Goal: Transaction & Acquisition: Purchase product/service

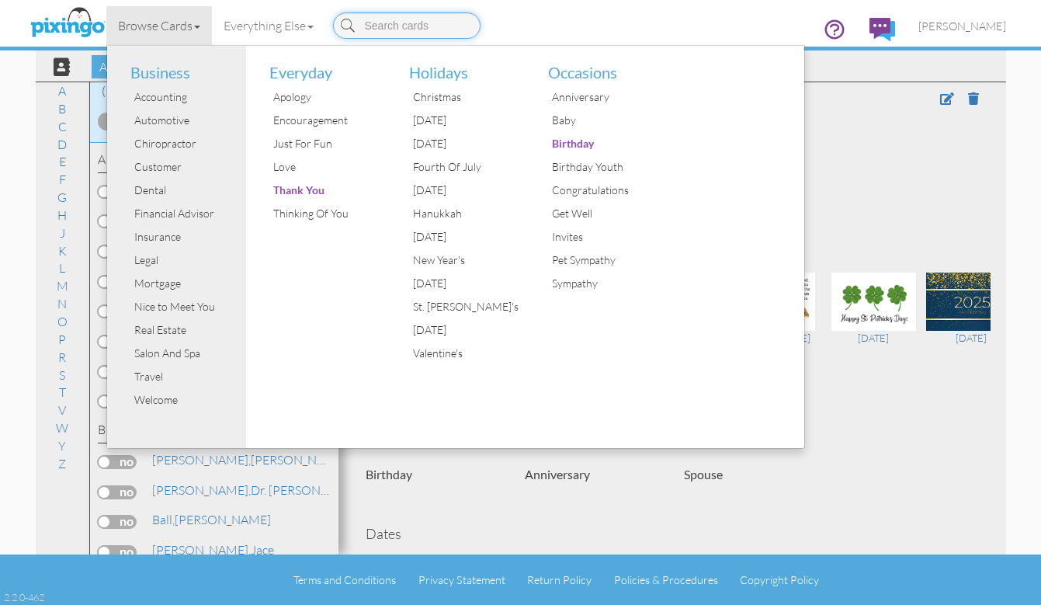
click at [391, 28] on input at bounding box center [406, 25] width 147 height 26
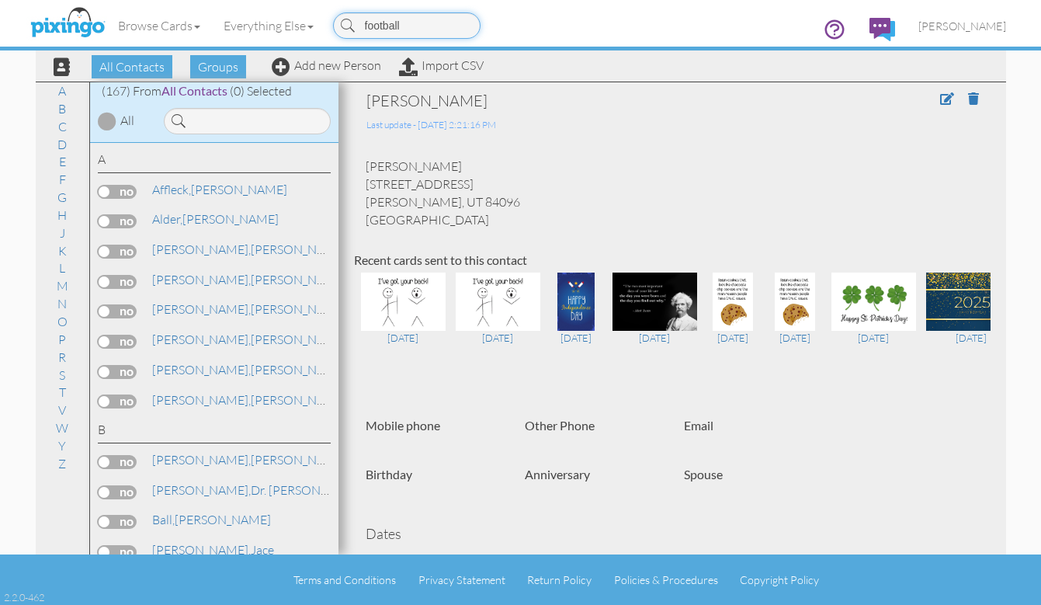
type input "football"
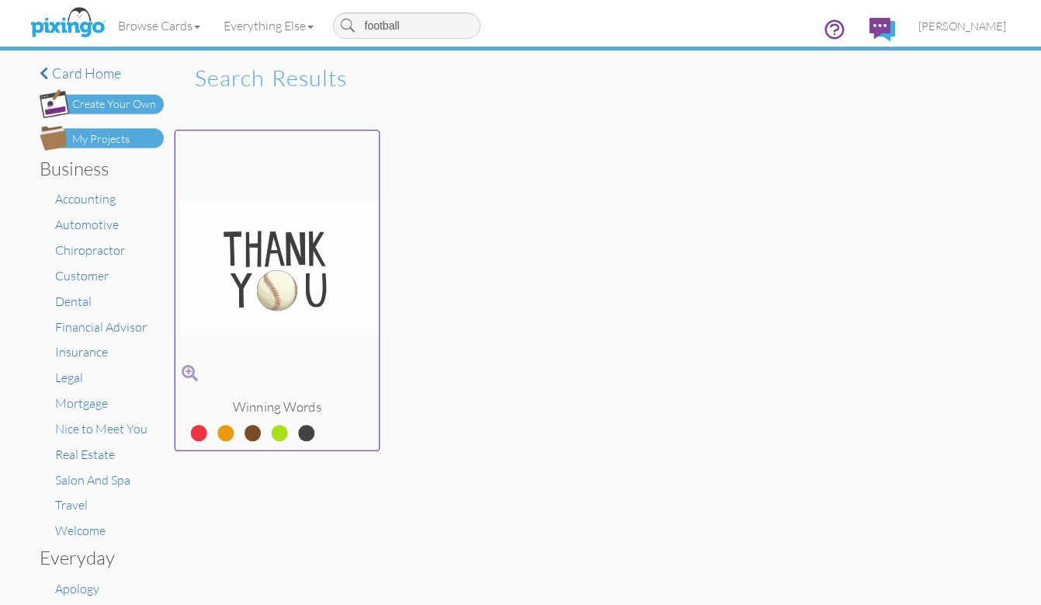
click at [269, 272] on img at bounding box center [277, 267] width 204 height 261
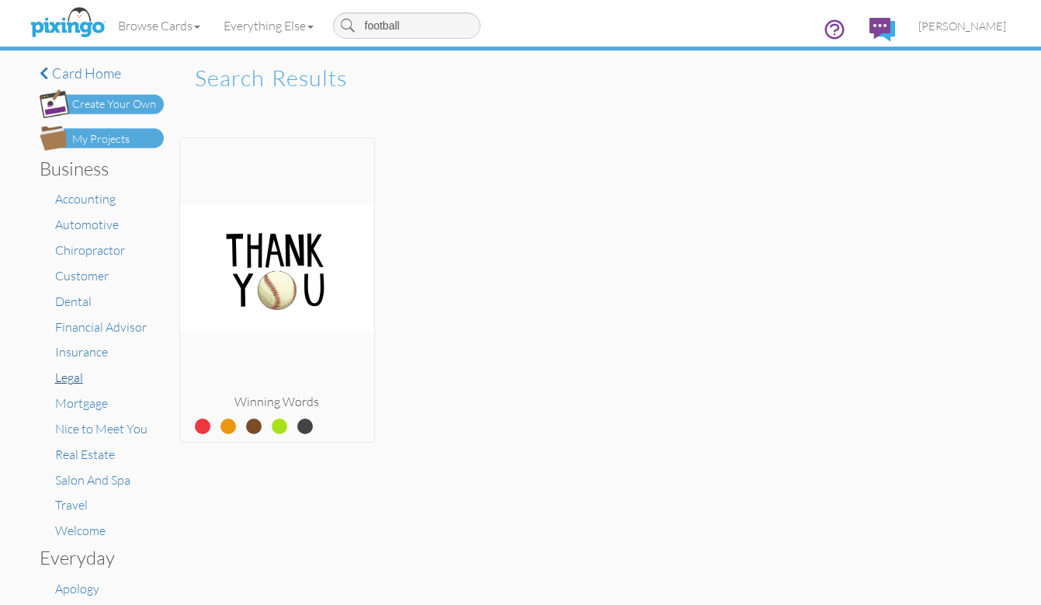
click at [70, 370] on span "Legal" at bounding box center [69, 378] width 28 height 16
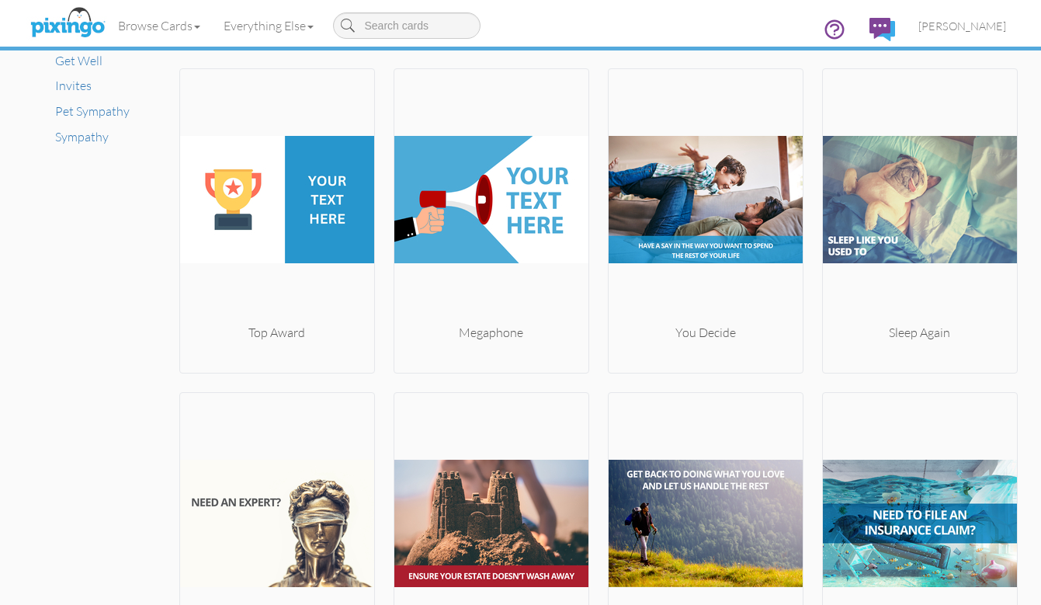
scroll to position [1195, 0]
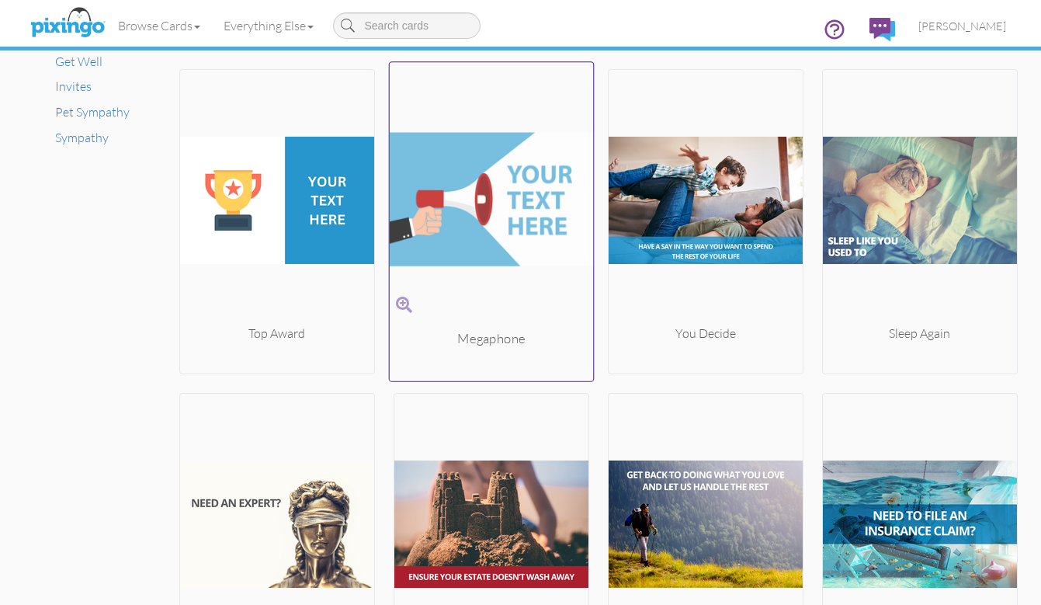
click at [488, 201] on img at bounding box center [491, 199] width 204 height 261
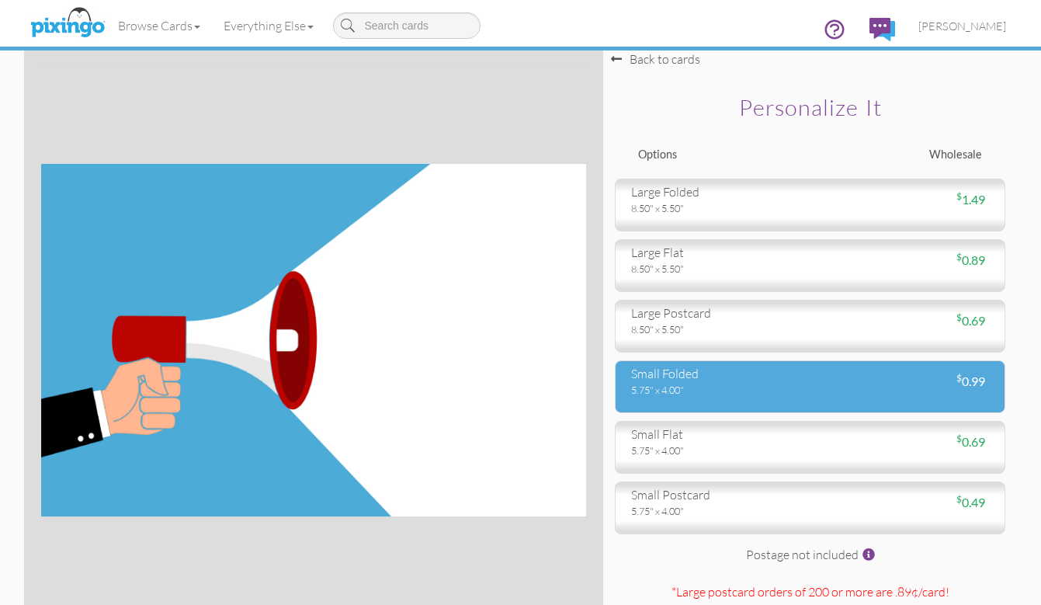
click at [705, 390] on div "5.75" x 4.00"" at bounding box center [715, 390] width 168 height 14
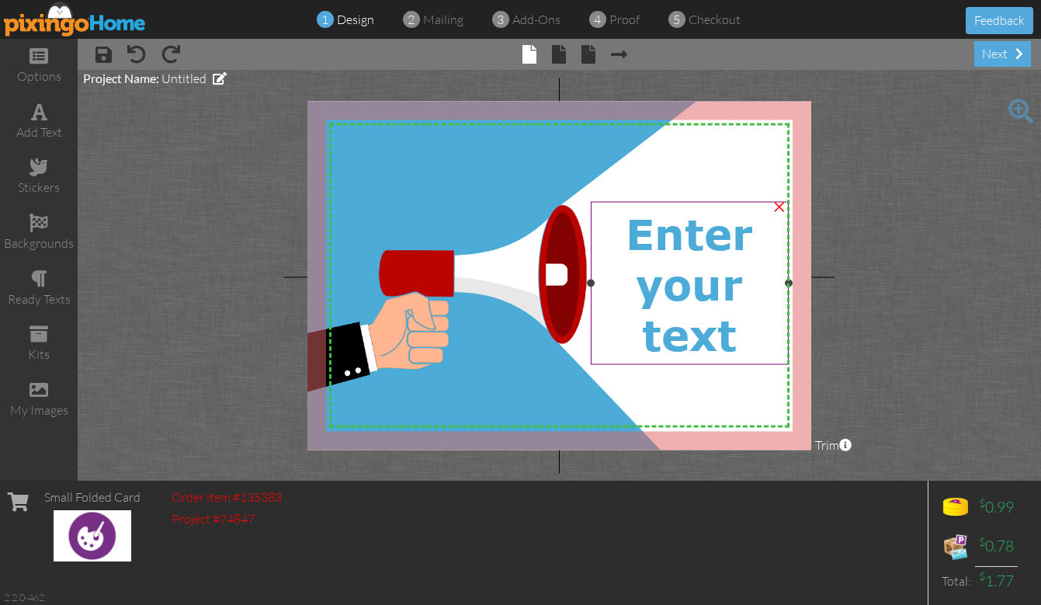
click at [675, 233] on span "Enter your text" at bounding box center [689, 282] width 127 height 151
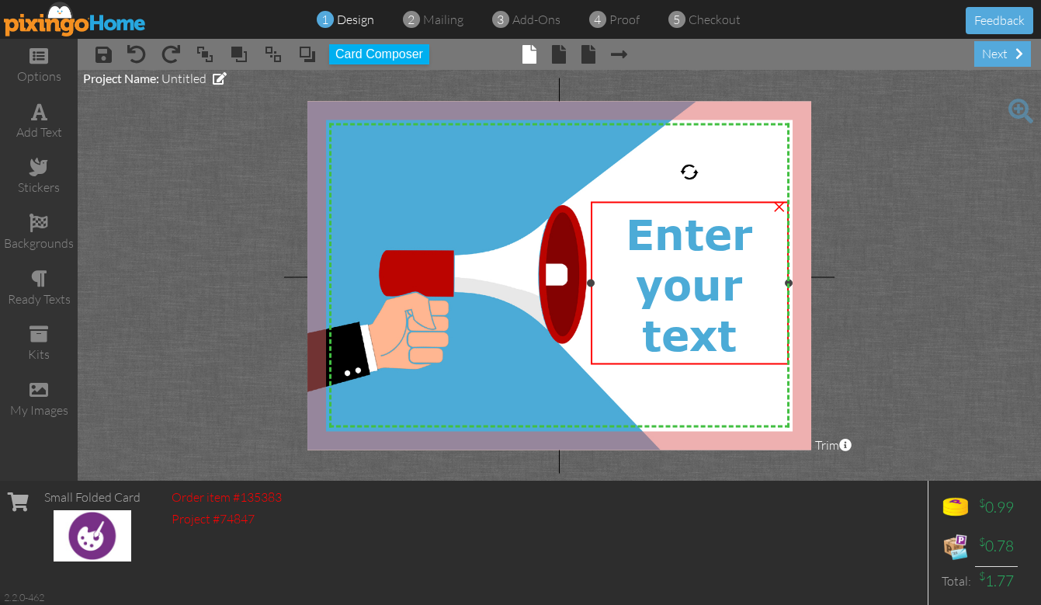
click at [666, 240] on span "Enter your text" at bounding box center [689, 282] width 127 height 151
click at [665, 276] on span "Enter your text" at bounding box center [689, 282] width 127 height 151
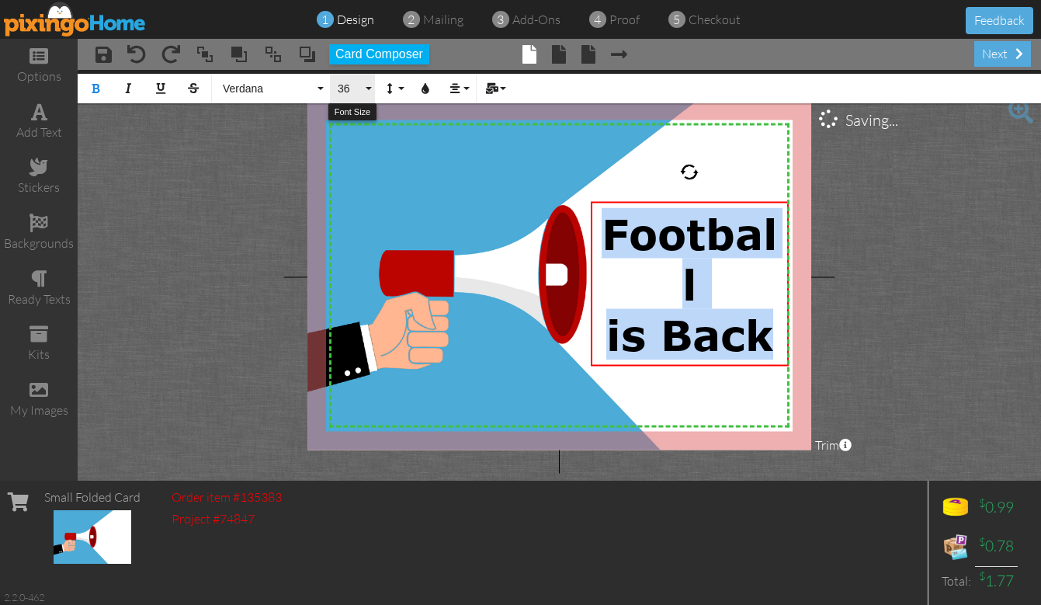
click at [366, 87] on button "36" at bounding box center [352, 88] width 45 height 29
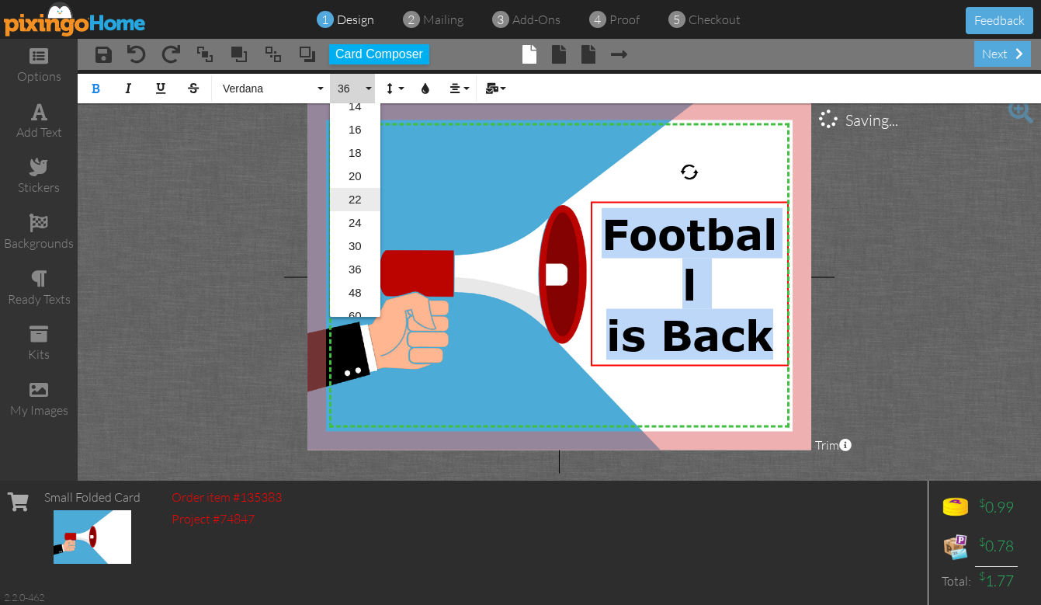
scroll to position [197, 0]
click at [353, 248] on link "30" at bounding box center [355, 243] width 50 height 23
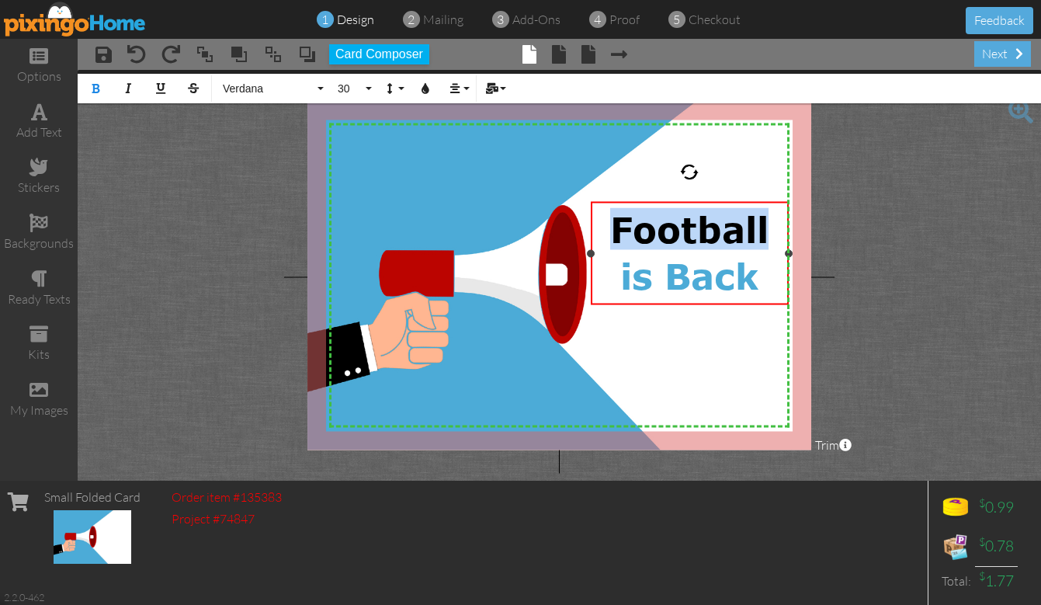
click at [653, 273] on span "is Back" at bounding box center [689, 275] width 138 height 42
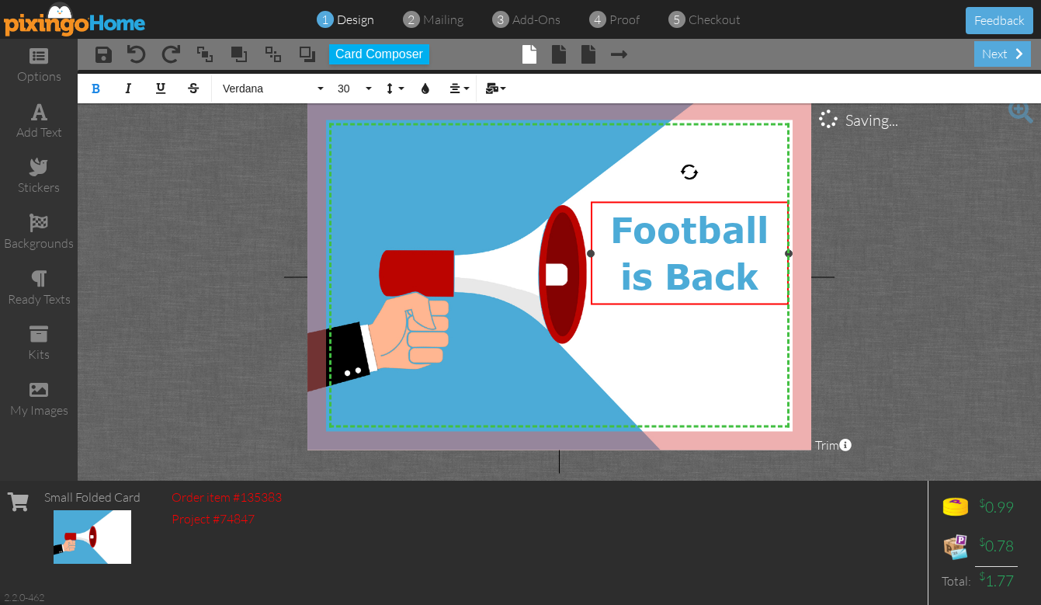
click at [770, 281] on div "is Back" at bounding box center [689, 273] width 186 height 49
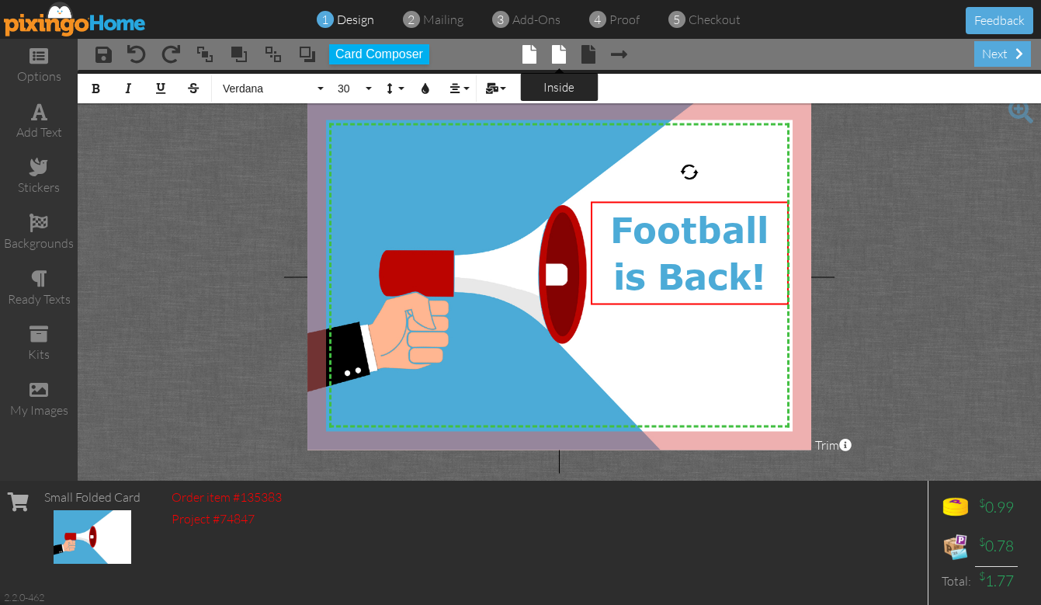
click at [560, 57] on span at bounding box center [559, 54] width 14 height 19
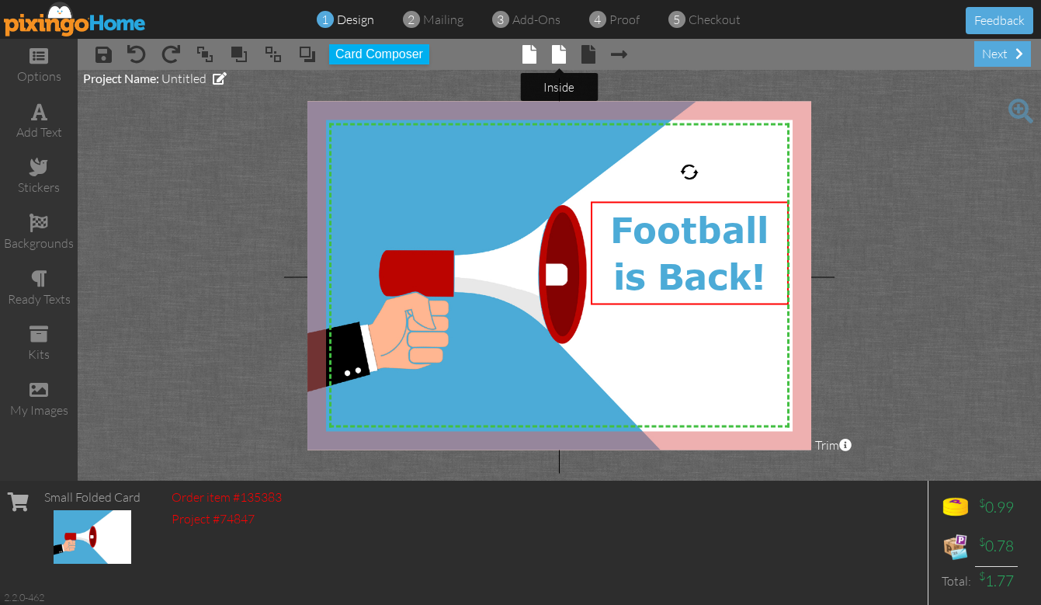
click at [557, 54] on span at bounding box center [559, 54] width 14 height 19
click at [563, 61] on span at bounding box center [559, 54] width 14 height 19
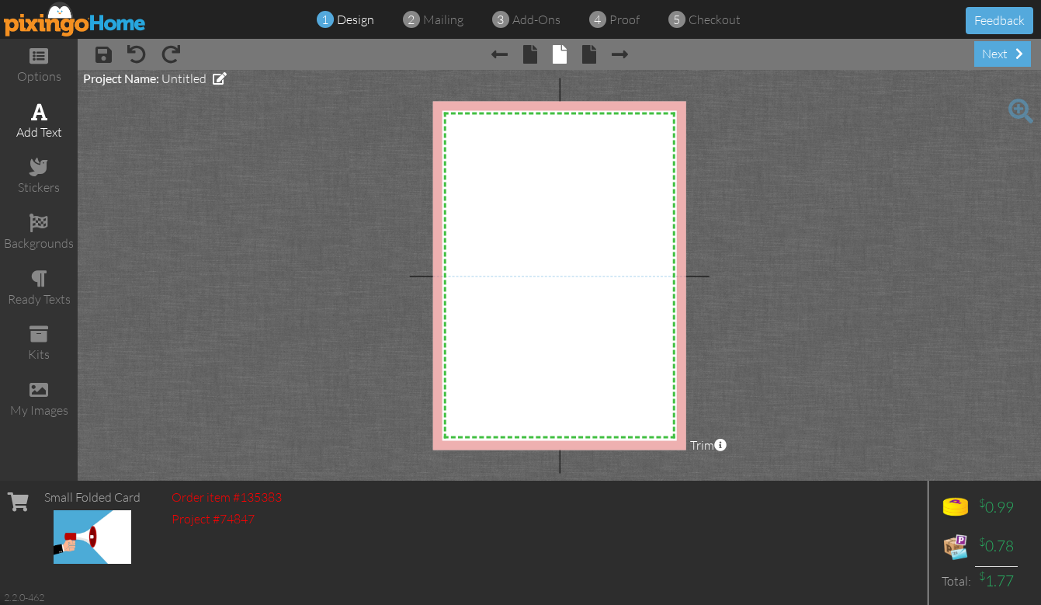
click at [43, 123] on div "add text" at bounding box center [39, 132] width 78 height 18
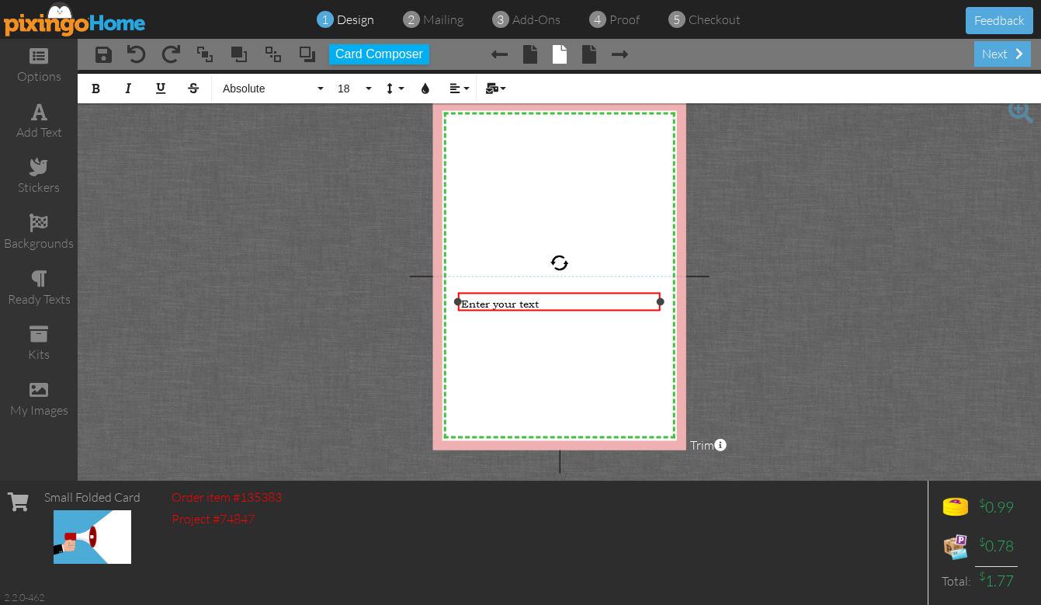
click at [518, 297] on span "Enter your text" at bounding box center [500, 303] width 78 height 15
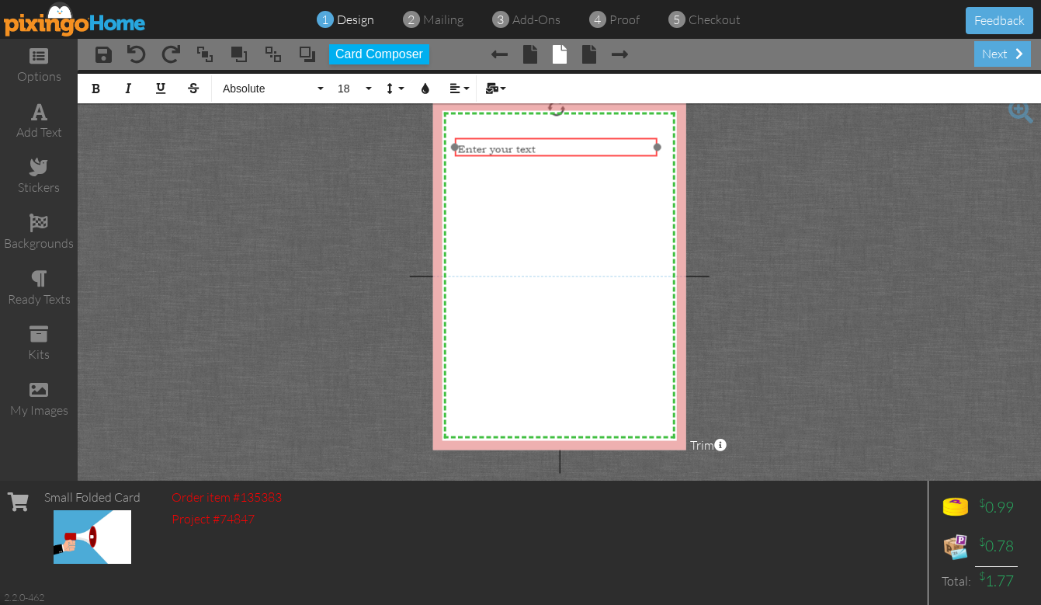
drag, startPoint x: 519, startPoint y: 293, endPoint x: 515, endPoint y: 138, distance: 154.5
click at [515, 138] on div "Enter your text" at bounding box center [556, 148] width 203 height 21
click at [514, 147] on span "Enter your text" at bounding box center [497, 148] width 78 height 15
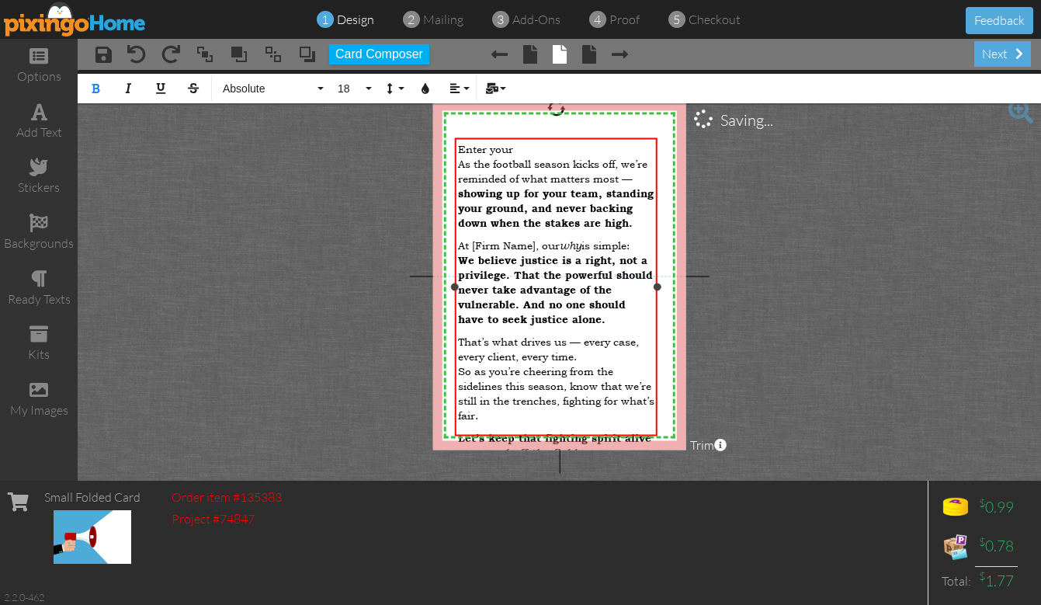
scroll to position [7108, 3]
click at [461, 160] on span "As the football season kicks off, we’re reminded of what matters most —" at bounding box center [552, 170] width 189 height 29
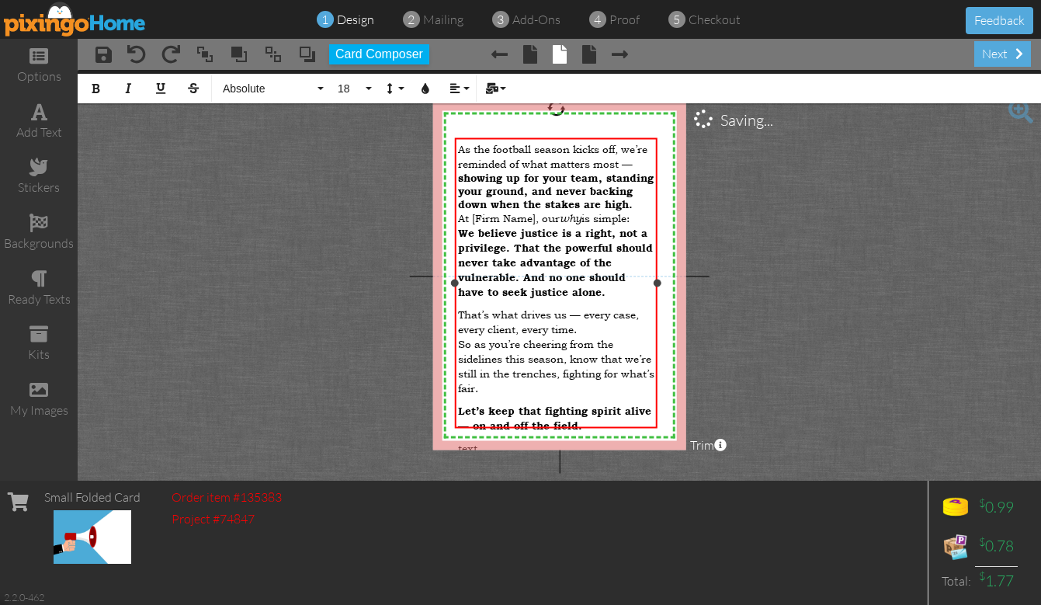
click at [637, 165] on div "​ As the football season kicks off, we’re reminded of what matters most — showi…" at bounding box center [556, 175] width 197 height 69
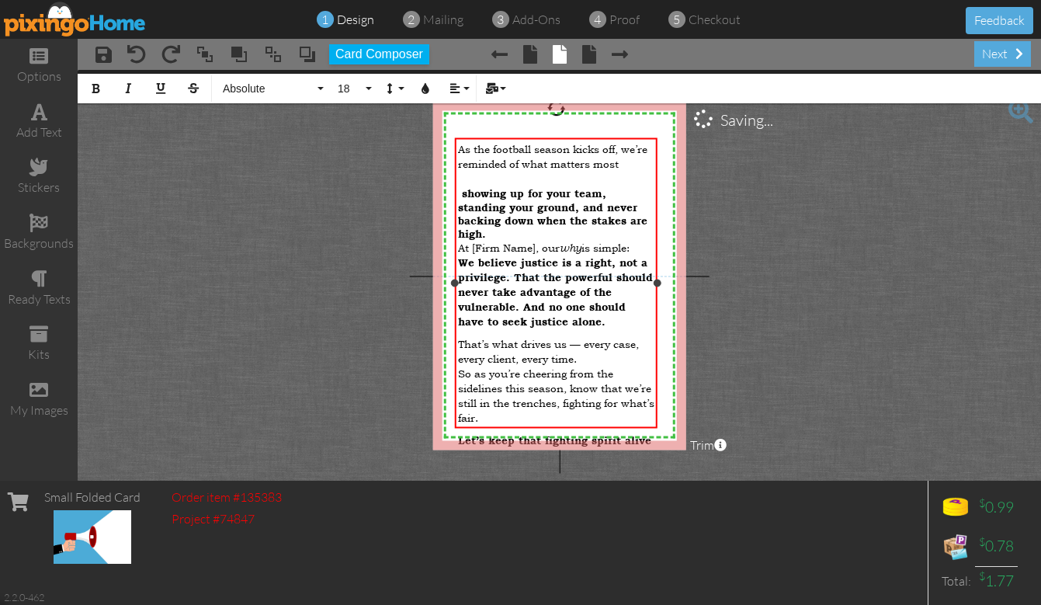
scroll to position [7103, 3]
click at [492, 470] on div "text" at bounding box center [556, 477] width 197 height 15
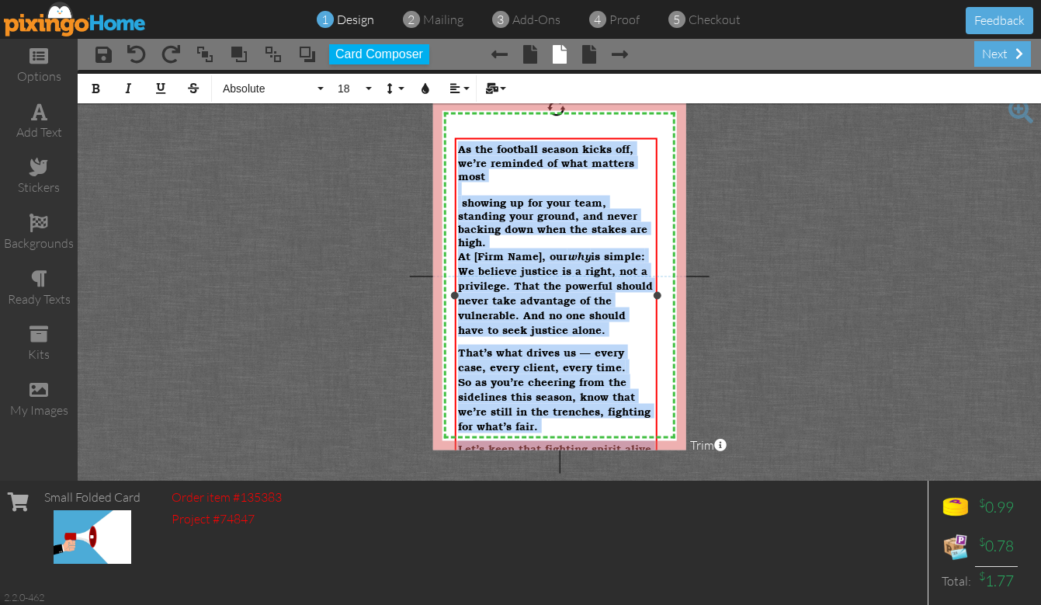
scroll to position [7091, 3]
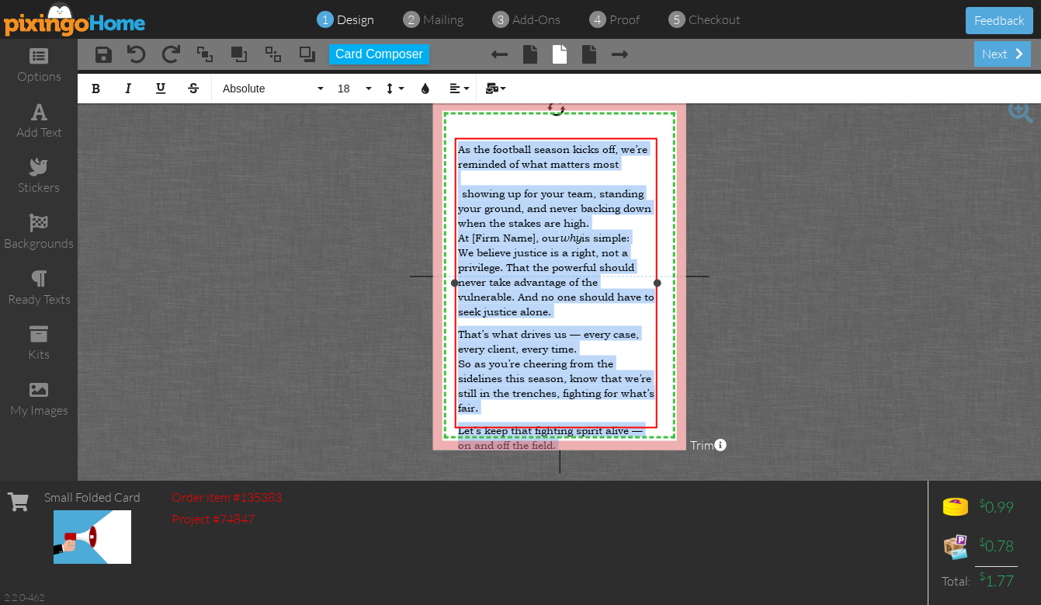
click at [604, 230] on span "is simple:" at bounding box center [605, 237] width 48 height 15
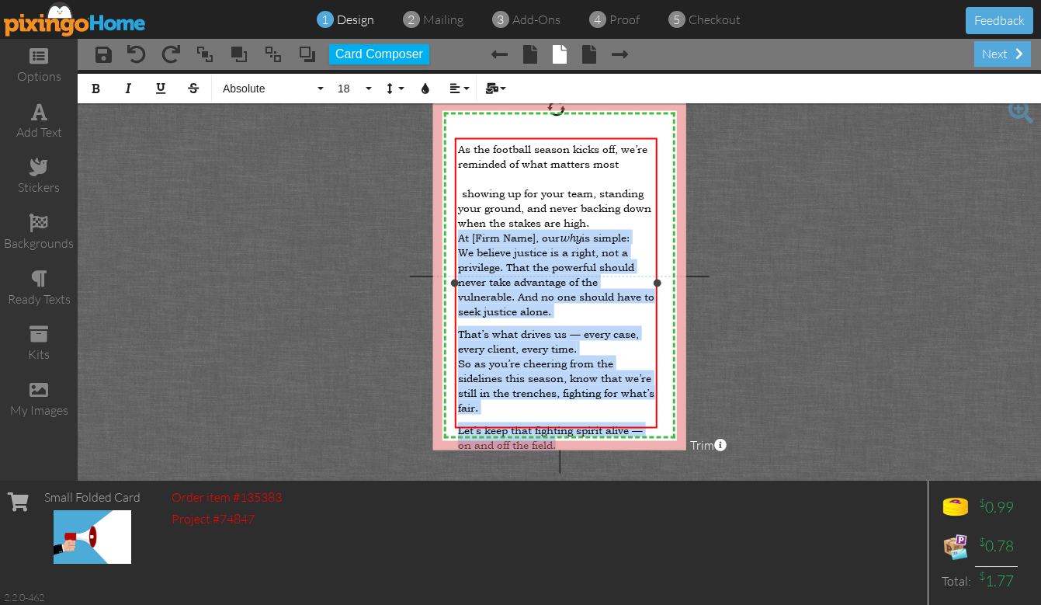
drag, startPoint x: 458, startPoint y: 220, endPoint x: 581, endPoint y: 394, distance: 213.2
click at [581, 394] on div "​ As the football season kicks off, we’re reminded of what matters most ​ showi…" at bounding box center [556, 307] width 197 height 333
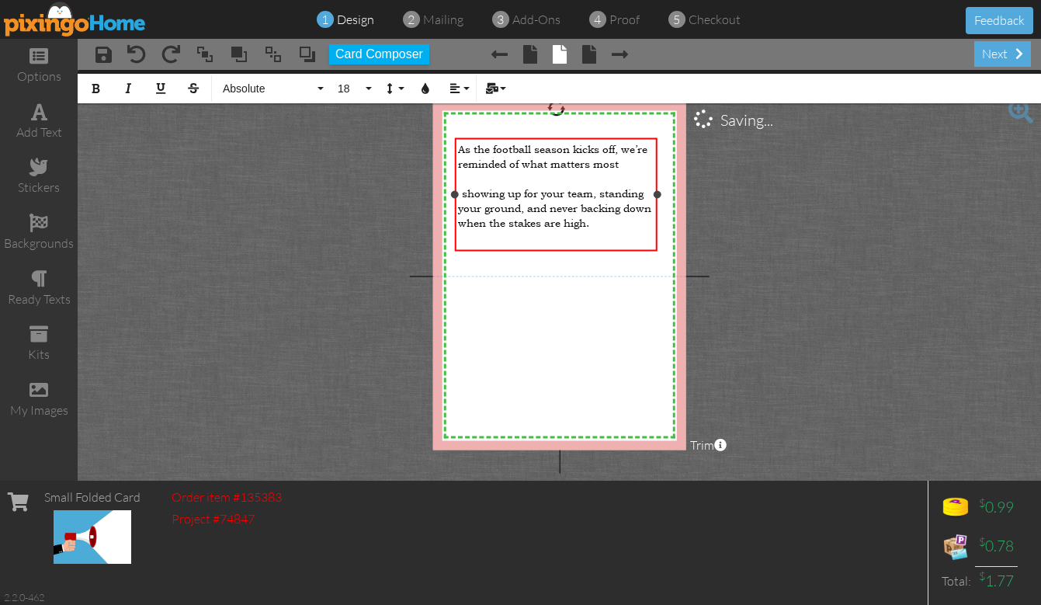
click at [568, 252] on div at bounding box center [556, 259] width 197 height 15
click at [470, 231] on div "​ As the football season kicks off, we’re reminded of what matters most ​ showi…" at bounding box center [556, 204] width 197 height 126
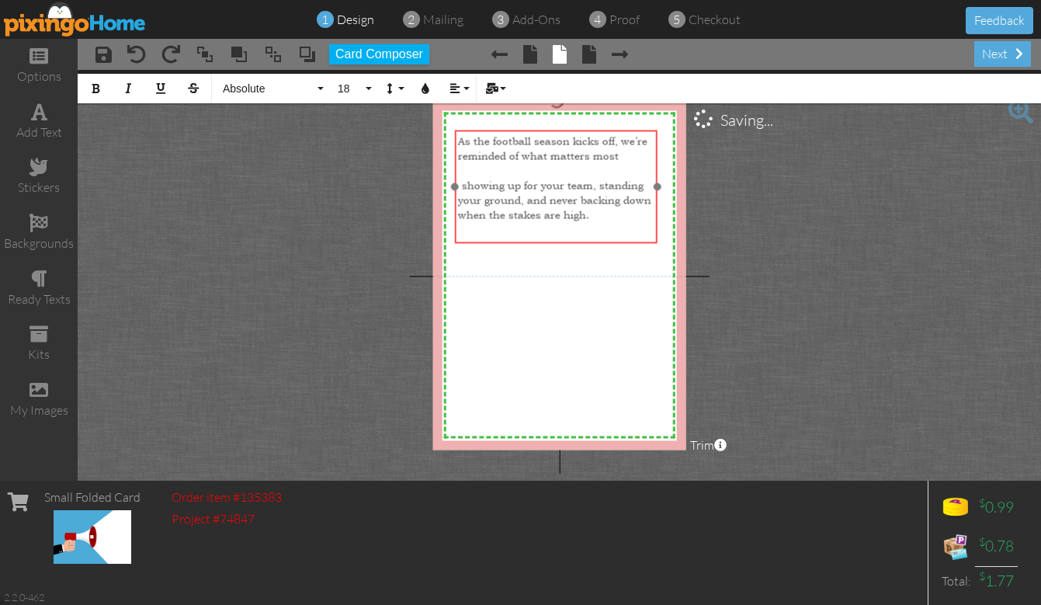
scroll to position [7057, 3]
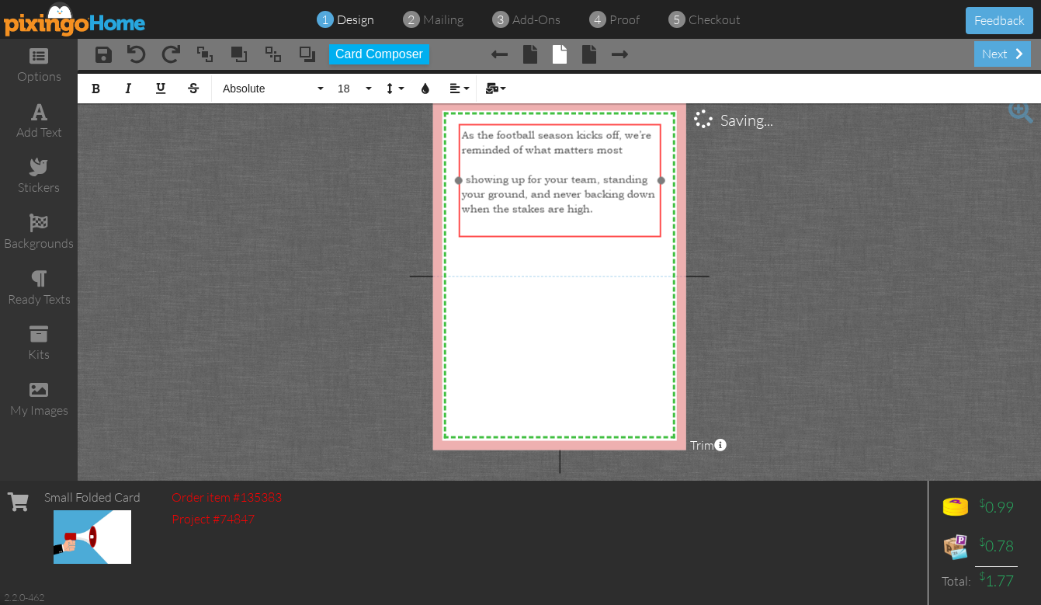
drag, startPoint x: 457, startPoint y: 248, endPoint x: 461, endPoint y: 234, distance: 14.5
click at [461, 234] on div "​ As the football season kicks off, we’re reminded of what matters most ​ showi…" at bounding box center [560, 190] width 203 height 132
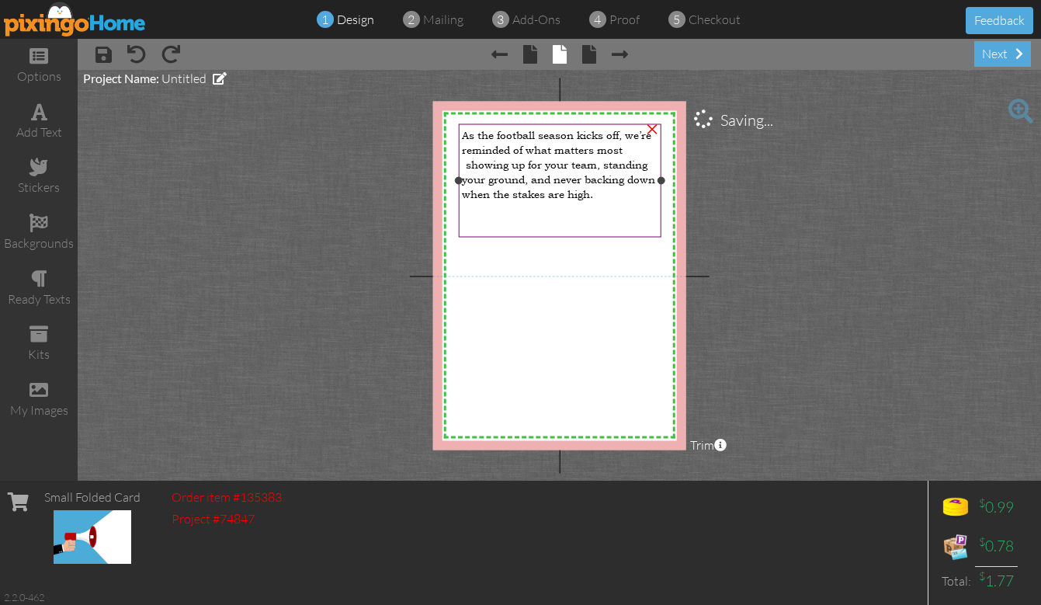
click at [484, 201] on p at bounding box center [560, 208] width 197 height 15
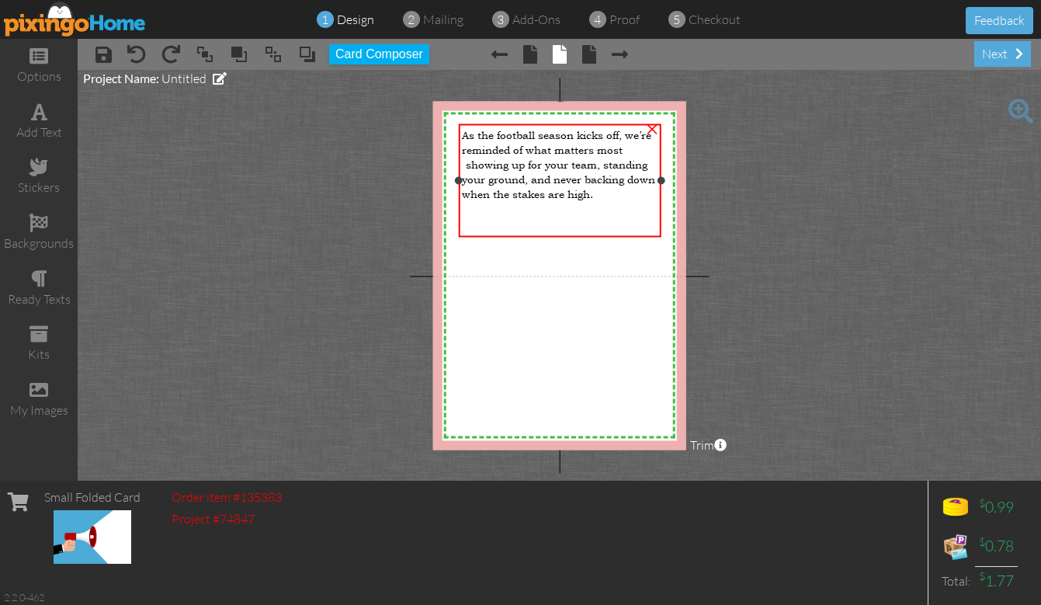
click at [599, 178] on div "showing up for your team, standing your ground, and never backing down when the…" at bounding box center [560, 179] width 197 height 44
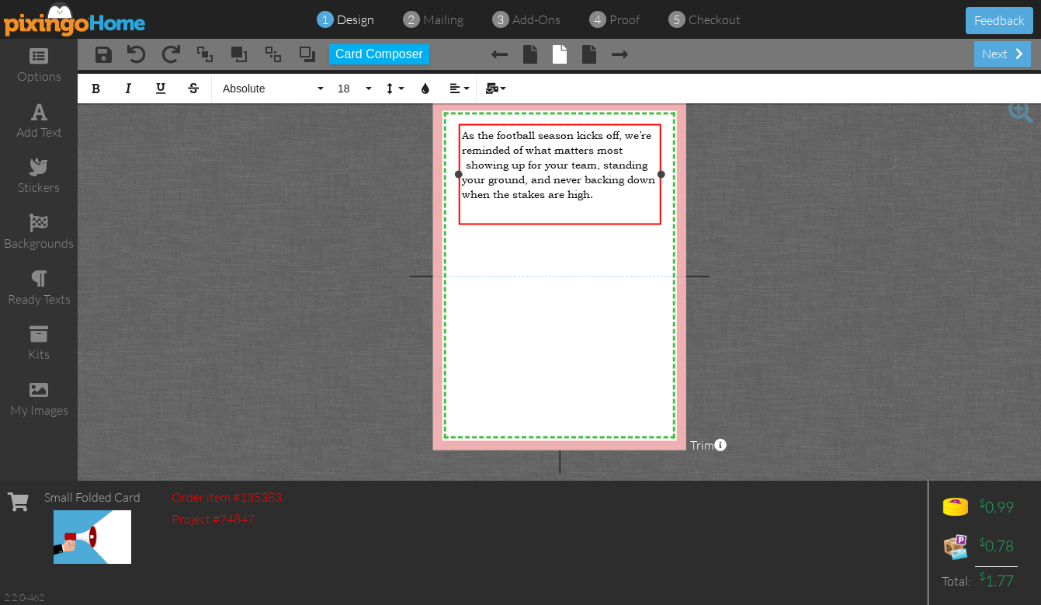
click at [599, 182] on div "showing up for your team, standing your ground, and never backing down when the…" at bounding box center [560, 179] width 197 height 44
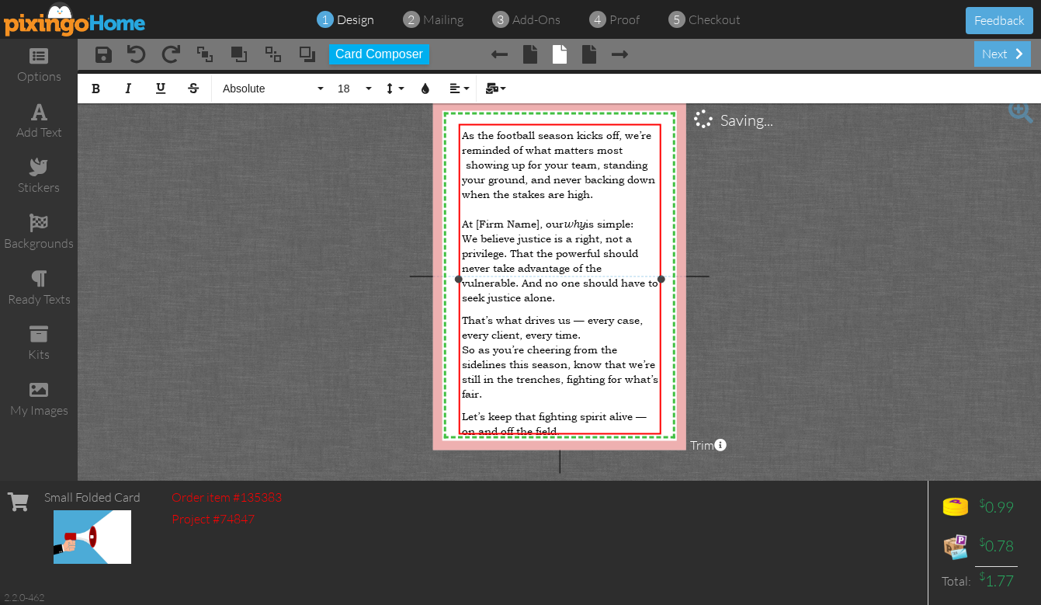
scroll to position [5023, 3]
click at [538, 216] on span "At [Firm Name], our" at bounding box center [513, 223] width 102 height 15
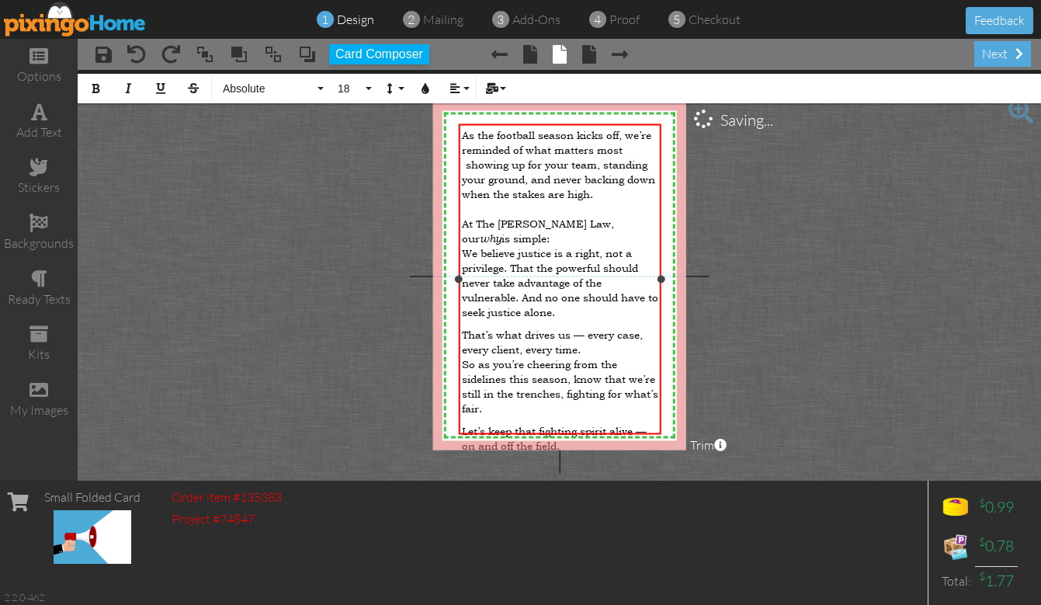
scroll to position [5010, 3]
click at [463, 245] on span "We believe justice is a right, not a privilege. That the powerful should never …" at bounding box center [560, 282] width 196 height 74
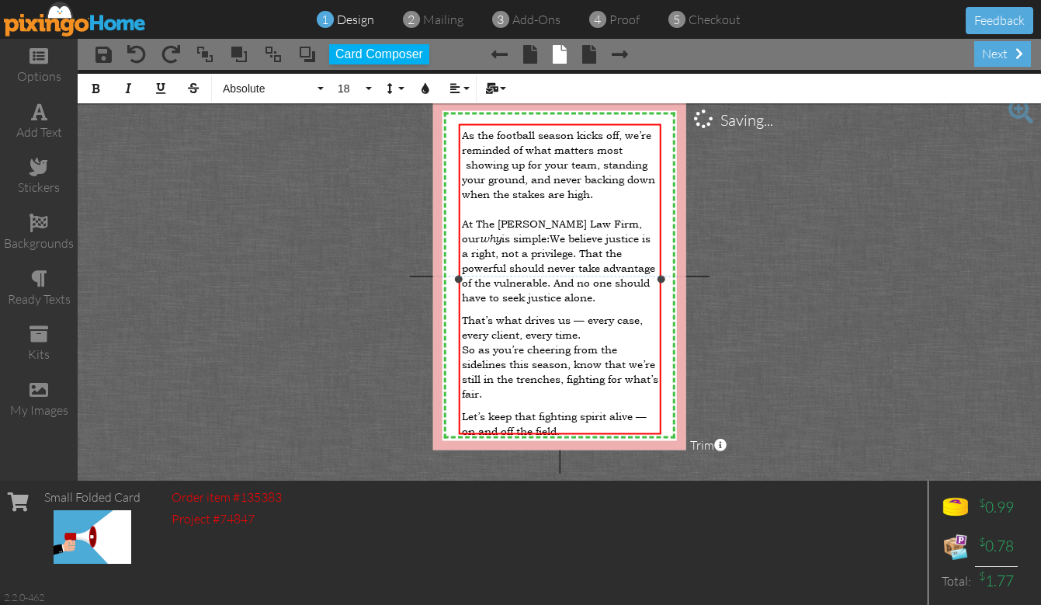
click at [574, 269] on p "At The [PERSON_NAME] Law Firm, our why is simple: We believe justice is a right…" at bounding box center [560, 260] width 197 height 88
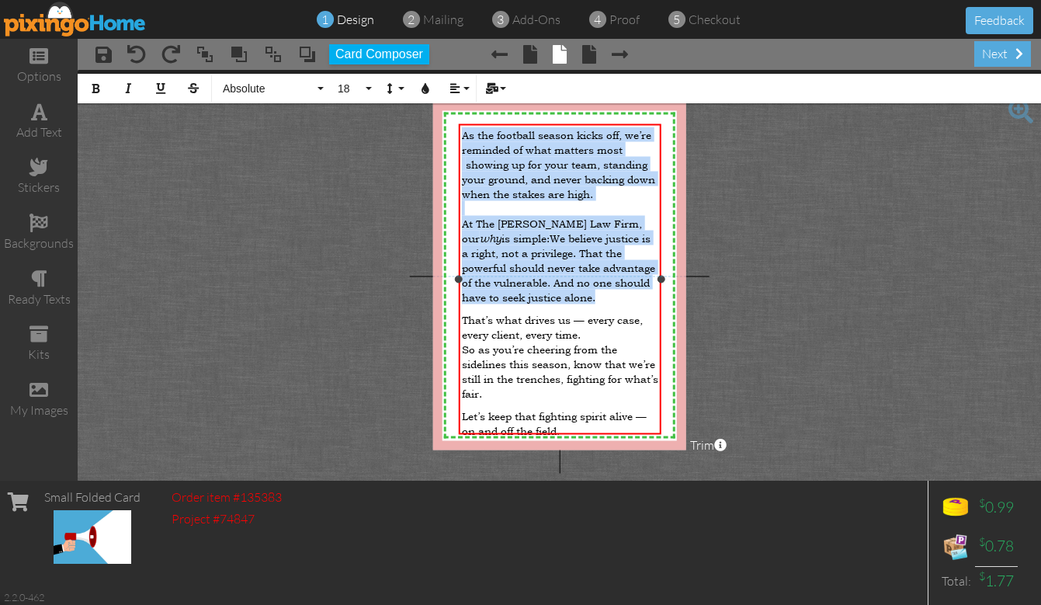
drag, startPoint x: 578, startPoint y: 269, endPoint x: 457, endPoint y: 132, distance: 182.6
click at [459, 132] on div "As the football season kicks off, we’re reminded of what matters most showing u…" at bounding box center [560, 279] width 203 height 311
click at [356, 88] on span "18" at bounding box center [349, 88] width 26 height 13
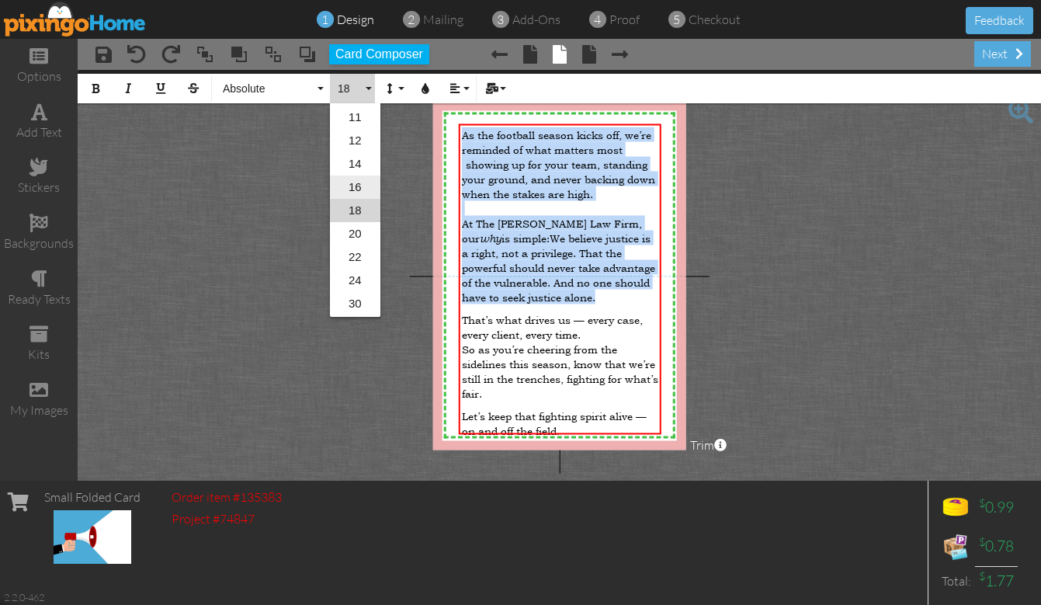
click at [354, 186] on link "16" at bounding box center [355, 186] width 50 height 23
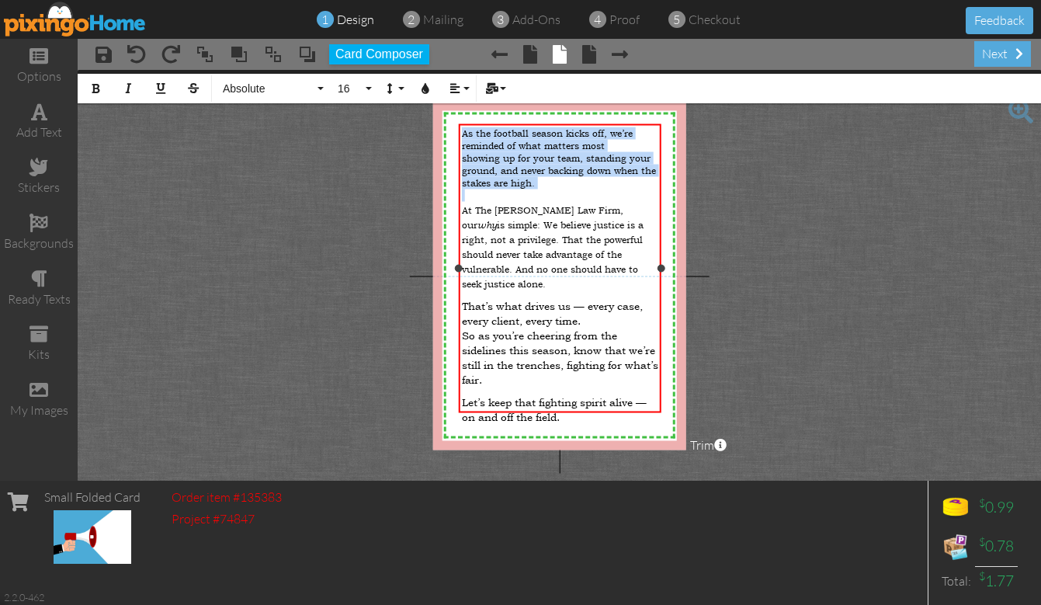
click at [568, 245] on span "At The [PERSON_NAME] Law Firm, our why is simple: We believe justice is a right…" at bounding box center [553, 247] width 182 height 86
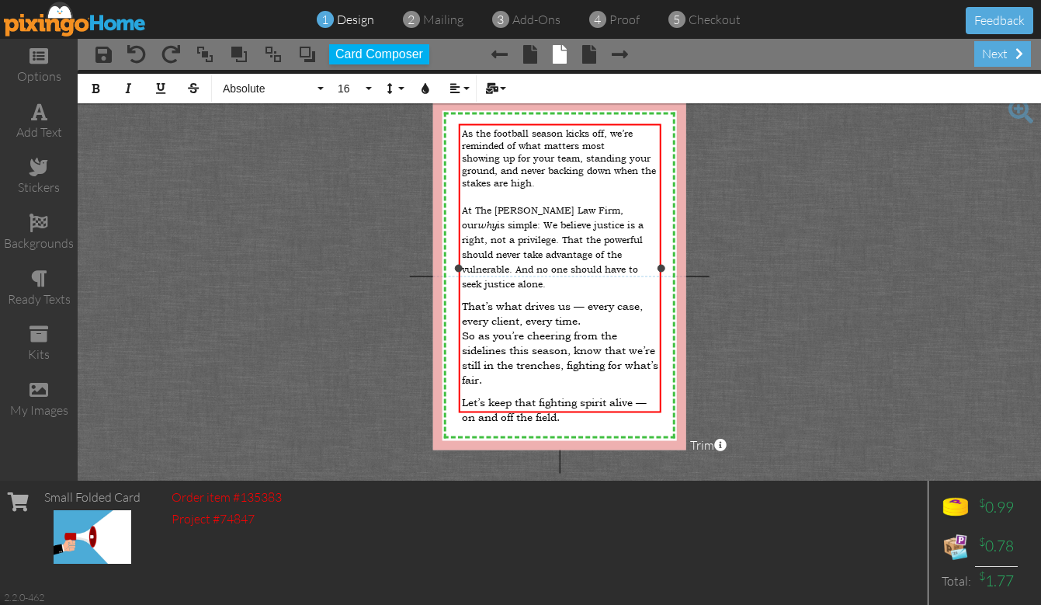
click at [637, 242] on p "At The [PERSON_NAME] Law Firm, our why is simple: We believe justice is a right…" at bounding box center [560, 246] width 197 height 88
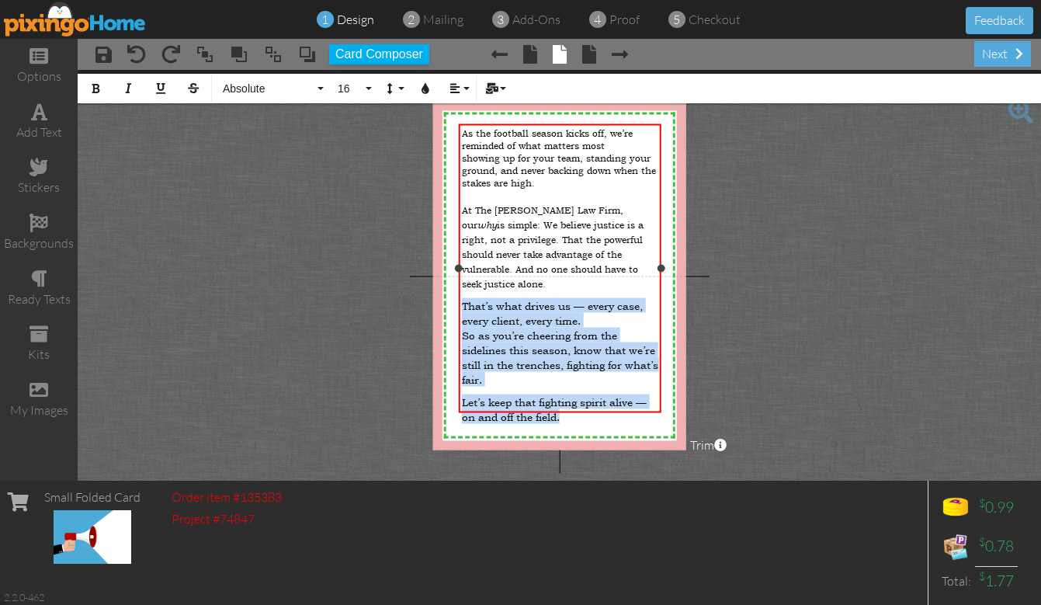
drag, startPoint x: 464, startPoint y: 267, endPoint x: 608, endPoint y: 363, distance: 172.5
click at [608, 363] on div "As the football season kicks off, we’re reminded of what matters most showing u…" at bounding box center [560, 298] width 197 height 342
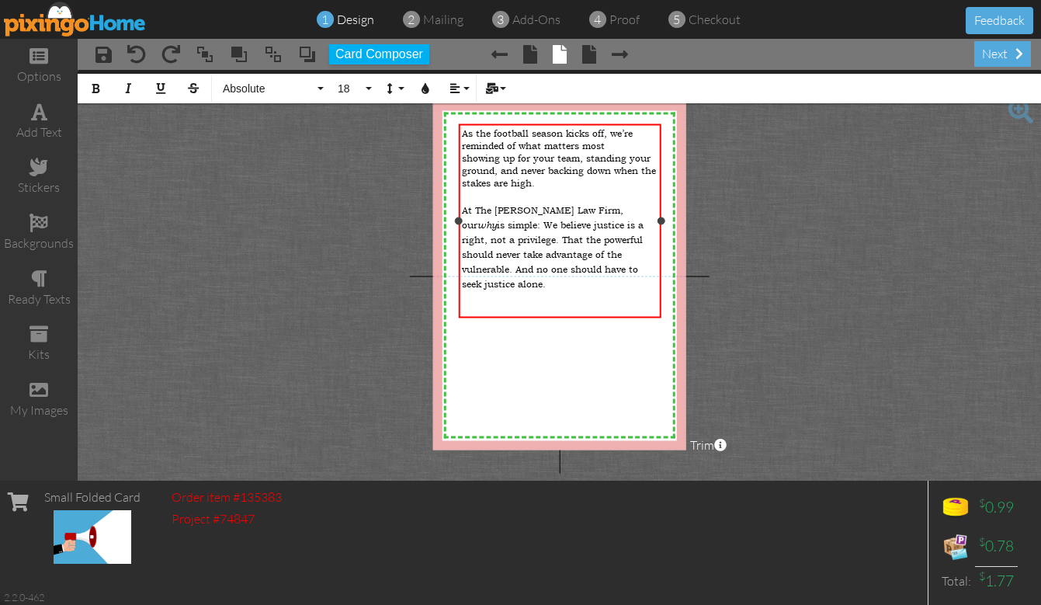
click at [659, 311] on div "As the football season kicks off, we’re reminded of what matters most showing u…" at bounding box center [560, 242] width 203 height 237
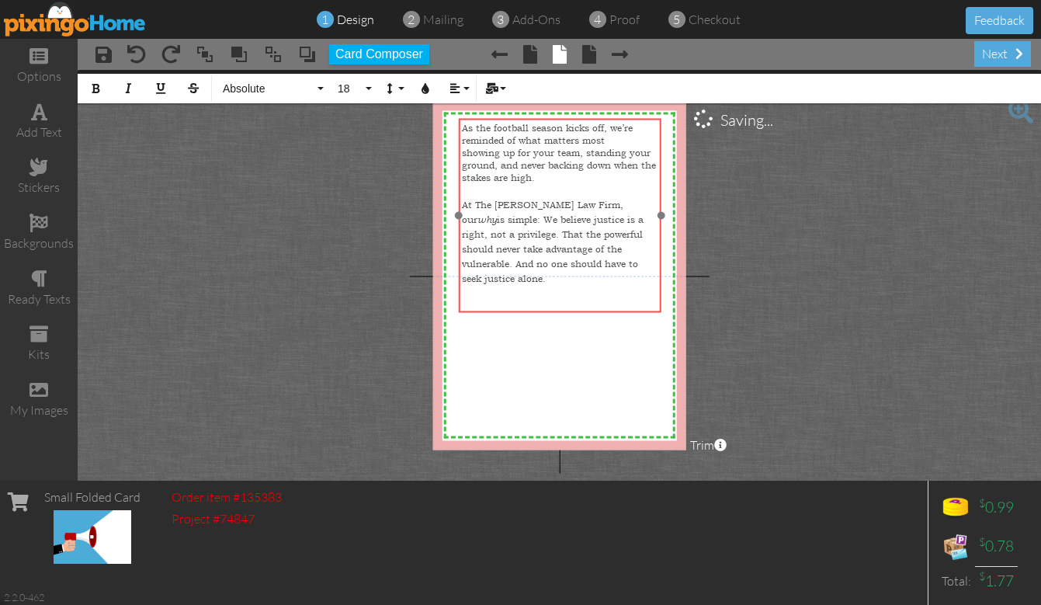
click at [660, 309] on div "As the football season kicks off, we’re reminded of what matters most showing u…" at bounding box center [560, 237] width 203 height 237
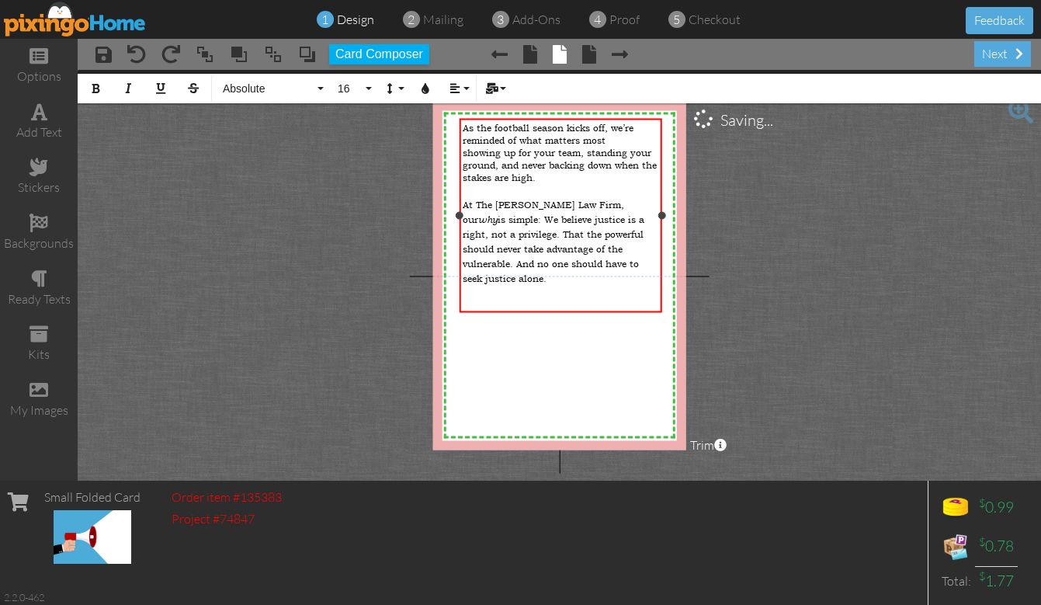
click at [569, 315] on p at bounding box center [561, 322] width 197 height 15
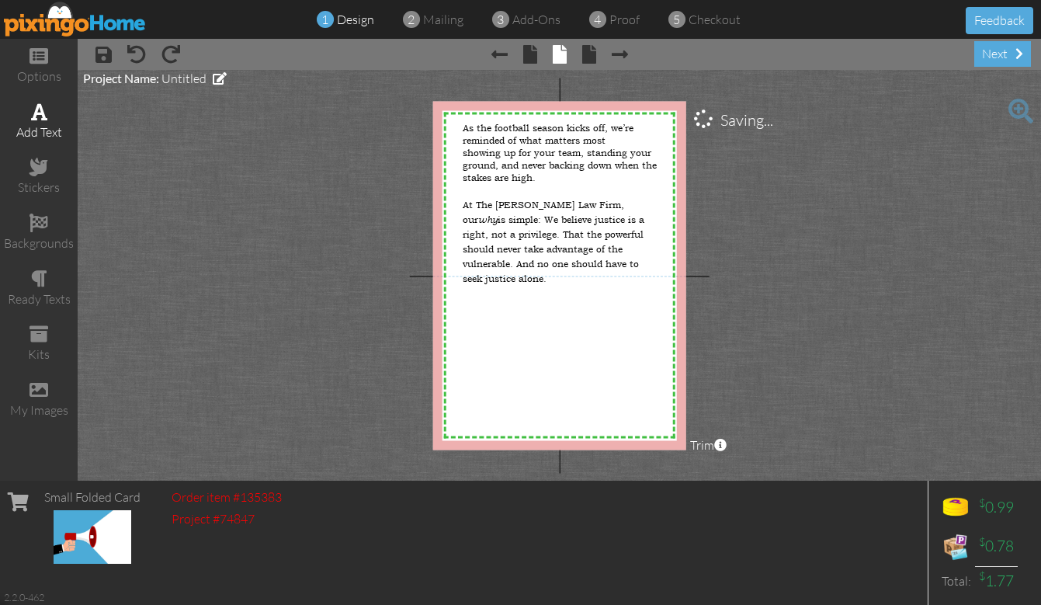
click at [39, 123] on div "add text" at bounding box center [39, 132] width 78 height 18
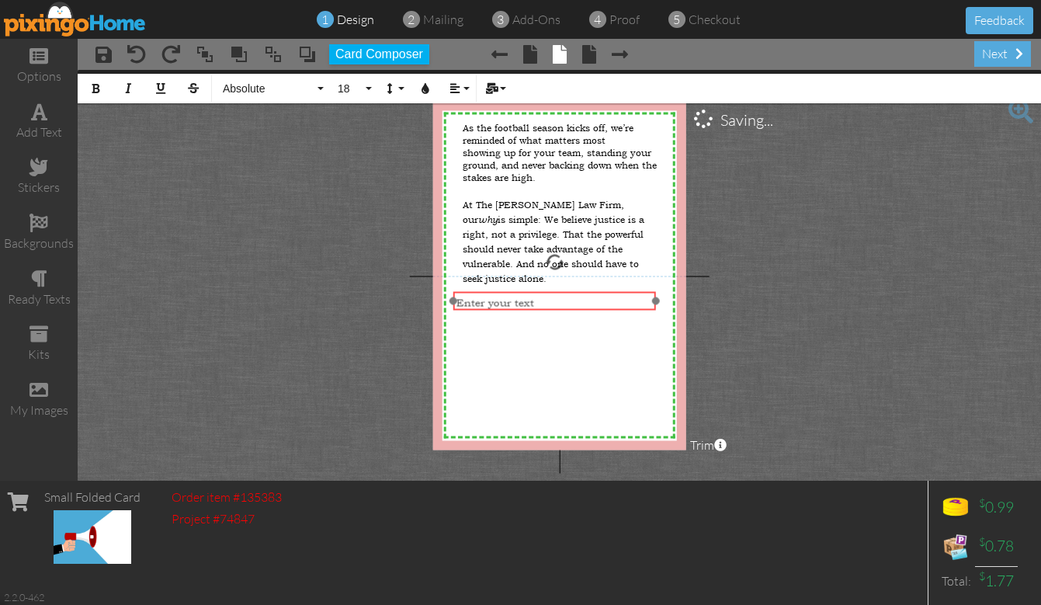
drag, startPoint x: 591, startPoint y: 134, endPoint x: 581, endPoint y: 286, distance: 151.7
click at [581, 288] on div at bounding box center [554, 301] width 210 height 26
click at [590, 283] on div at bounding box center [554, 293] width 210 height 26
click at [526, 297] on span "Enter your text" at bounding box center [495, 294] width 78 height 15
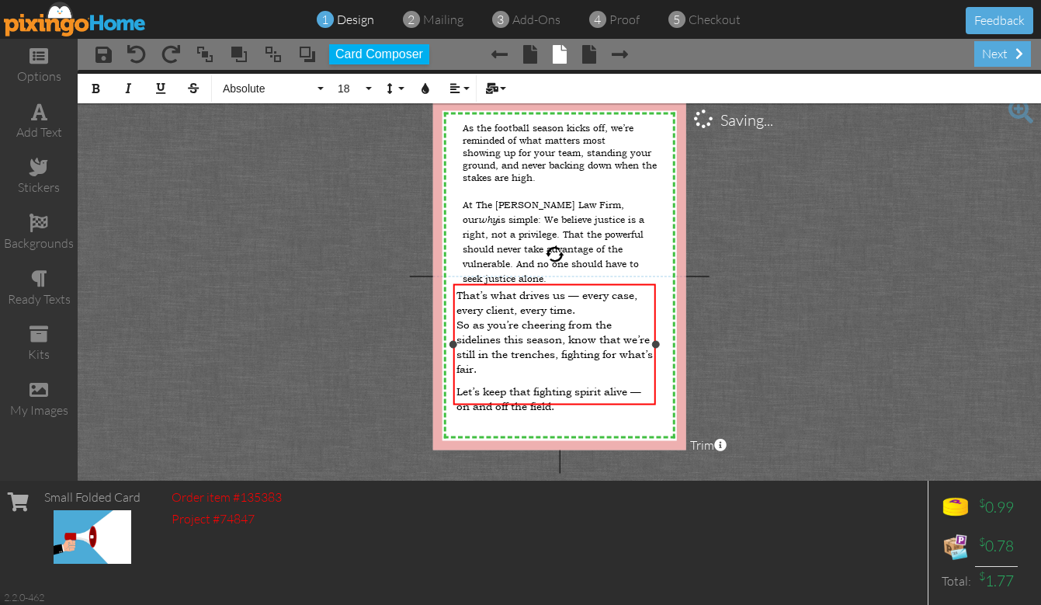
scroll to position [2844, 3]
click at [585, 297] on span "That’s what drives us — every case, every client, every time. So as you’re chee…" at bounding box center [554, 331] width 196 height 88
click at [586, 304] on p "That’s what drives us in every case, every client, every time. So as you’re che…" at bounding box center [554, 331] width 197 height 88
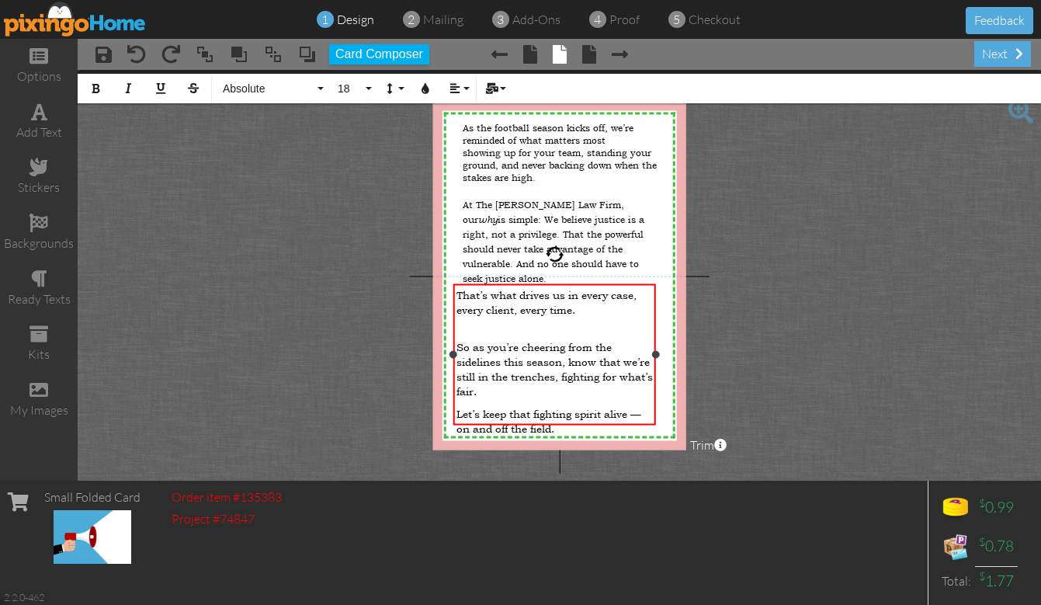
click at [551, 411] on span "Let’s keep that fighting spirit alive — on and off the field." at bounding box center [548, 420] width 185 height 29
click at [457, 339] on span "So as you’re cheering from the sidelines this season, know that we’re still in …" at bounding box center [554, 368] width 196 height 59
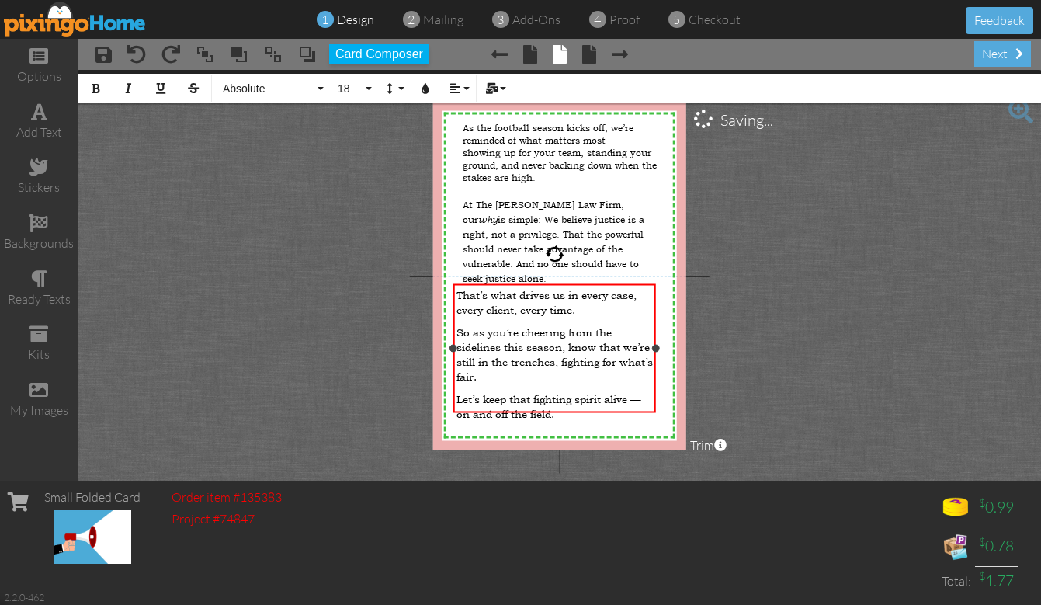
click at [537, 363] on p "So as you’re cheering from the sidelines this season, know that we’re still in …" at bounding box center [554, 353] width 197 height 59
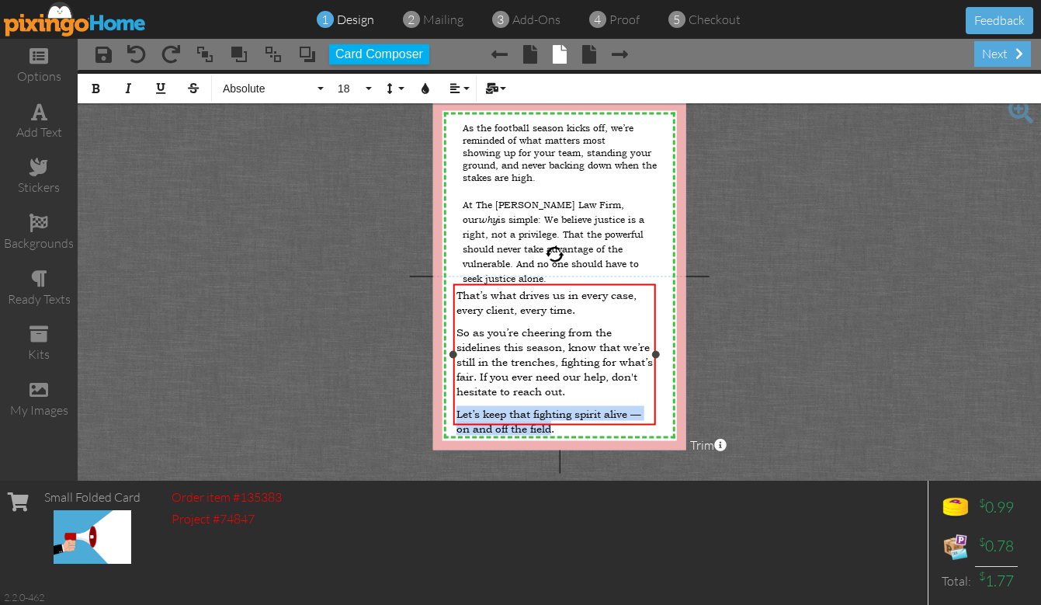
drag, startPoint x: 554, startPoint y: 407, endPoint x: 456, endPoint y: 395, distance: 98.5
click at [456, 406] on span "Let’s keep that fighting spirit alive — on and off the field." at bounding box center [548, 420] width 185 height 29
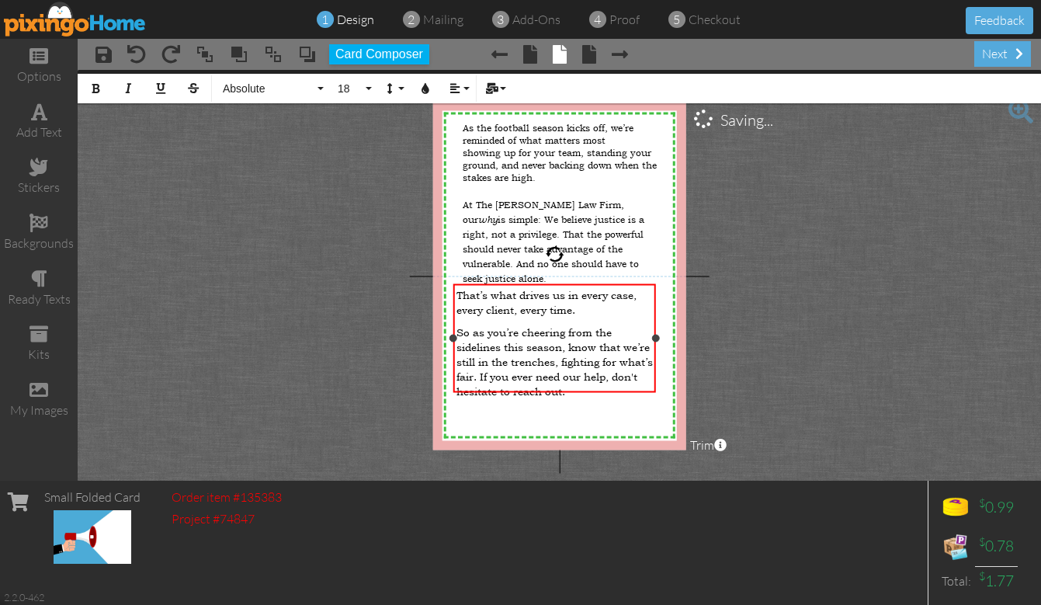
click at [514, 393] on div at bounding box center [554, 338] width 210 height 116
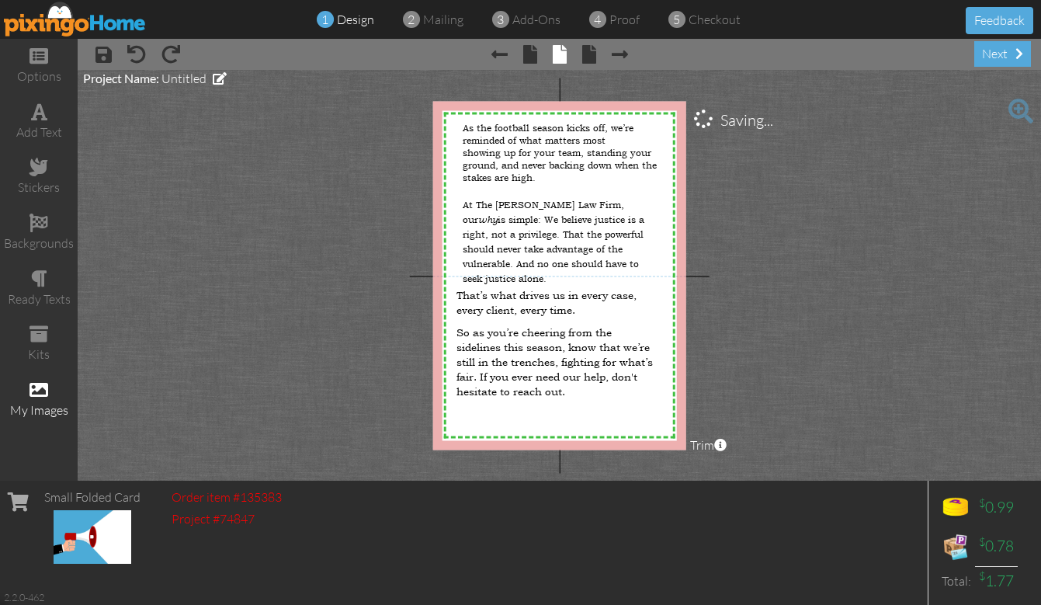
click at [39, 401] on div "my images" at bounding box center [39, 410] width 78 height 18
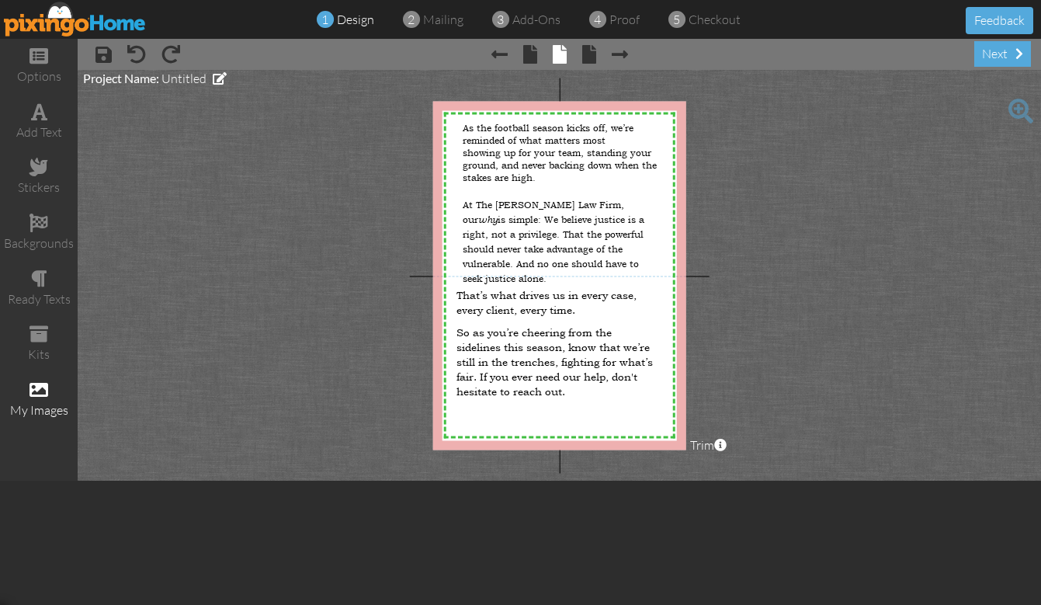
click at [43, 380] on span at bounding box center [38, 389] width 19 height 19
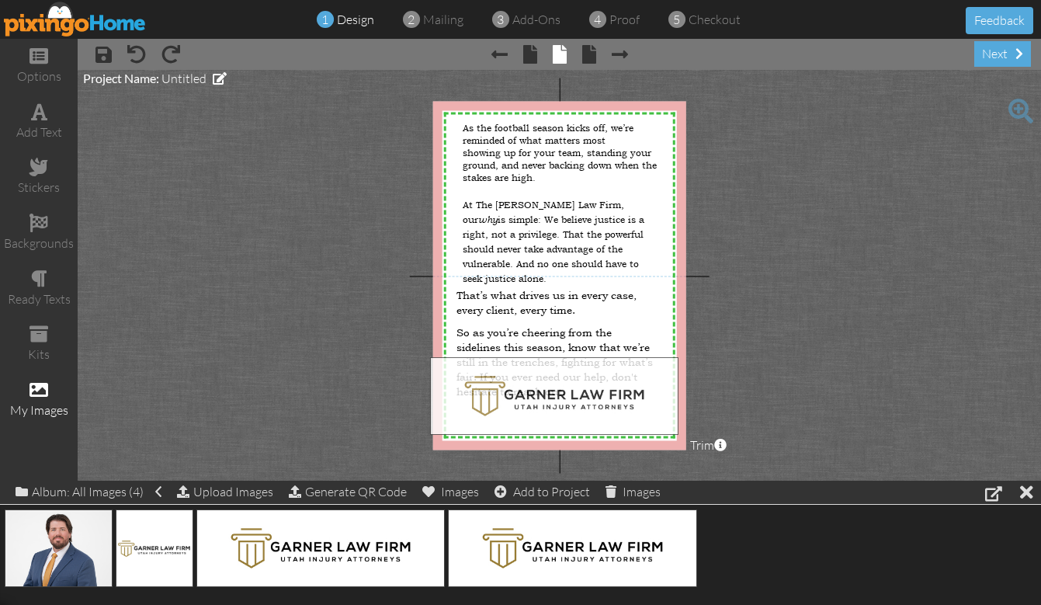
drag, startPoint x: 297, startPoint y: 547, endPoint x: 533, endPoint y: 396, distance: 279.7
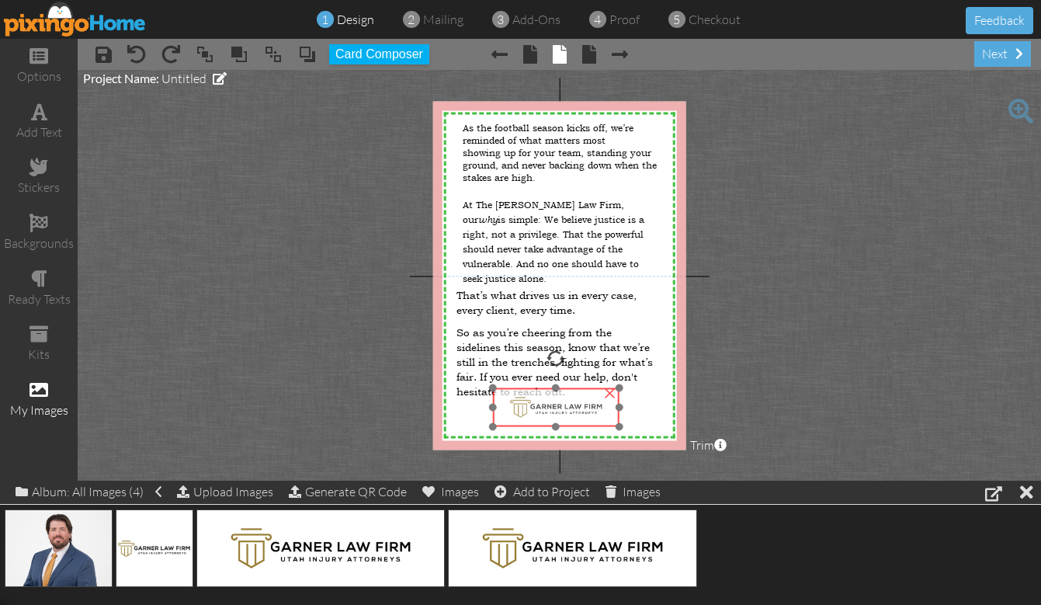
drag, startPoint x: 531, startPoint y: 390, endPoint x: 592, endPoint y: 419, distance: 67.4
click at [592, 419] on img at bounding box center [555, 406] width 127 height 39
click at [772, 337] on project-studio-wrapper "X X X X X X X X X X X X X X X X X X X X X X X X X X X X X X X X X X X X X X X X…" at bounding box center [559, 275] width 963 height 411
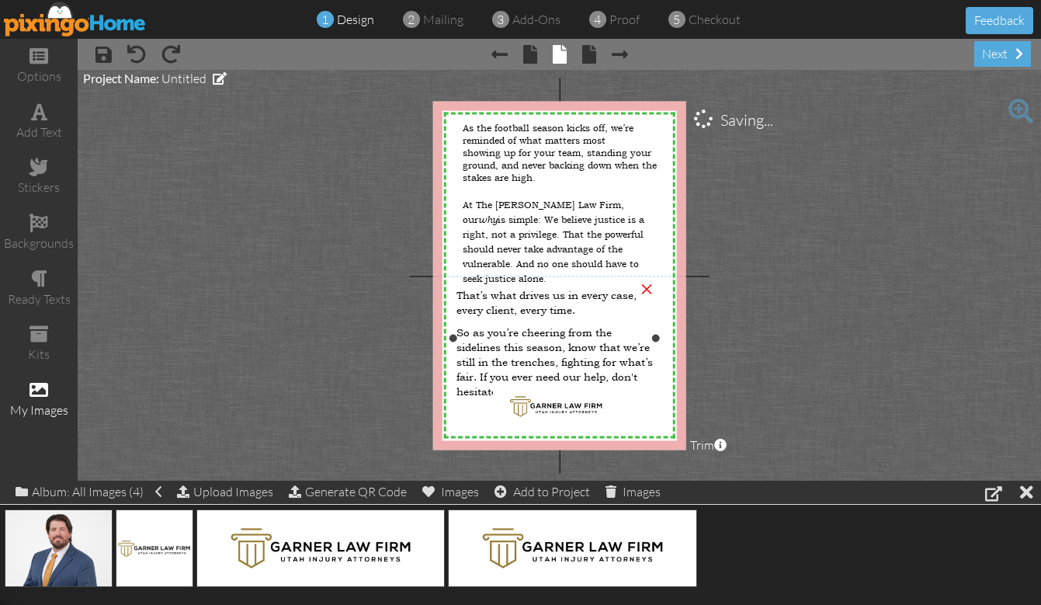
click at [568, 340] on span "So as you’re cheering from the sidelines this season, know that we’re still in …" at bounding box center [554, 361] width 196 height 74
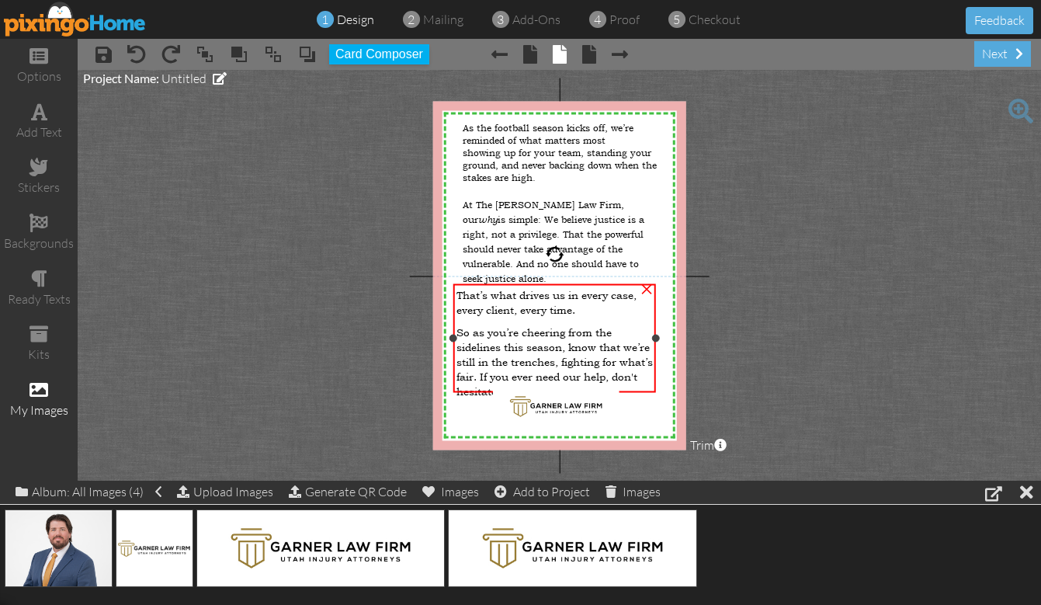
click at [533, 327] on span "So as you’re cheering from the sidelines this season, know that we’re still in …" at bounding box center [554, 361] width 196 height 74
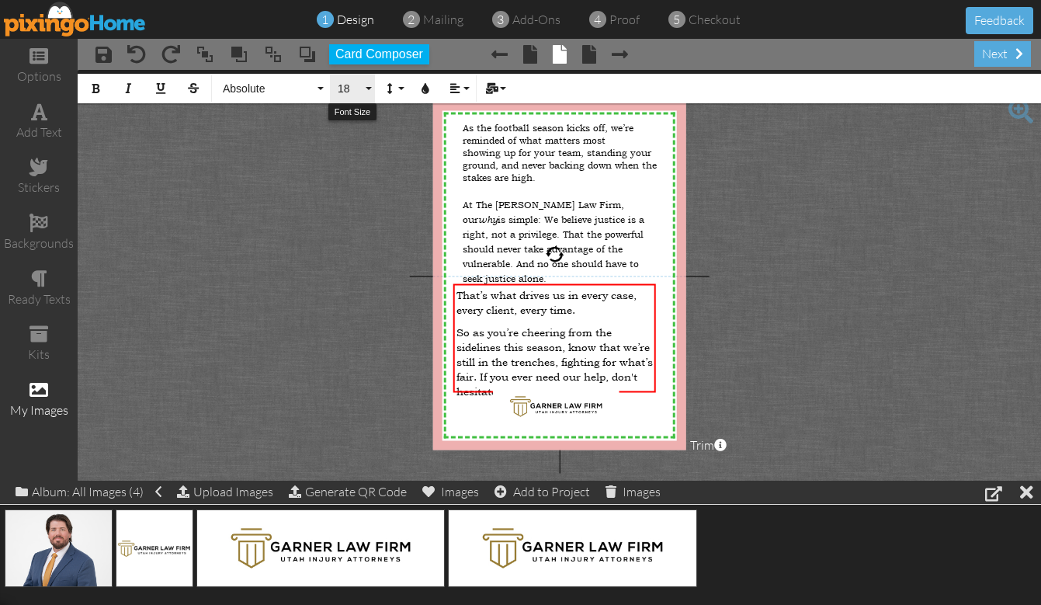
click at [371, 90] on button "18" at bounding box center [352, 88] width 45 height 29
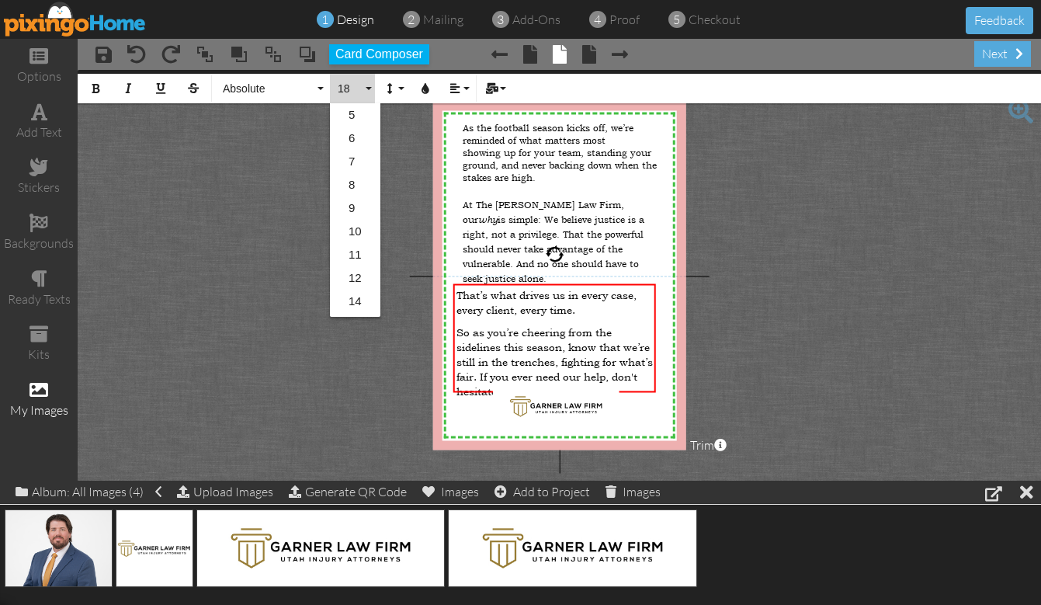
scroll to position [137, 0]
click at [354, 182] on link "16" at bounding box center [355, 186] width 50 height 23
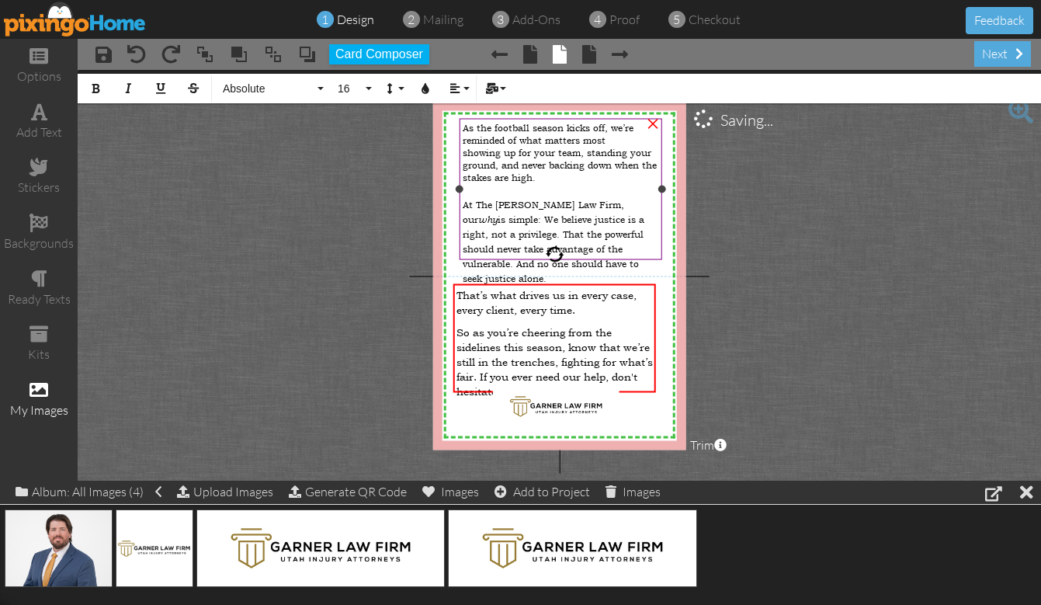
click at [568, 216] on span "At The [PERSON_NAME] Law Firm, our why is simple: We believe justice is a right…" at bounding box center [554, 242] width 182 height 86
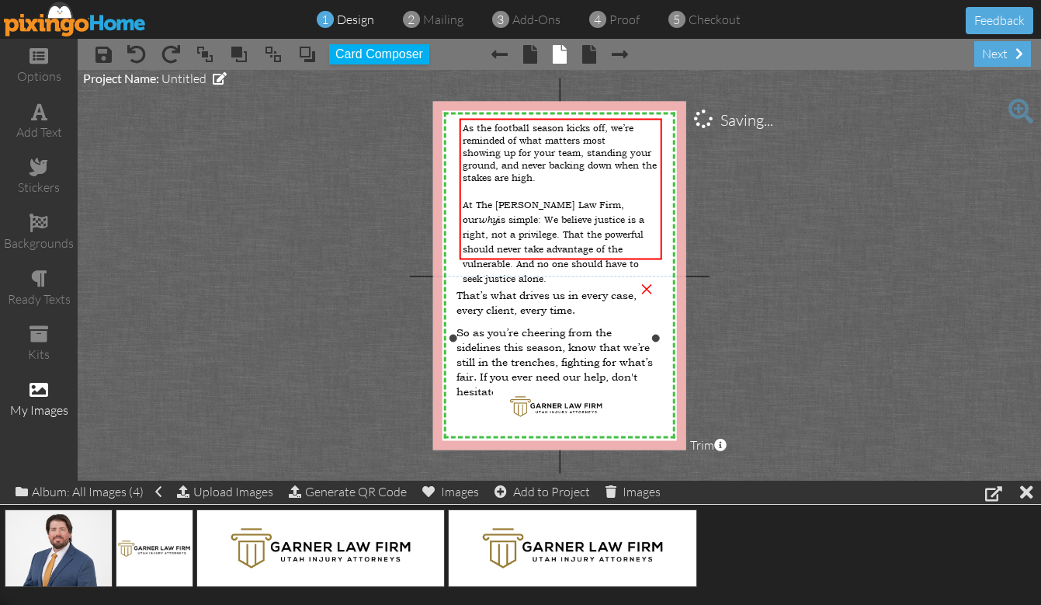
click at [538, 328] on span "So as you’re cheering from the sidelines this season, know that we’re still in …" at bounding box center [554, 361] width 196 height 74
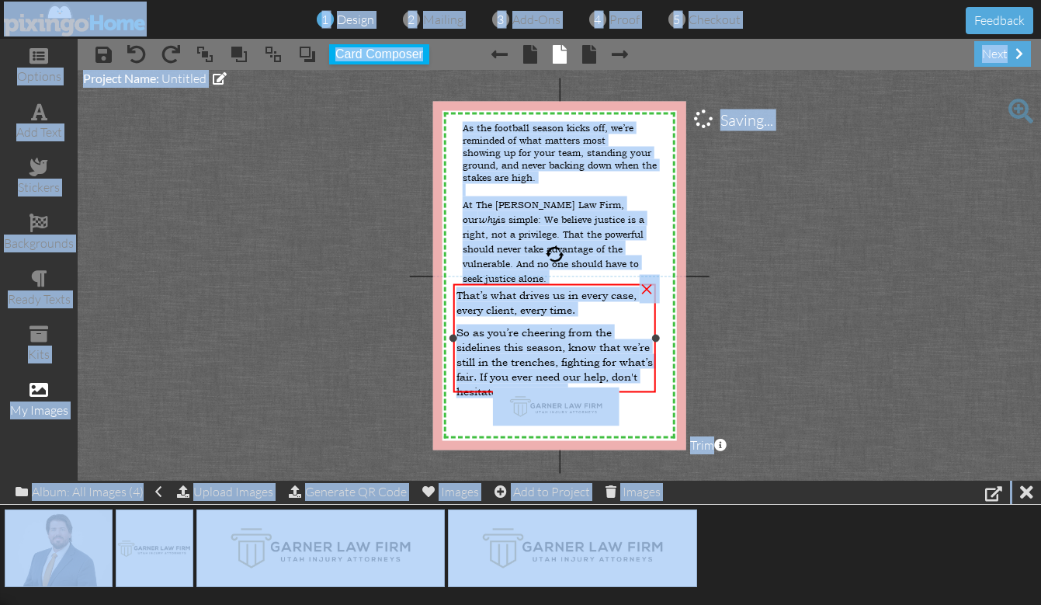
click at [554, 324] on span "So as you’re cheering from the sidelines this season, know that we’re still in …" at bounding box center [554, 361] width 196 height 74
click at [560, 324] on span "So as you’re cheering from the sidelines this season, know that we’re still in …" at bounding box center [554, 361] width 196 height 74
click at [594, 313] on div "That’s what drives us in every case, every client, every time. So as you’re che…" at bounding box center [554, 346] width 203 height 125
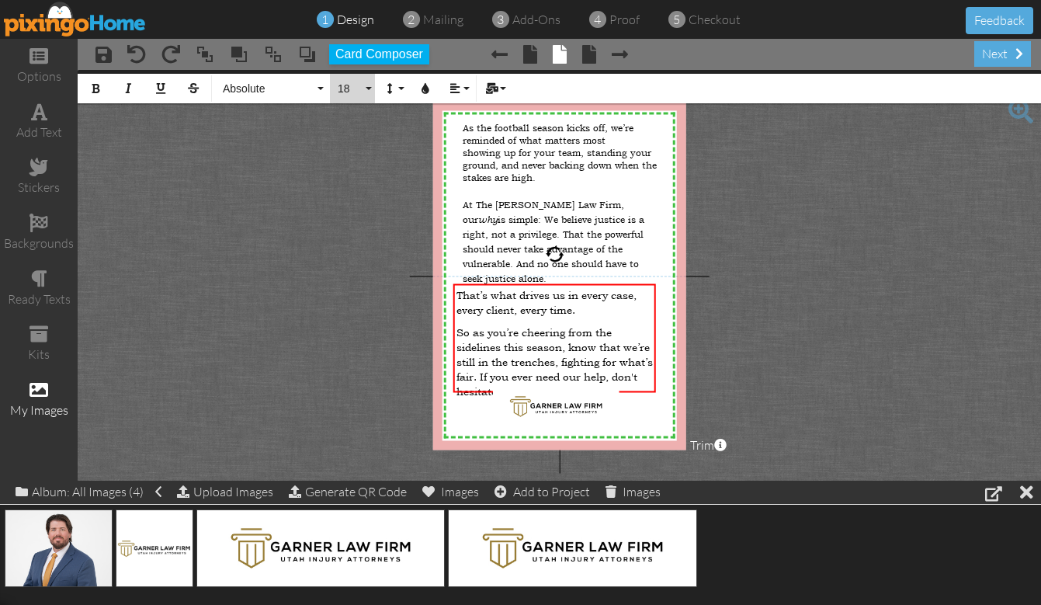
click at [353, 87] on span "18" at bounding box center [349, 88] width 26 height 13
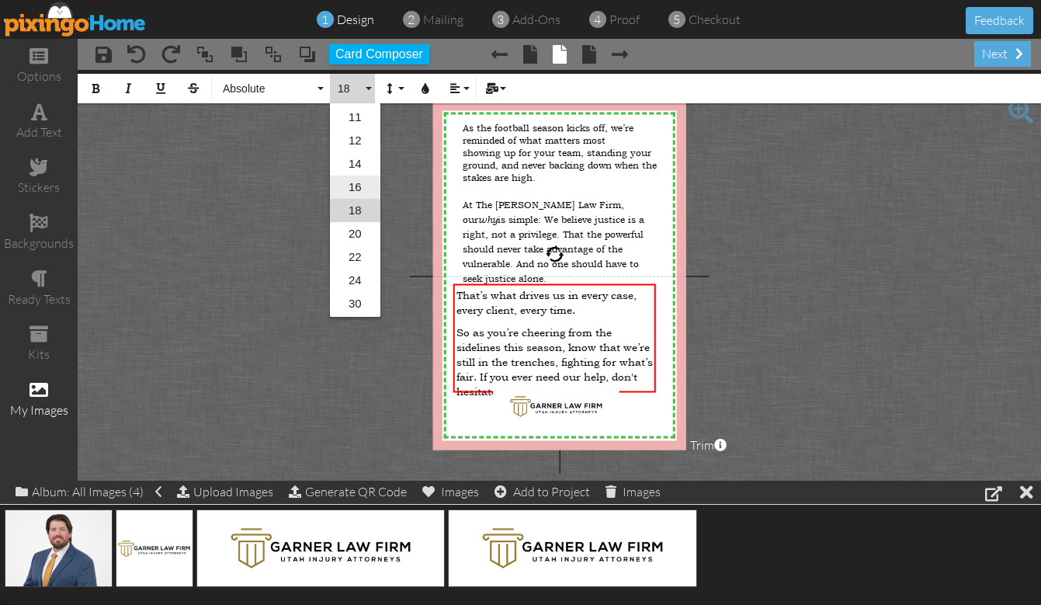
click at [358, 183] on link "16" at bounding box center [355, 186] width 50 height 23
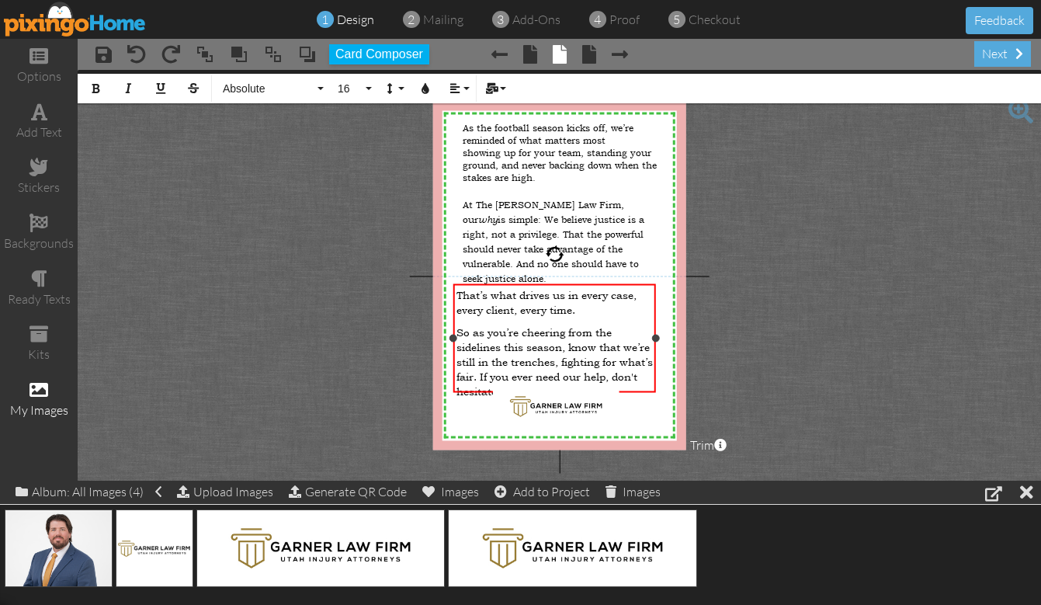
click at [542, 305] on span "That’s what drives us in every case, every client, every time." at bounding box center [546, 301] width 180 height 29
click at [616, 363] on span "So as you’re cheering from the sidelines this season, know that we’re still in …" at bounding box center [554, 361] width 196 height 74
click at [608, 370] on p "So as you’re cheering from the sidelines this season, know that we’re still in …" at bounding box center [554, 361] width 197 height 74
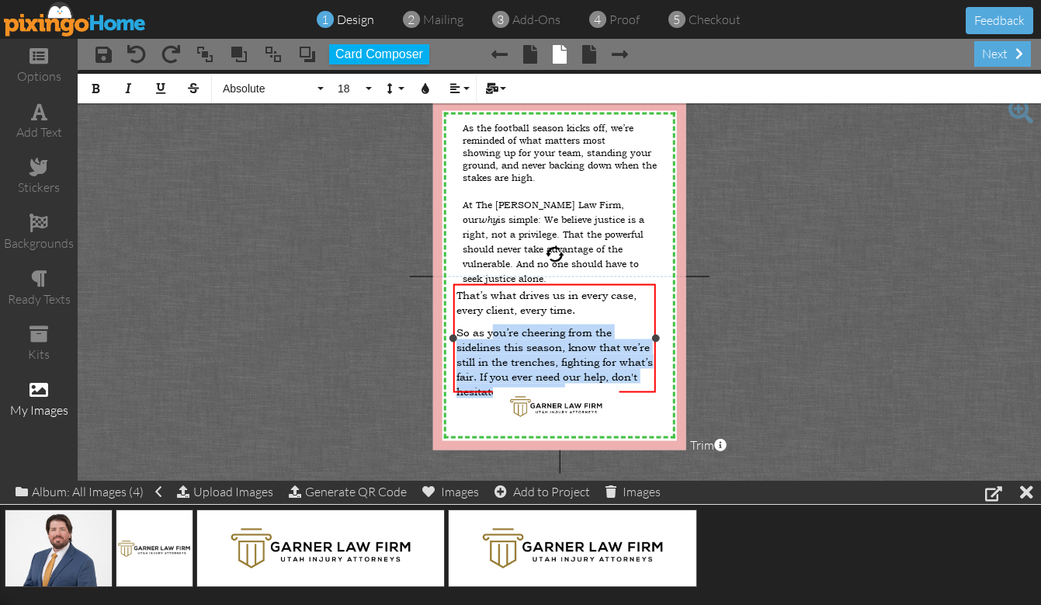
drag, startPoint x: 601, startPoint y: 376, endPoint x: 494, endPoint y: 321, distance: 120.1
click at [494, 324] on p "So as you’re cheering from the sidelines this season, know that we’re still in …" at bounding box center [554, 361] width 197 height 74
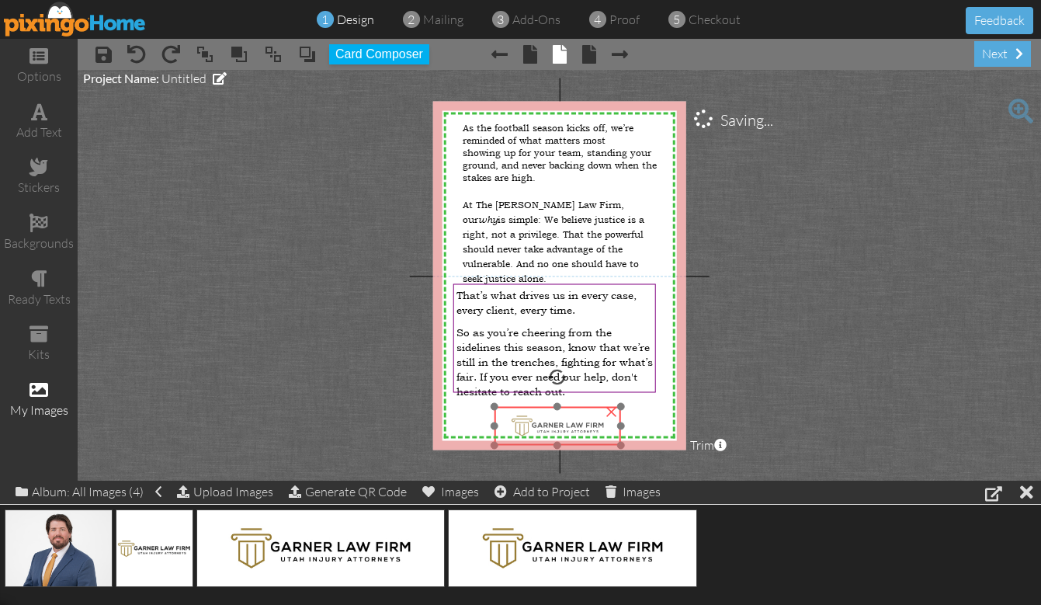
drag, startPoint x: 584, startPoint y: 404, endPoint x: 585, endPoint y: 424, distance: 19.5
click at [585, 424] on img at bounding box center [557, 425] width 127 height 39
click at [610, 352] on span "So as you’re cheering from the sidelines this season, know that we’re still in …" at bounding box center [554, 361] width 196 height 74
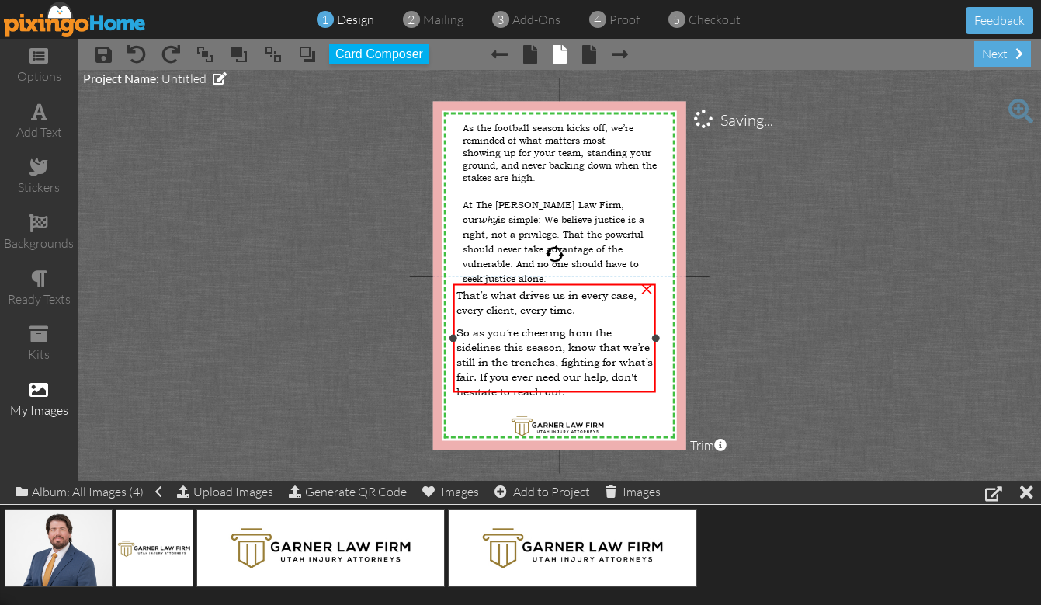
click at [599, 377] on p "So as you’re cheering from the sidelines this season, know that we’re still in …" at bounding box center [554, 361] width 197 height 74
click at [598, 369] on span "So as you’re cheering from the sidelines this season, know that we’re still in …" at bounding box center [554, 361] width 196 height 74
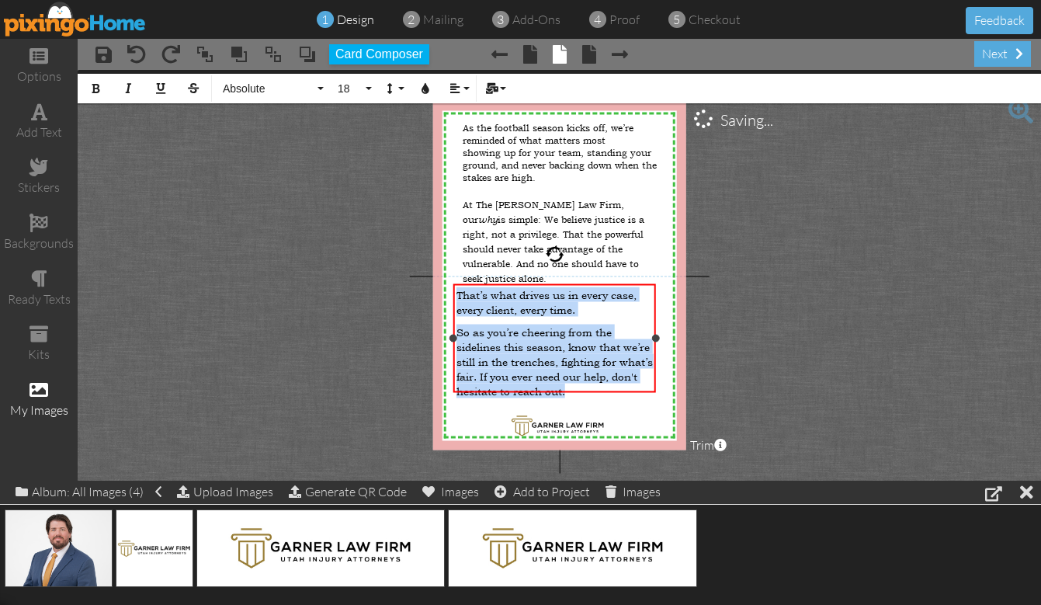
drag, startPoint x: 598, startPoint y: 375, endPoint x: 458, endPoint y: 293, distance: 161.8
click at [458, 293] on div "That’s what drives us in every case, every client, every time. So as you’re che…" at bounding box center [554, 346] width 197 height 119
click at [352, 86] on span "18" at bounding box center [349, 88] width 26 height 13
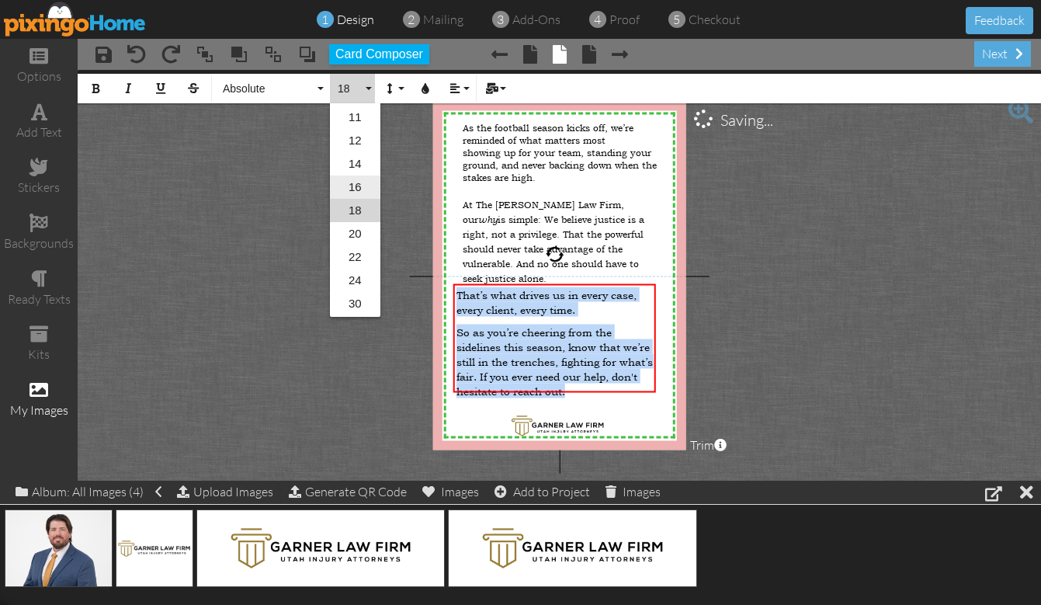
click at [354, 185] on link "16" at bounding box center [355, 186] width 50 height 23
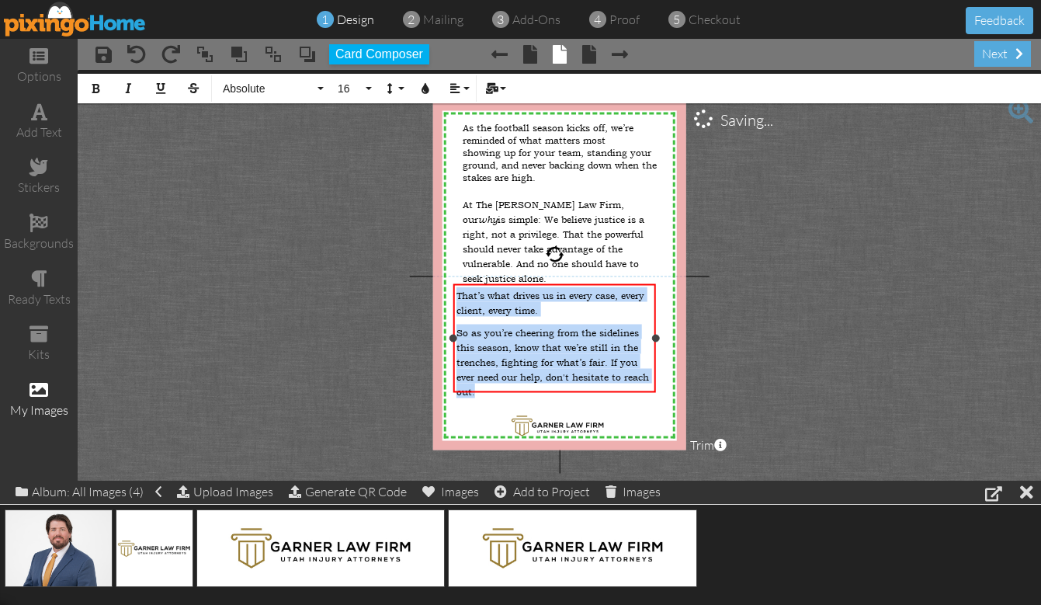
click at [499, 372] on p "So as you’re cheering from the sidelines this season, know that we’re still in …" at bounding box center [554, 361] width 197 height 74
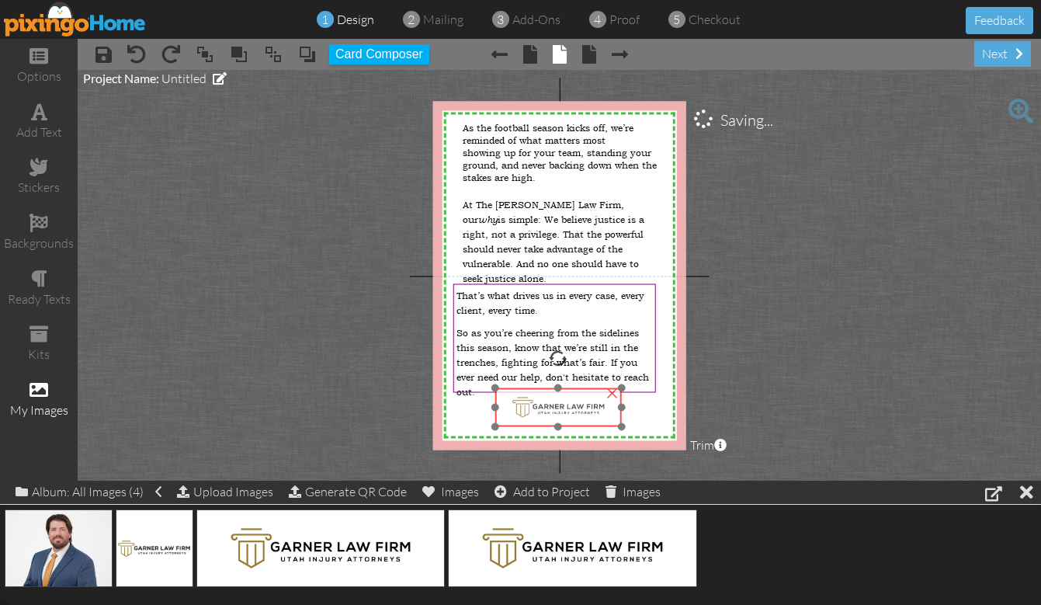
drag, startPoint x: 551, startPoint y: 423, endPoint x: 552, endPoint y: 404, distance: 18.6
click at [552, 404] on img at bounding box center [558, 406] width 127 height 39
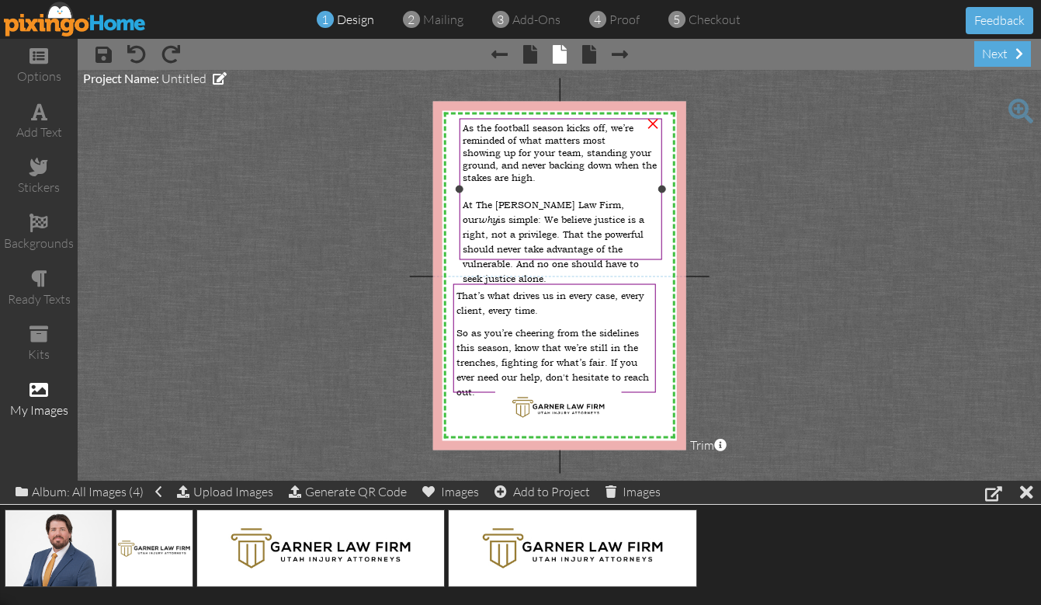
click at [615, 133] on div "As the football season kicks off, we’re reminded of what matters most" at bounding box center [561, 134] width 197 height 25
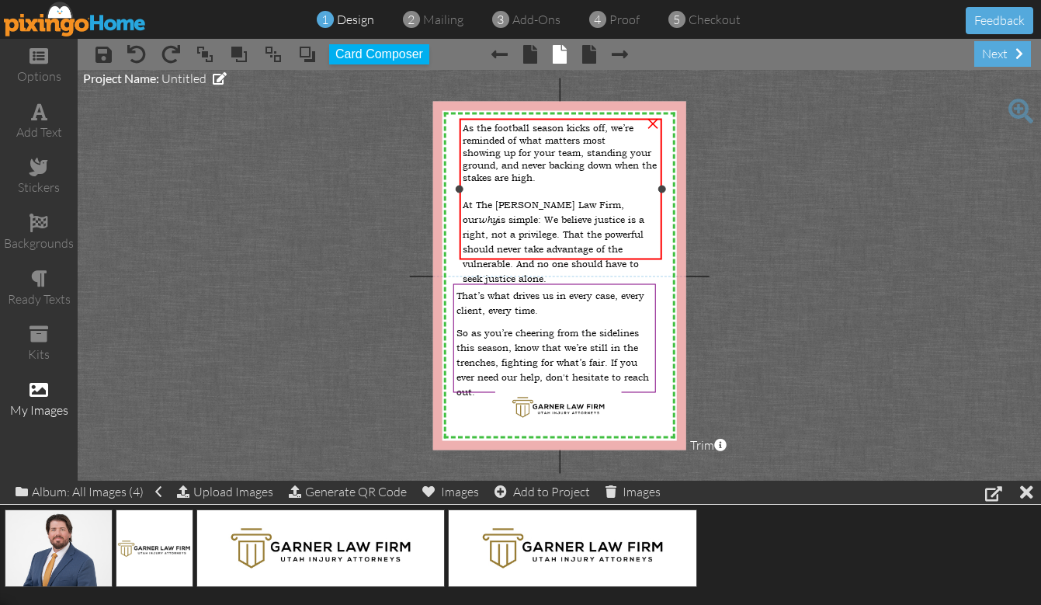
click at [613, 136] on div "As the football season kicks off, we’re reminded of what matters most" at bounding box center [561, 134] width 197 height 25
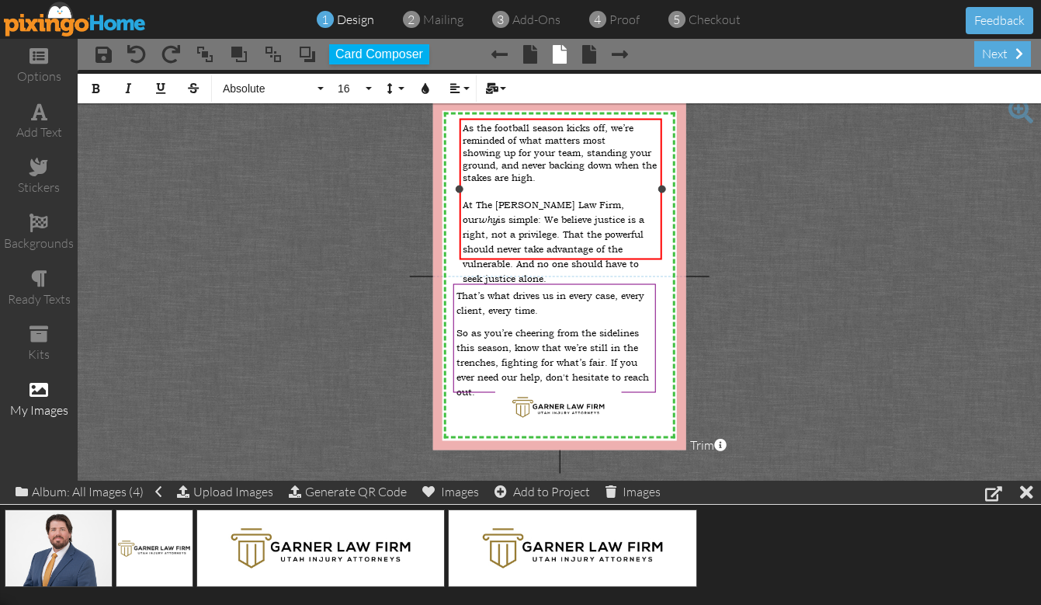
click at [611, 138] on div "As the football season kicks off, we’re reminded of what matters most" at bounding box center [561, 134] width 197 height 25
click at [467, 148] on span "showing up for your team, standing your ground, and never backing down when the…" at bounding box center [560, 165] width 194 height 37
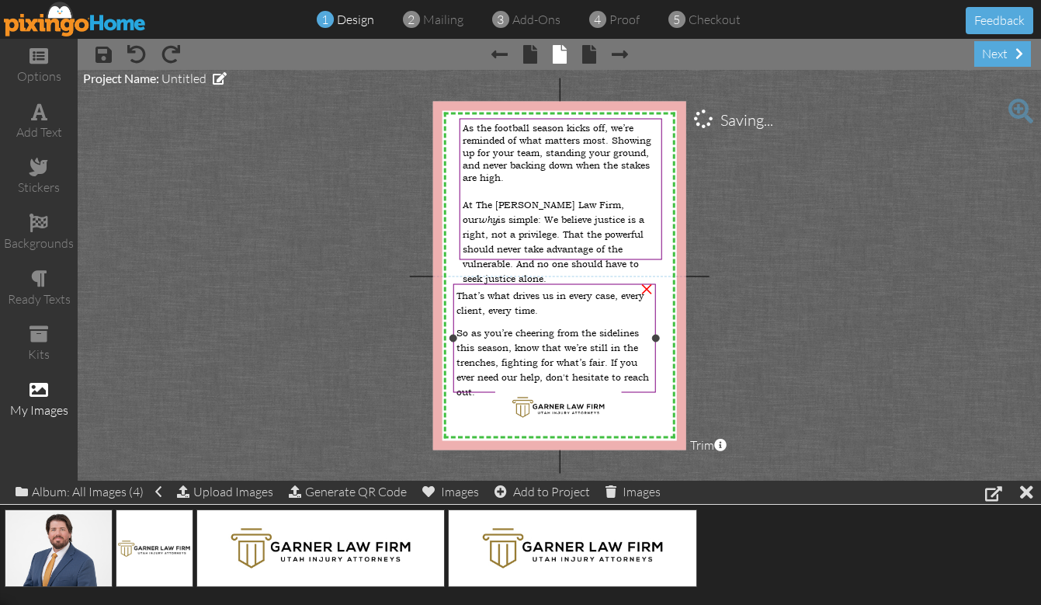
click at [545, 327] on span "So as you’re cheering from the sidelines this season, know that we’re still in …" at bounding box center [552, 362] width 193 height 71
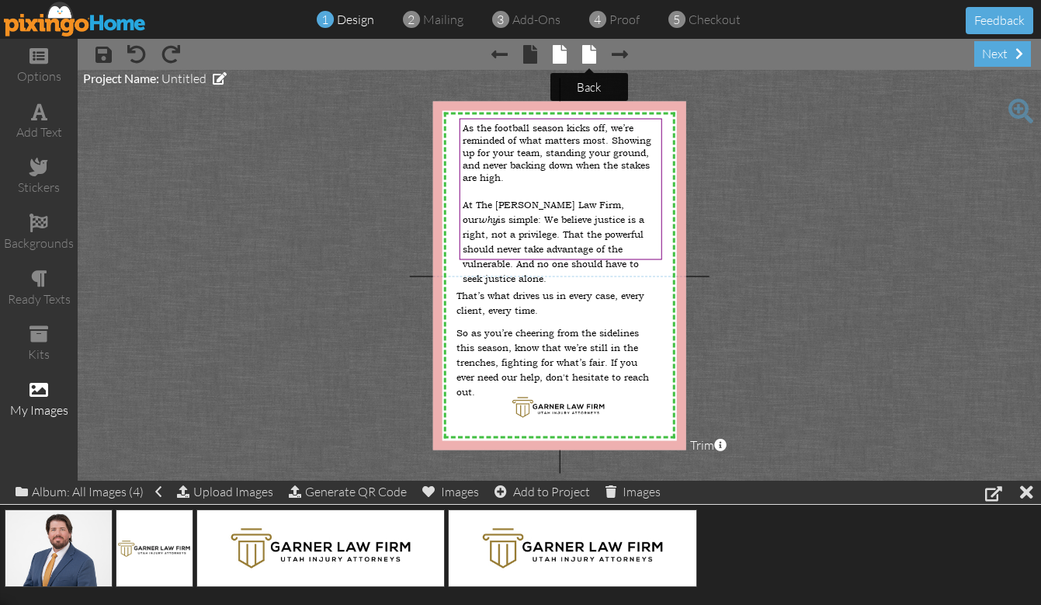
click at [592, 57] on span at bounding box center [589, 54] width 14 height 19
click at [593, 55] on span at bounding box center [589, 54] width 14 height 19
click at [597, 55] on span "× Next page" at bounding box center [612, 53] width 32 height 25
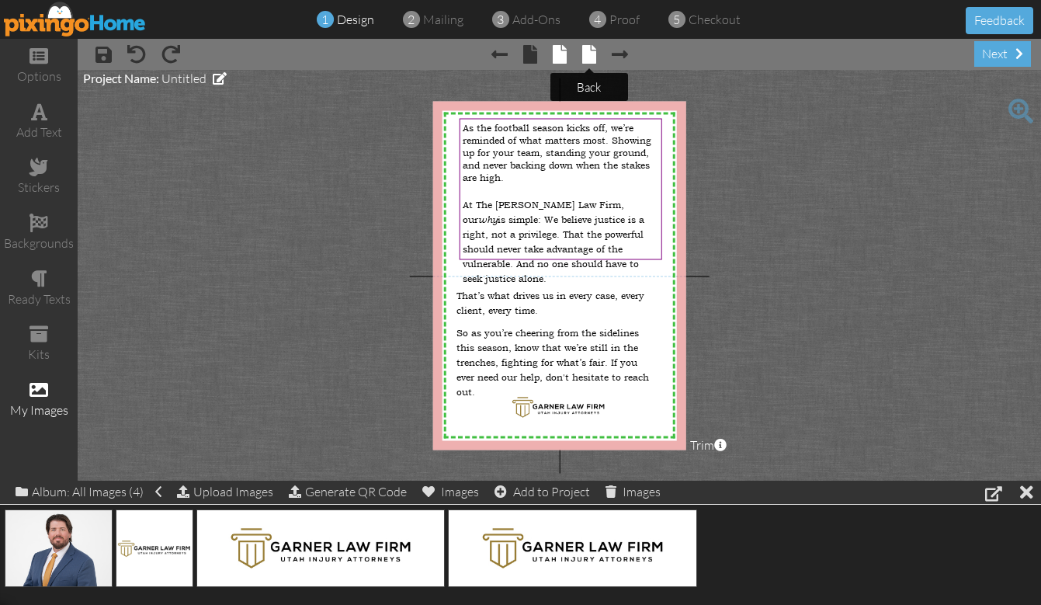
click at [592, 55] on span at bounding box center [589, 54] width 14 height 19
click at [625, 55] on span at bounding box center [620, 54] width 16 height 19
click at [589, 54] on span at bounding box center [589, 54] width 14 height 19
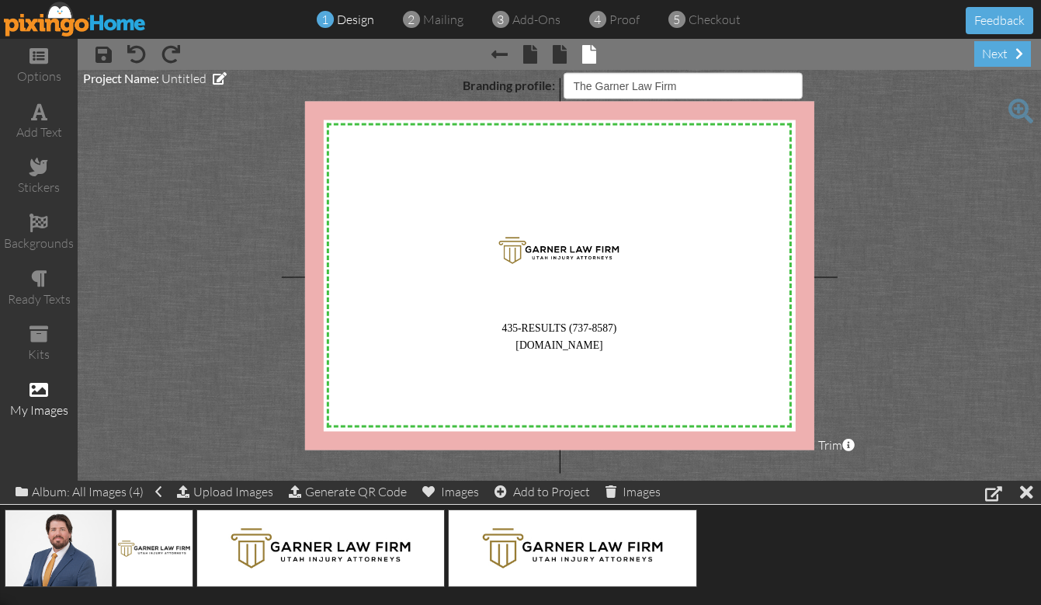
select select "object:2300"
click at [1000, 56] on div "next" at bounding box center [1002, 54] width 57 height 26
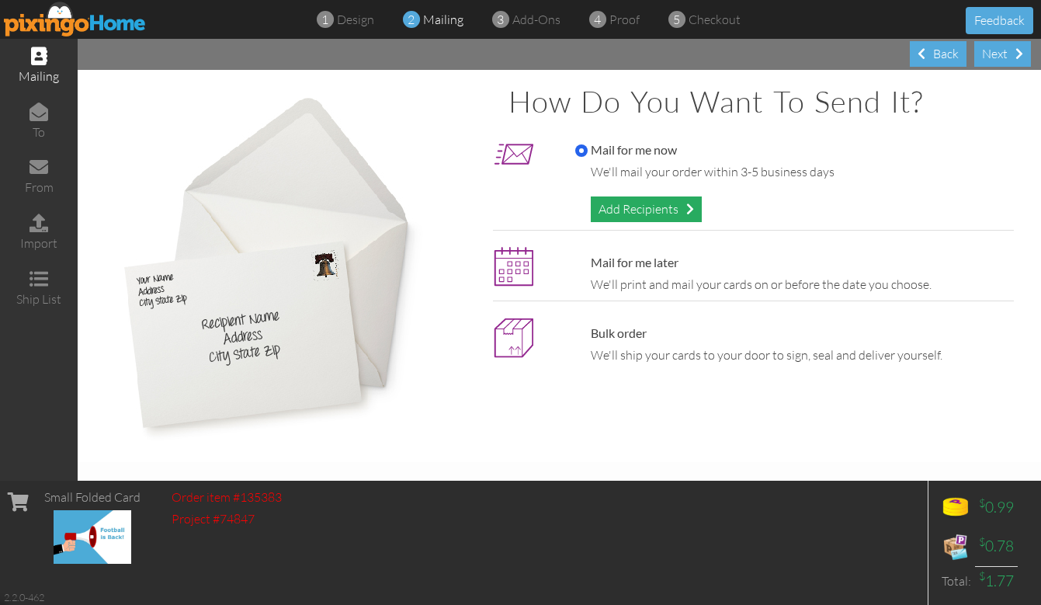
click at [647, 208] on div "Add Recipients" at bounding box center [646, 209] width 111 height 26
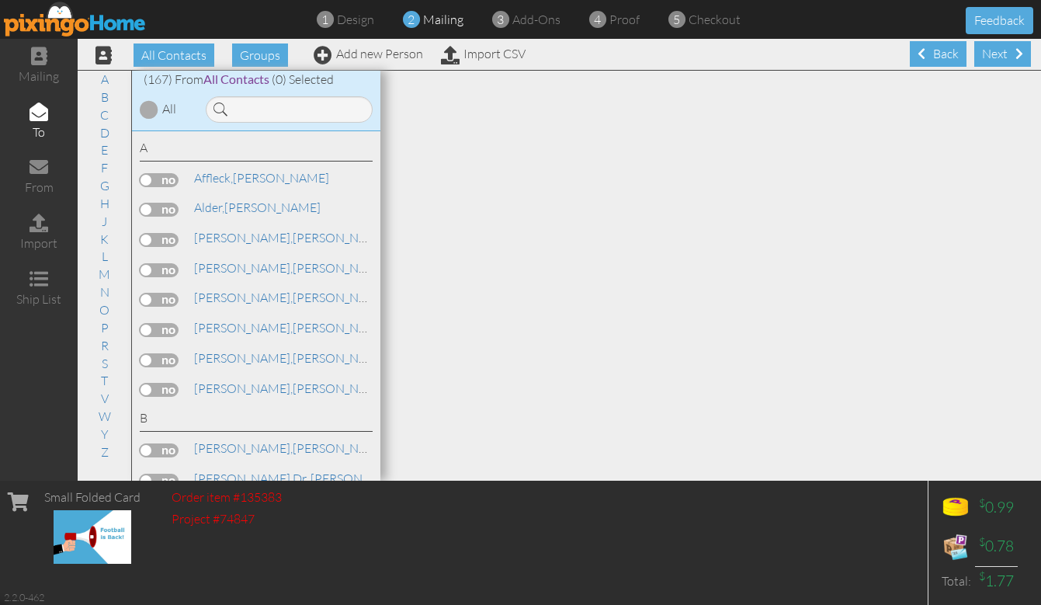
click at [154, 106] on div at bounding box center [149, 109] width 19 height 19
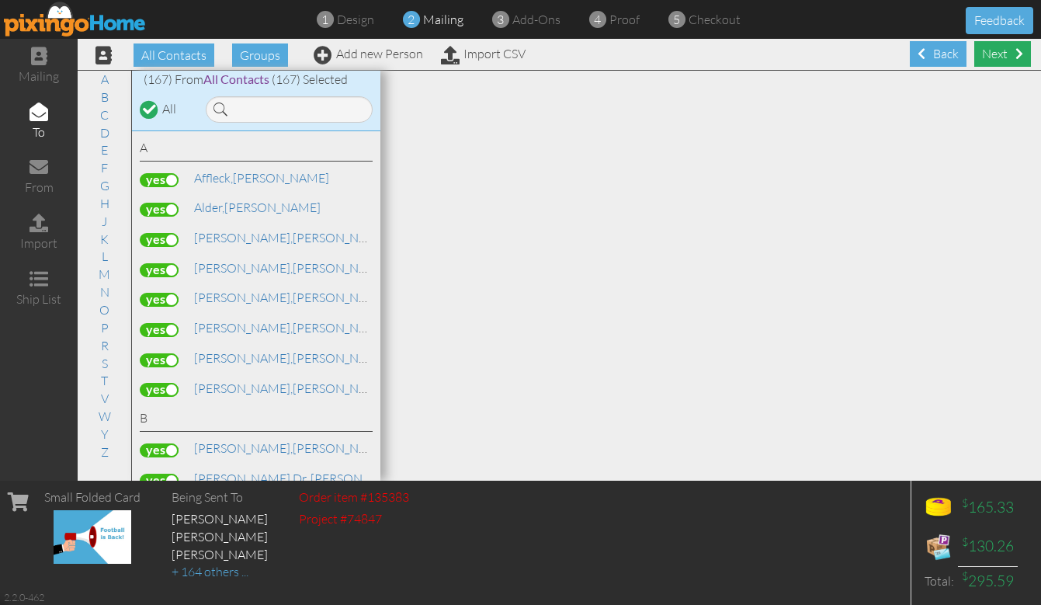
click at [1004, 55] on div "Next" at bounding box center [1002, 54] width 57 height 26
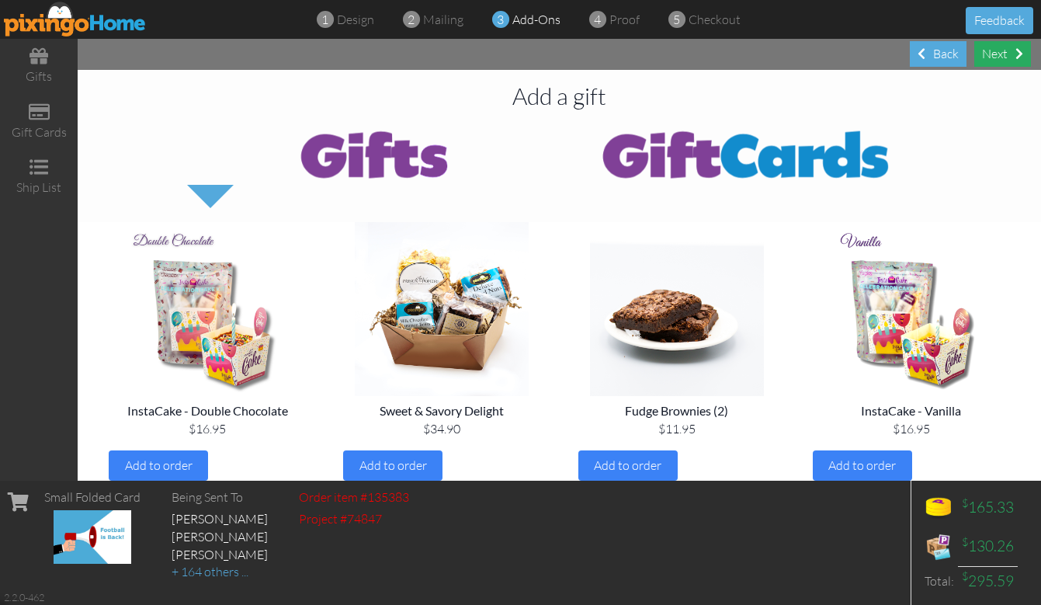
click at [1009, 48] on div "Next" at bounding box center [1002, 54] width 57 height 26
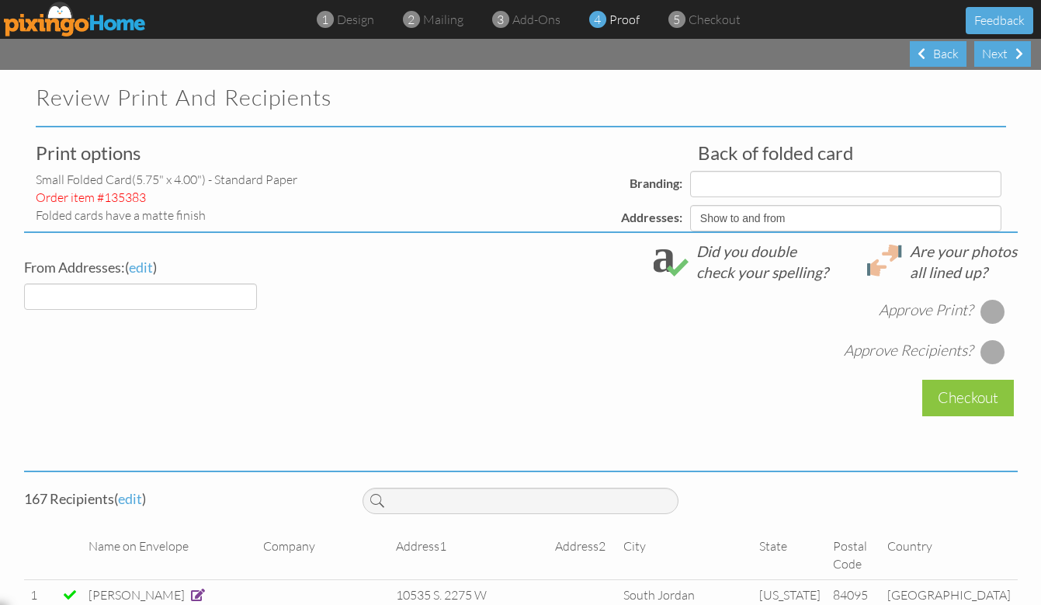
select select "object:3560"
select select "object:3562"
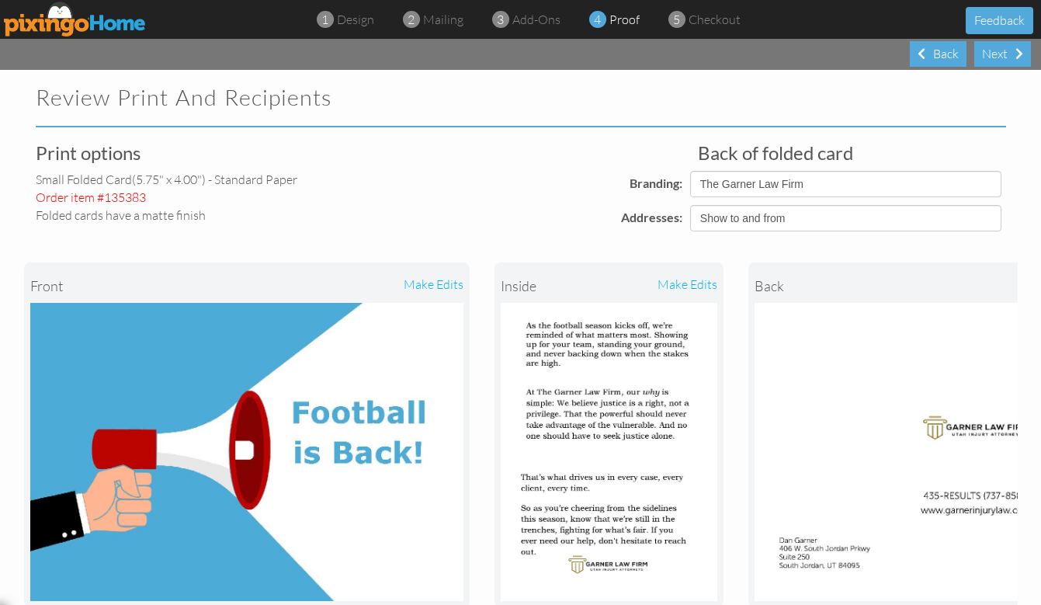
click at [82, 19] on img at bounding box center [75, 19] width 143 height 35
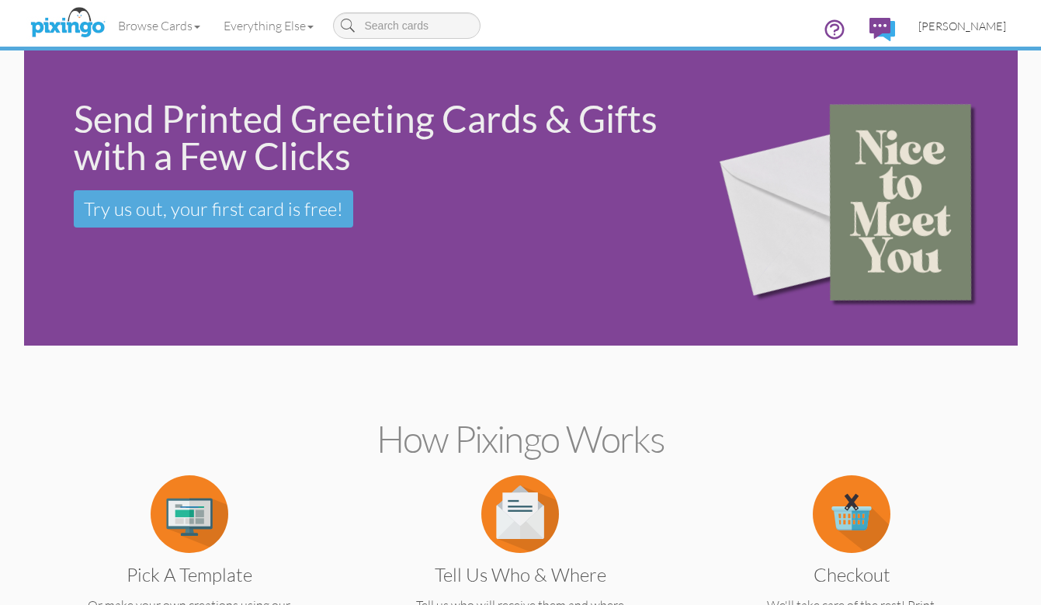
click at [983, 30] on span "[PERSON_NAME]" at bounding box center [962, 25] width 88 height 13
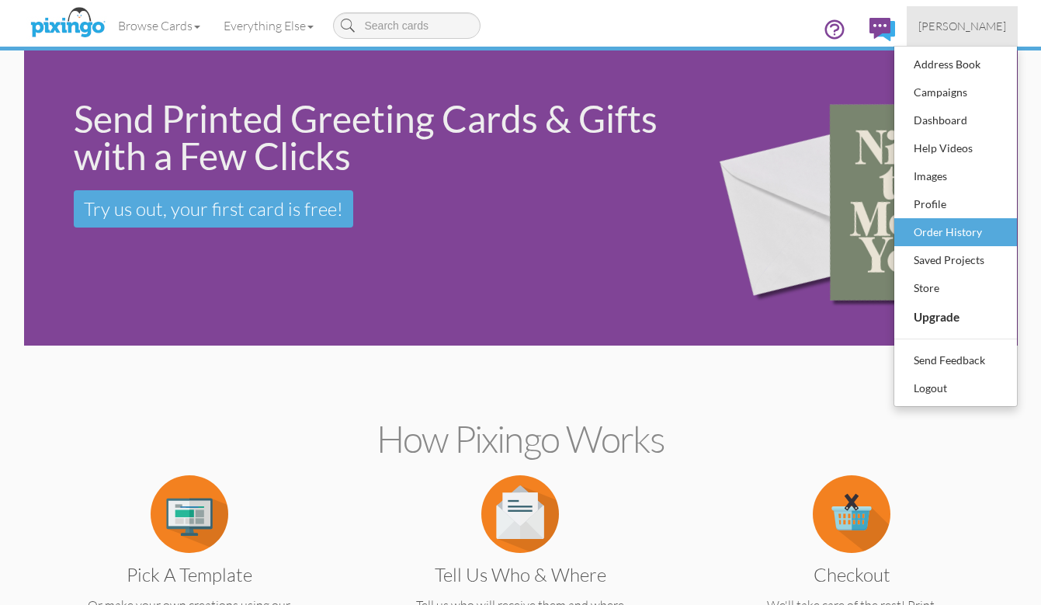
click at [943, 222] on div "Order History" at bounding box center [956, 231] width 92 height 23
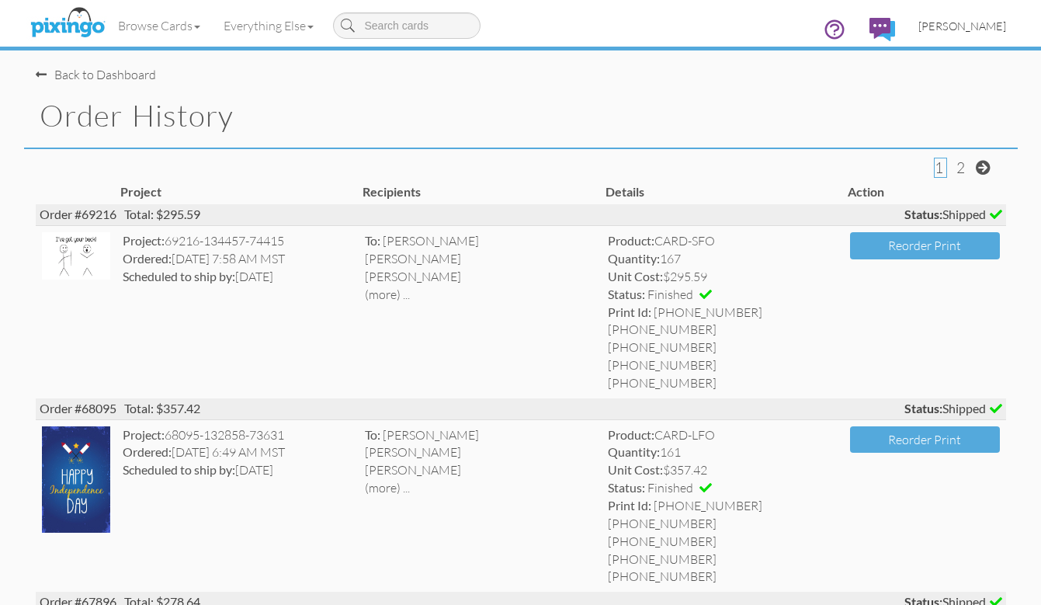
click at [975, 24] on span "[PERSON_NAME]" at bounding box center [962, 25] width 88 height 13
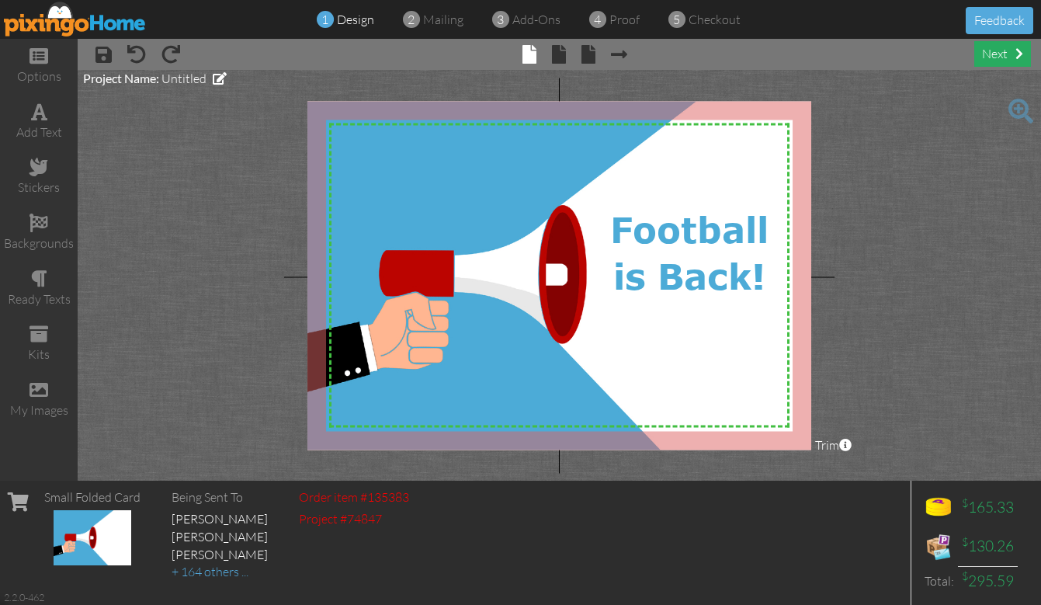
click at [1015, 58] on span at bounding box center [1019, 53] width 8 height 12
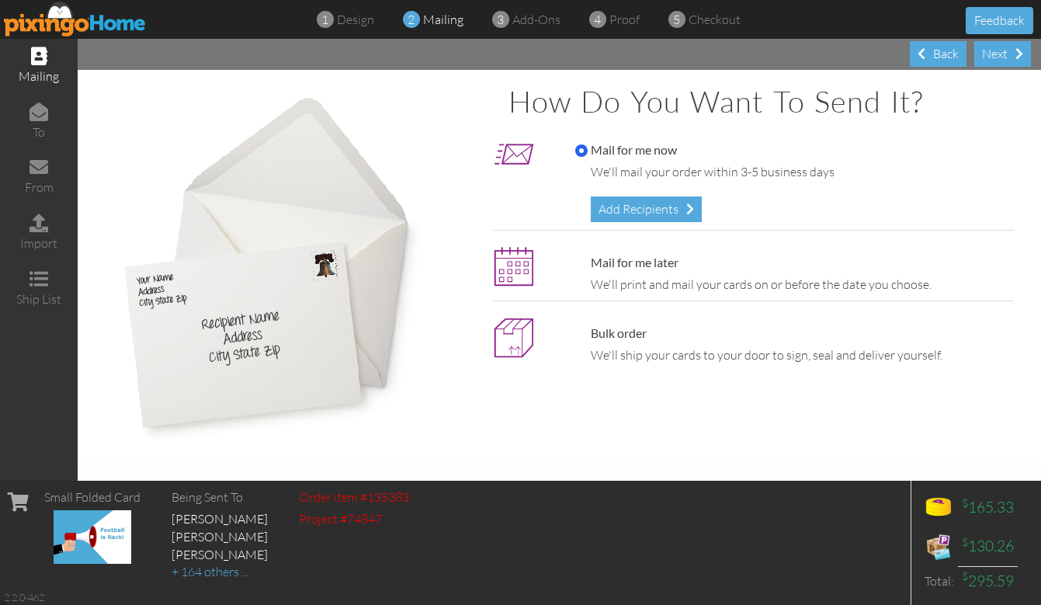
click at [581, 259] on input "Mail for me later" at bounding box center [581, 263] width 12 height 12
radio input "true"
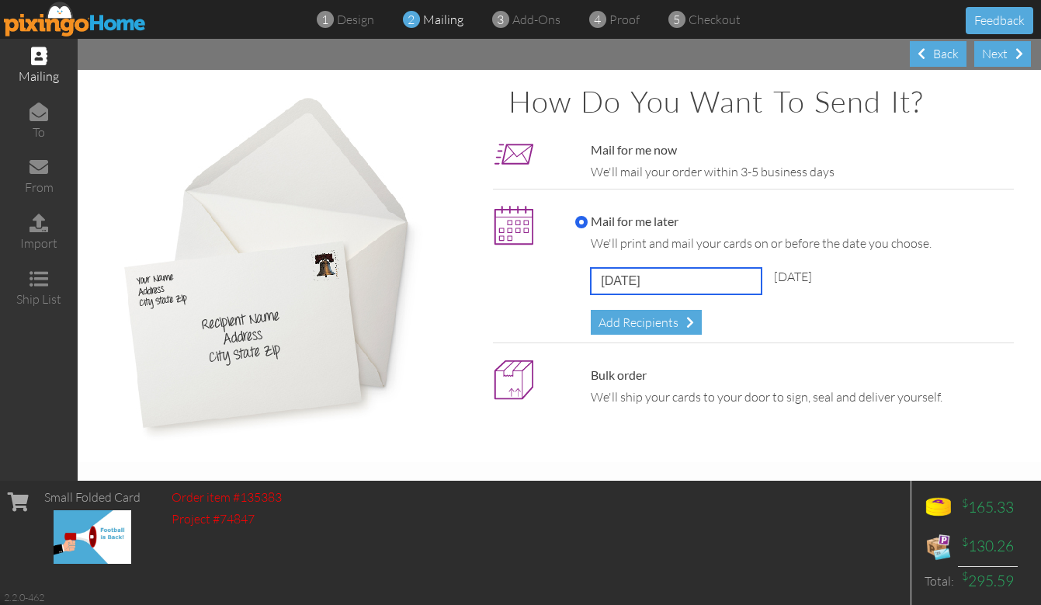
click at [730, 279] on input "[DATE]" at bounding box center [676, 281] width 171 height 26
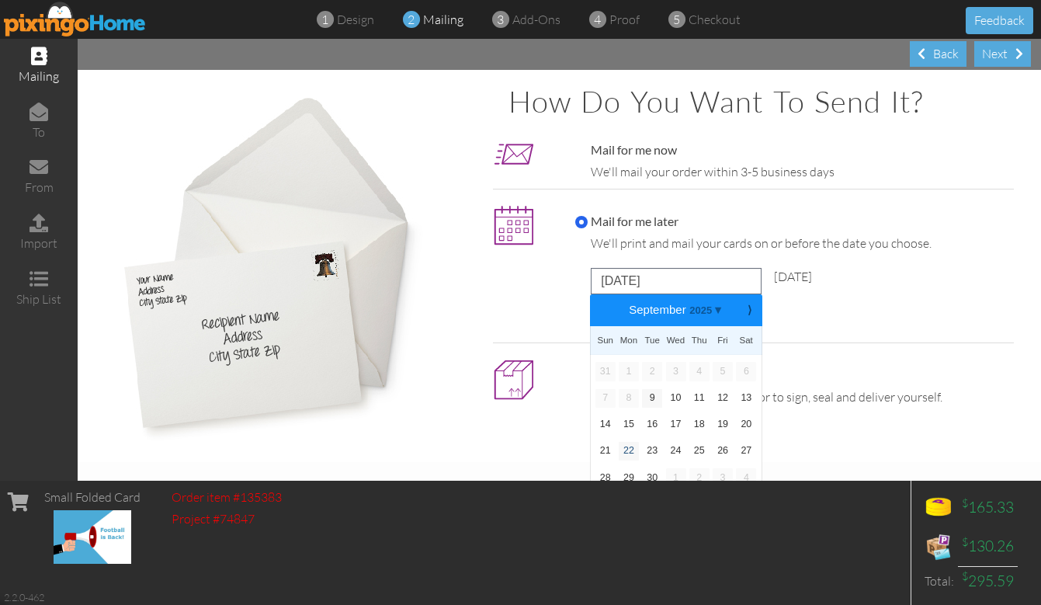
click at [632, 445] on link "22" at bounding box center [629, 451] width 20 height 19
type input "[DATE]"
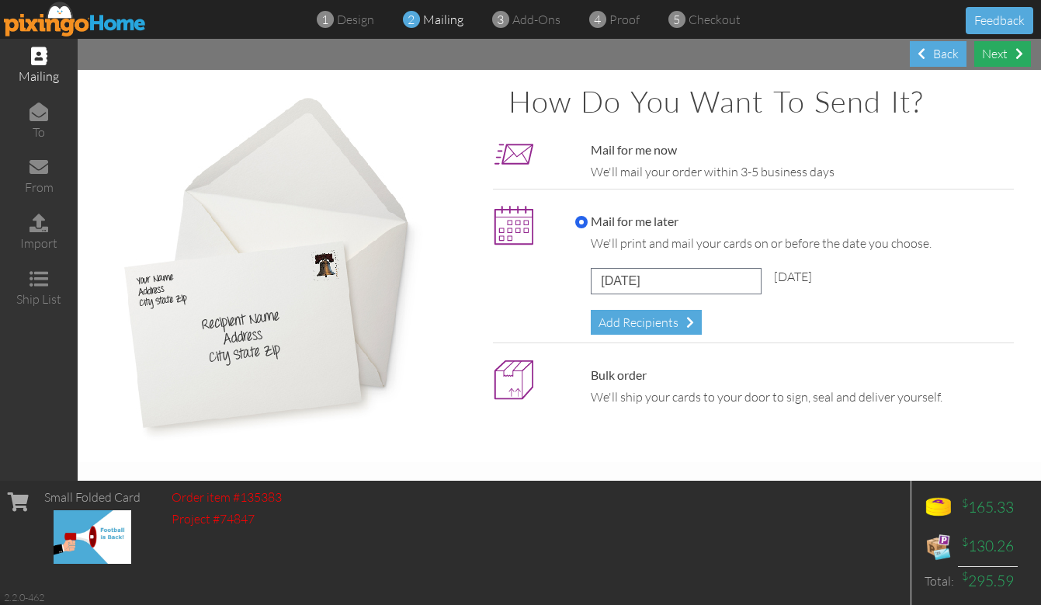
click at [1010, 61] on div "Next" at bounding box center [1002, 54] width 57 height 26
click at [1005, 58] on div "Next" at bounding box center [1002, 54] width 57 height 26
click at [1007, 54] on div "Next" at bounding box center [1002, 54] width 57 height 26
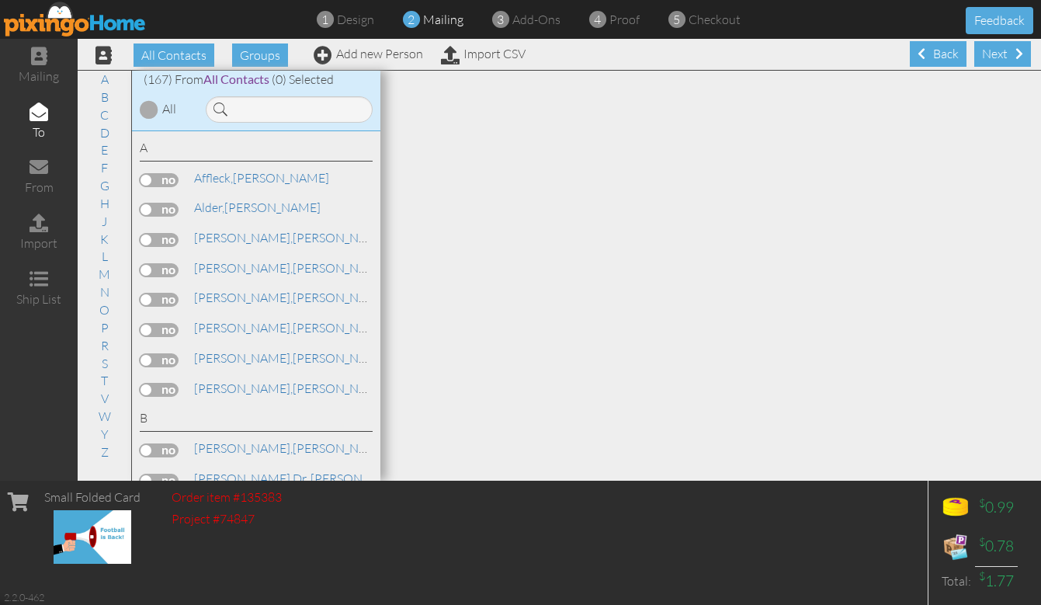
click at [151, 105] on div at bounding box center [149, 109] width 19 height 19
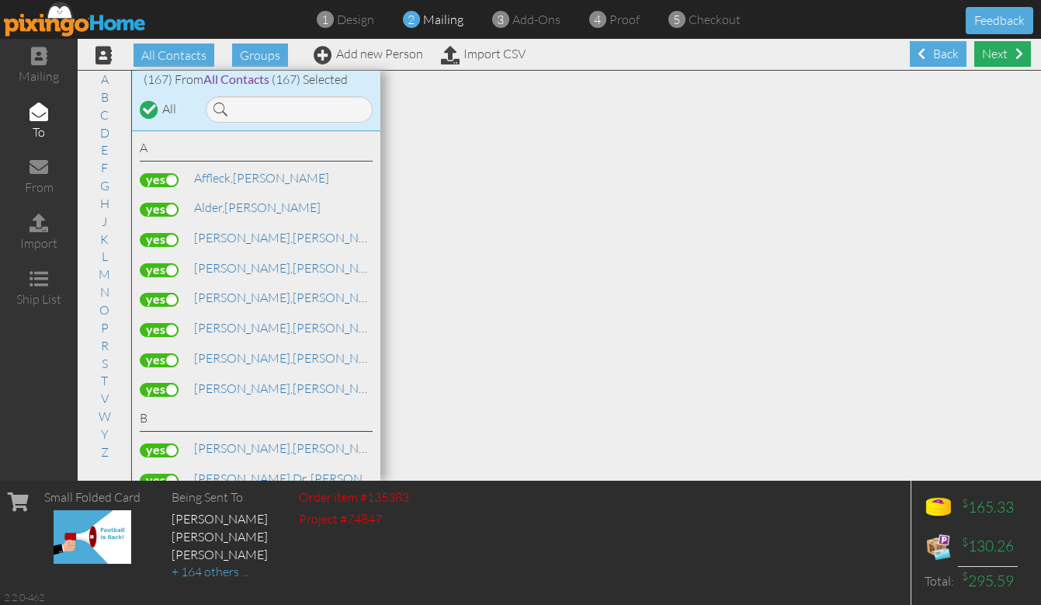
click at [1007, 55] on div "Next" at bounding box center [1002, 54] width 57 height 26
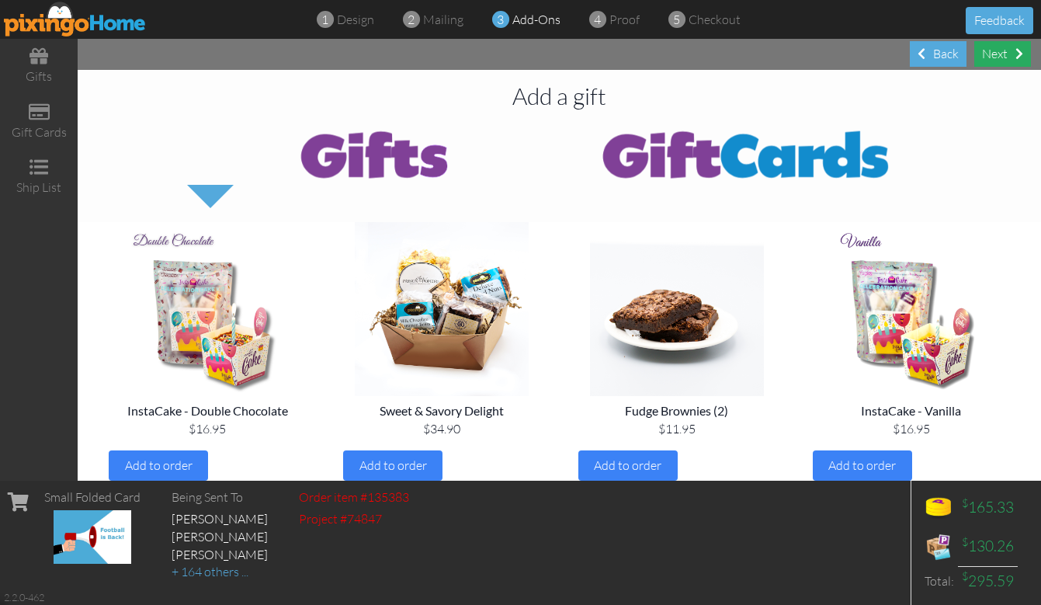
click at [1012, 54] on div "Next" at bounding box center [1002, 54] width 57 height 26
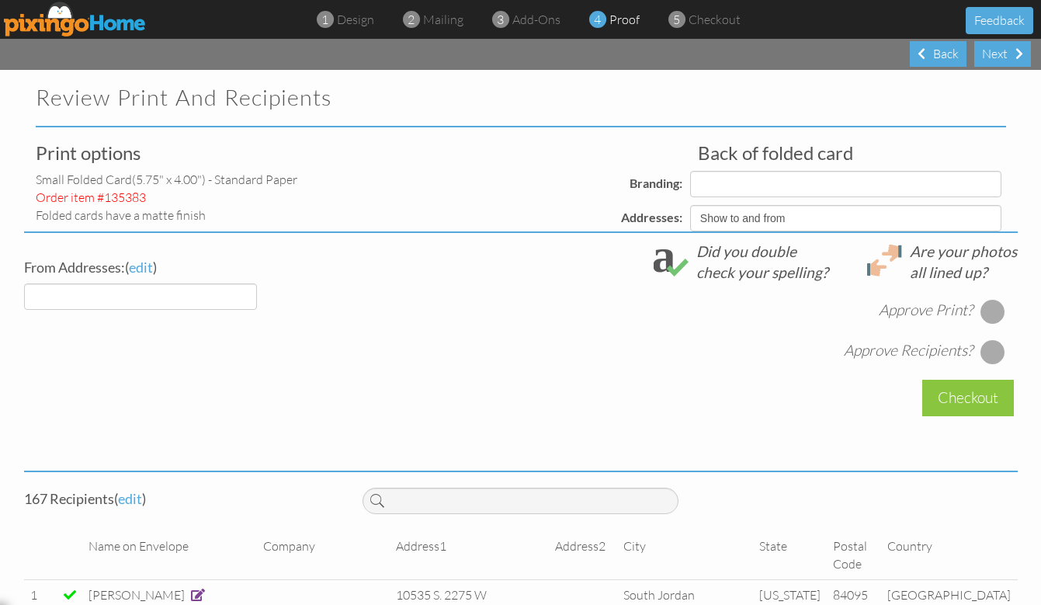
select select "object:6858"
select select "object:6860"
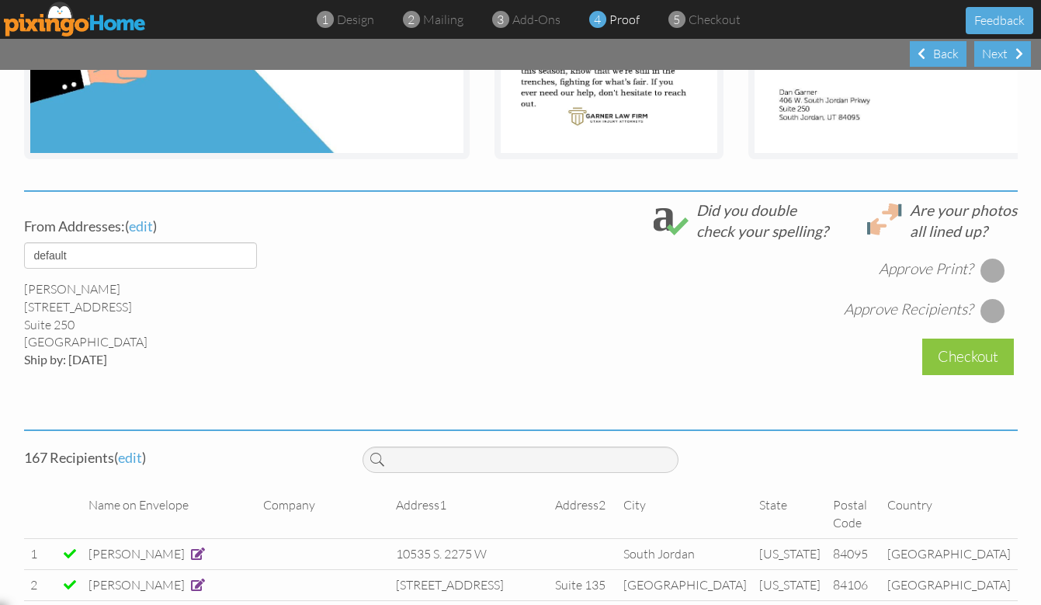
scroll to position [449, 0]
click at [995, 267] on div at bounding box center [992, 269] width 25 height 25
click at [998, 310] on div at bounding box center [992, 309] width 25 height 25
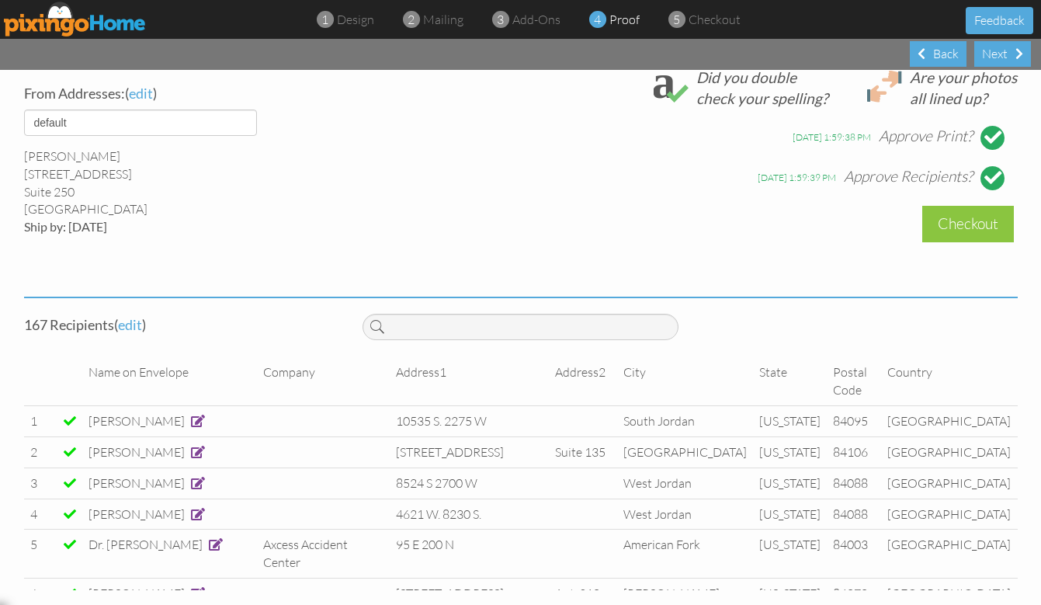
scroll to position [580, 0]
click at [972, 228] on div "Checkout" at bounding box center [968, 224] width 92 height 36
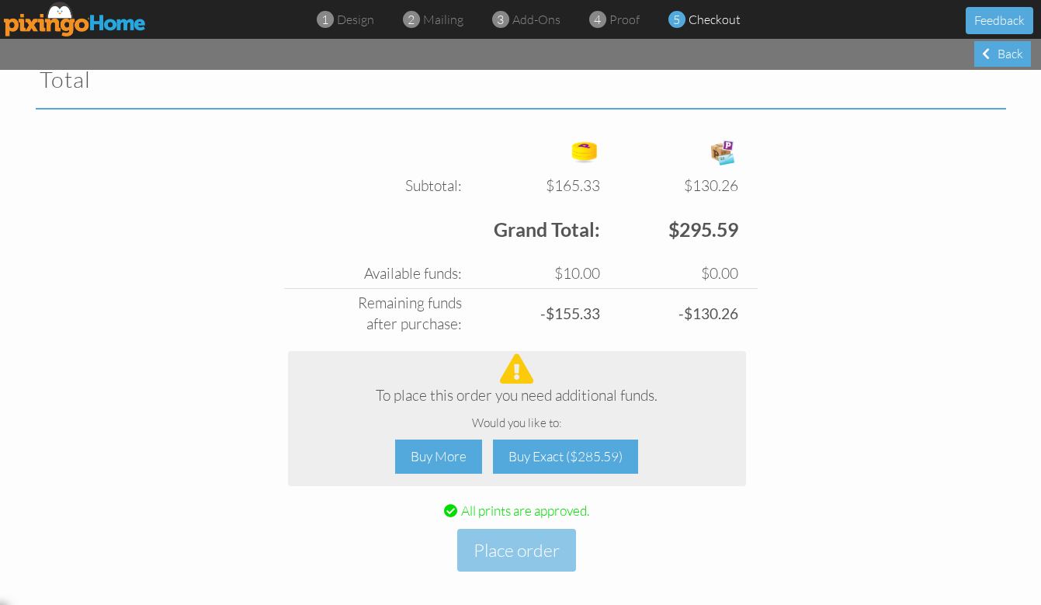
scroll to position [529, 0]
click at [566, 448] on div "Buy Exact ($285.59)" at bounding box center [565, 457] width 145 height 35
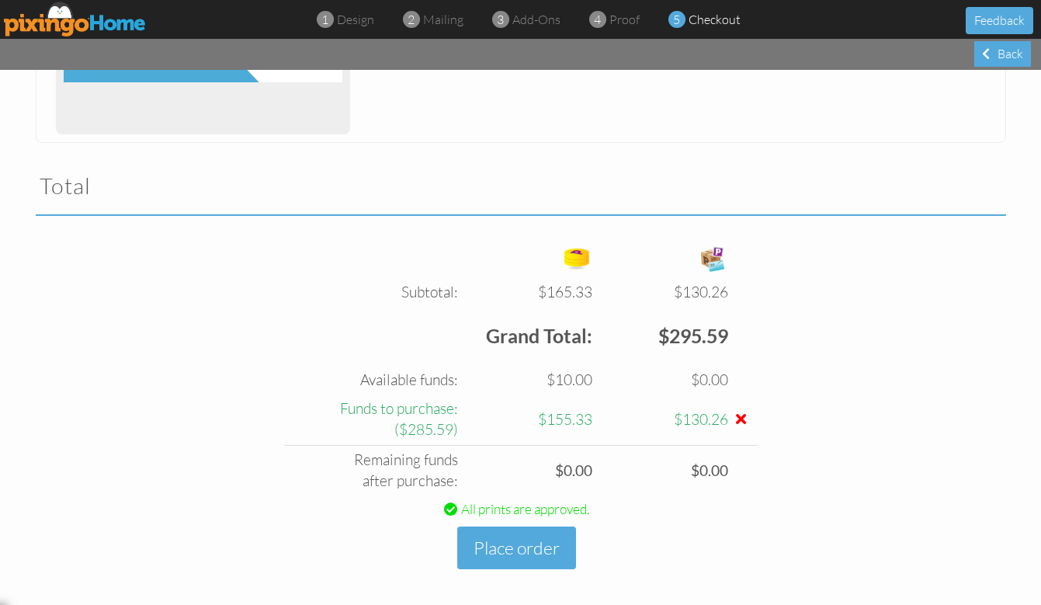
scroll to position [423, 0]
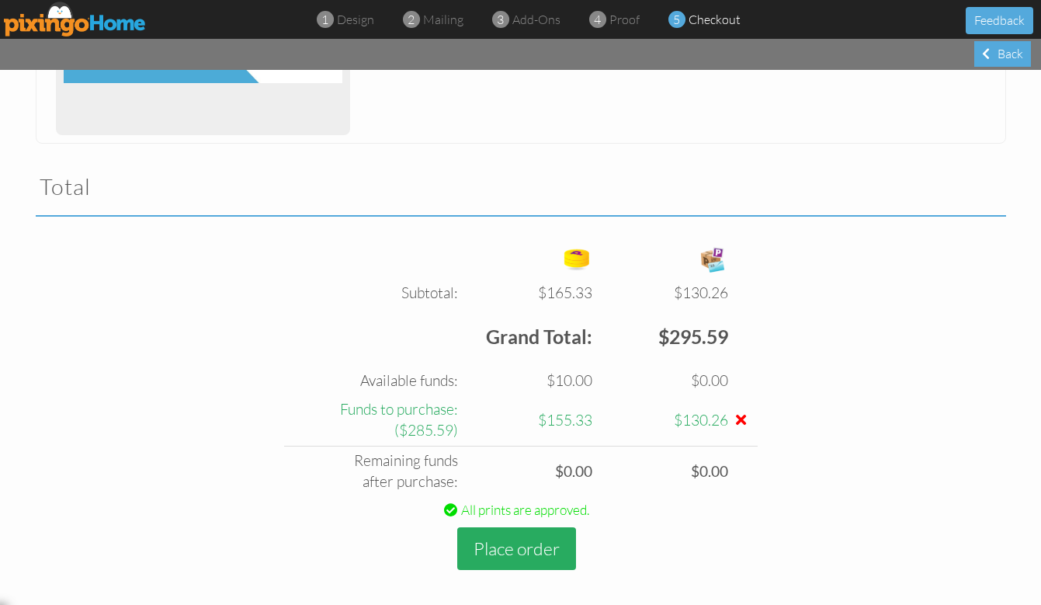
click at [532, 536] on button "Place order" at bounding box center [516, 548] width 119 height 43
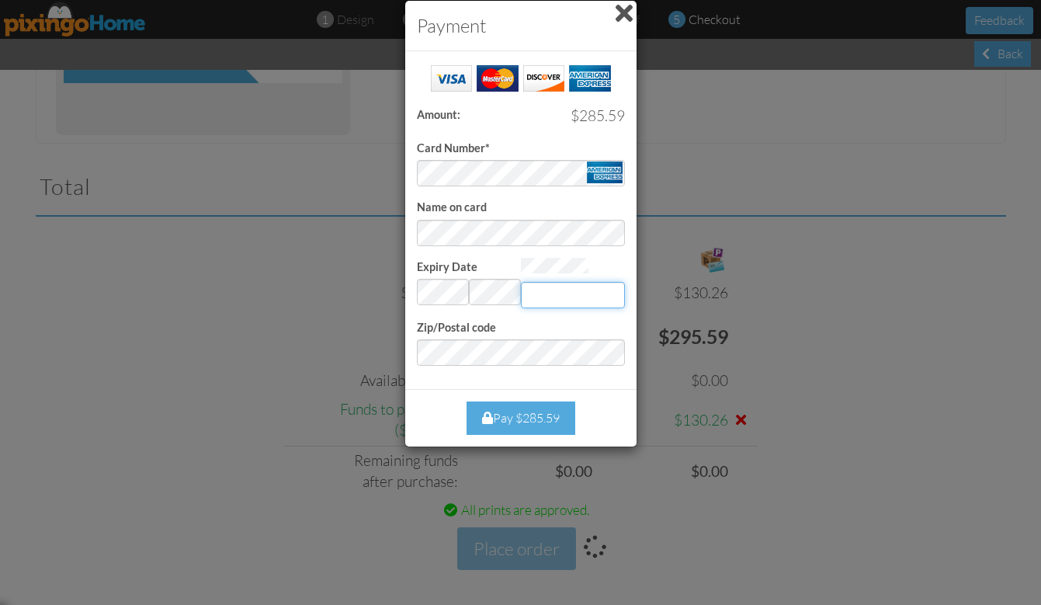
type input "2473"
click at [603, 405] on div "Pay $285.59" at bounding box center [521, 417] width 208 height 33
click at [539, 415] on div "Pay $285.59" at bounding box center [521, 417] width 109 height 33
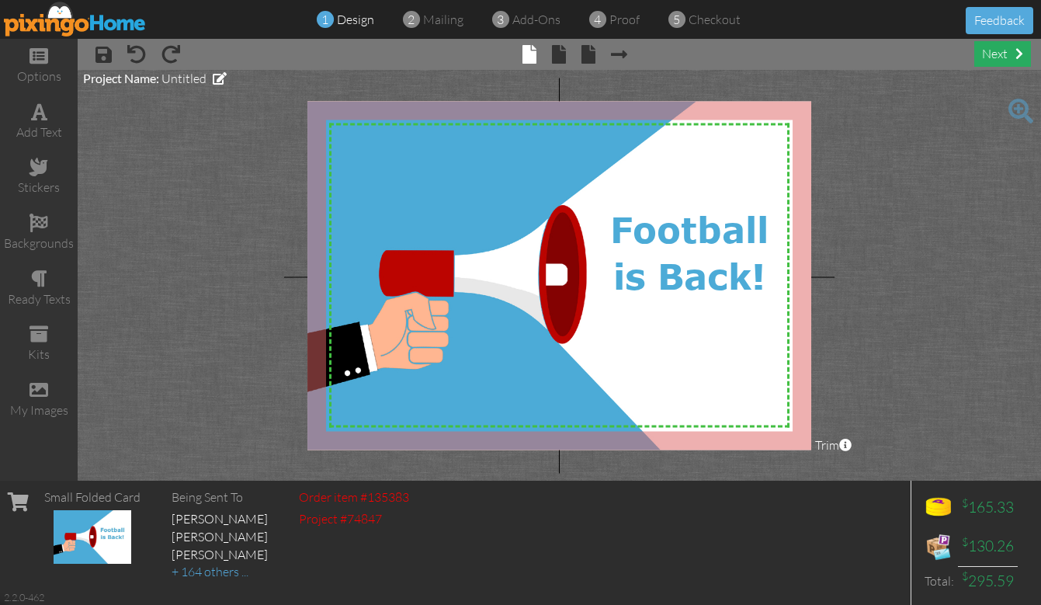
click at [1004, 56] on div "next" at bounding box center [1002, 54] width 57 height 26
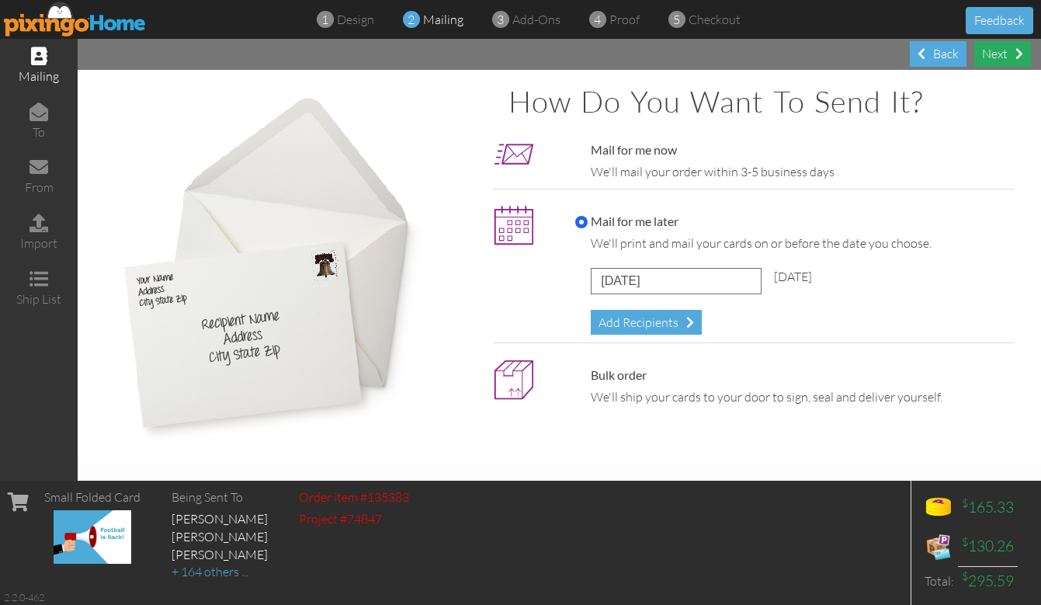
click at [1009, 57] on div "Next" at bounding box center [1002, 54] width 57 height 26
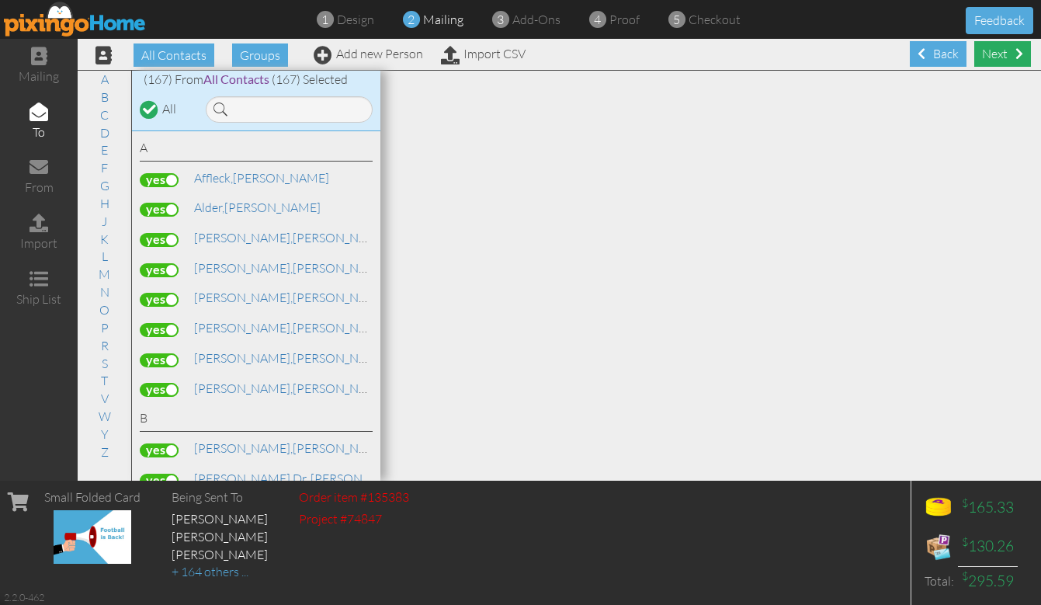
click at [1008, 54] on div "Next" at bounding box center [1002, 54] width 57 height 26
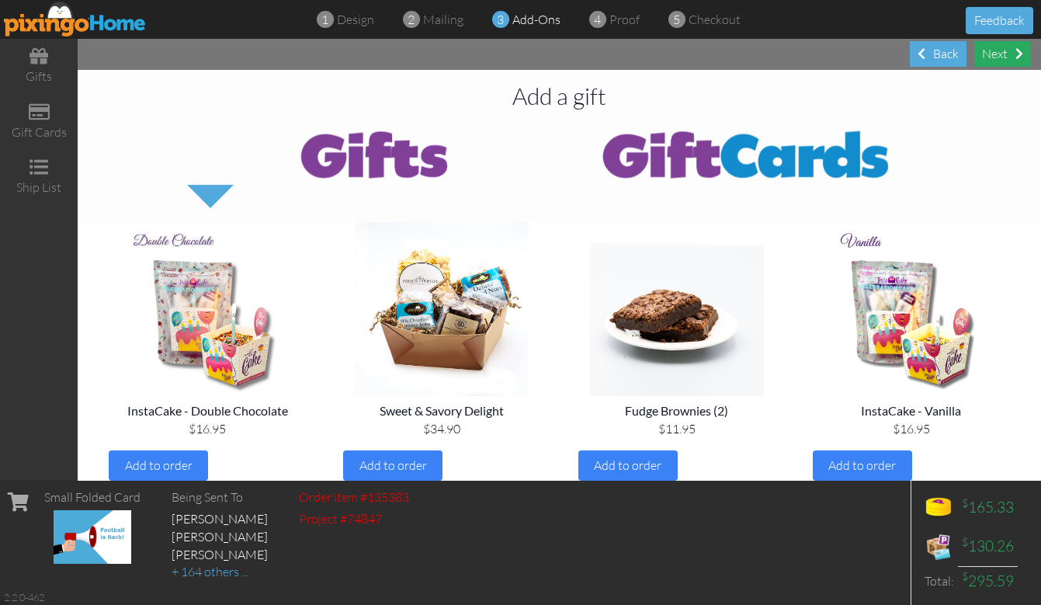
click at [1007, 55] on div "Next" at bounding box center [1002, 54] width 57 height 26
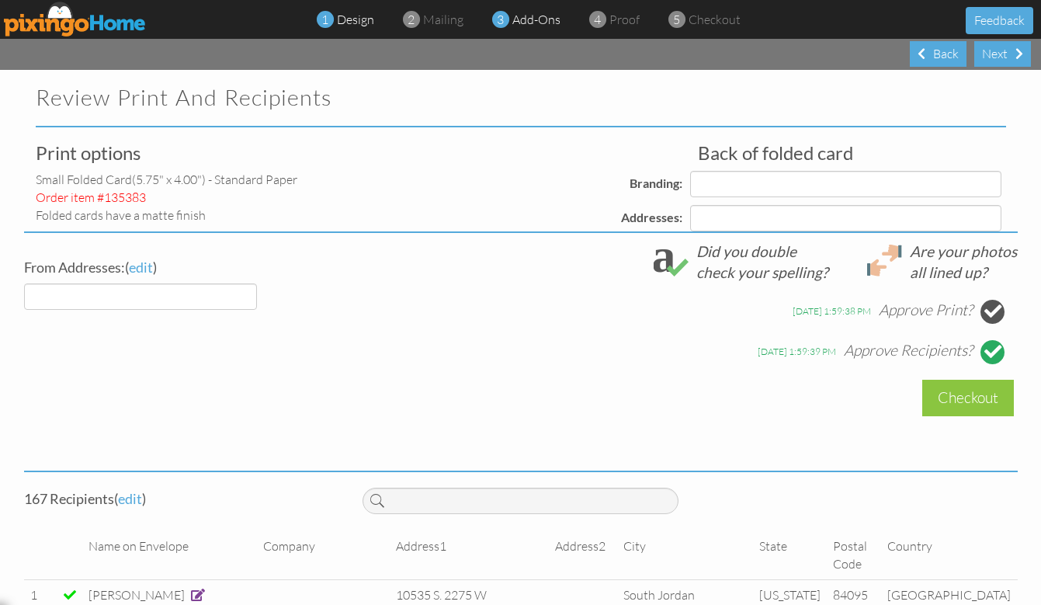
select select "object:1589"
select select "object:1592"
select select "object:1595"
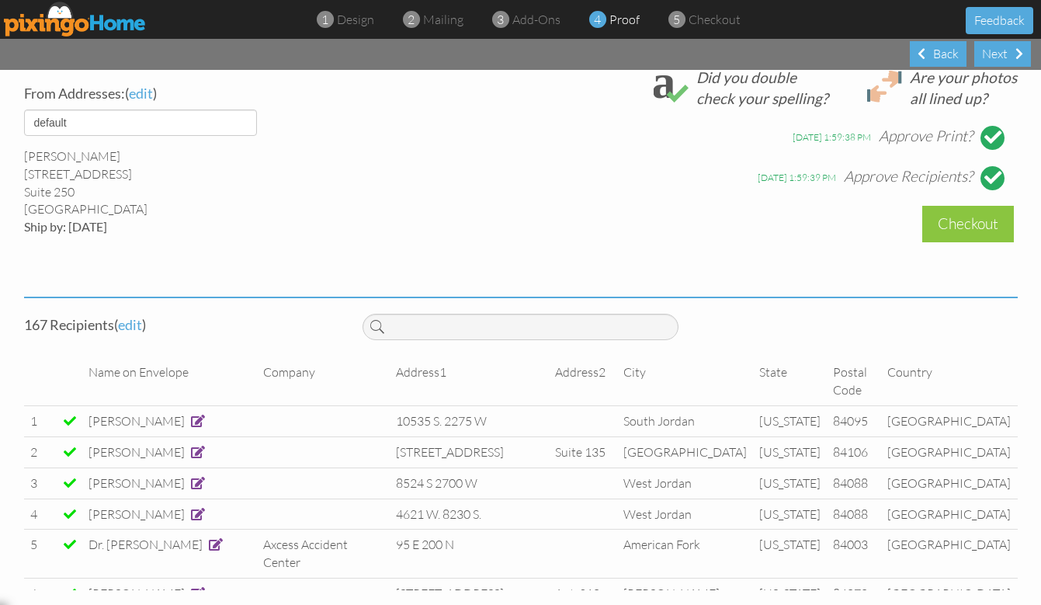
scroll to position [580, 0]
click at [963, 232] on div "Checkout" at bounding box center [968, 224] width 92 height 36
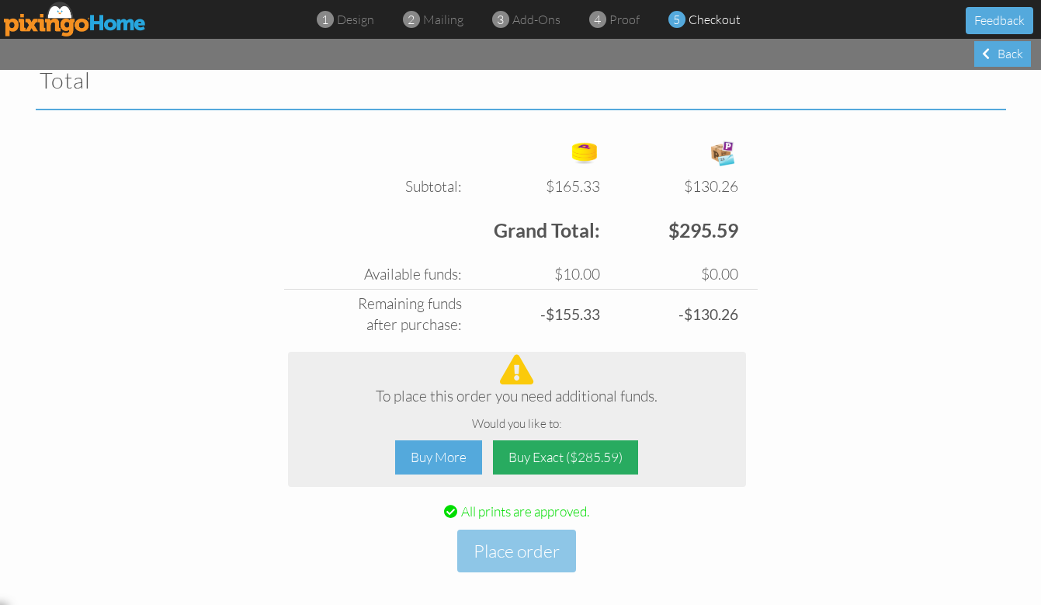
click at [571, 449] on div "Buy Exact ($285.59)" at bounding box center [565, 457] width 145 height 35
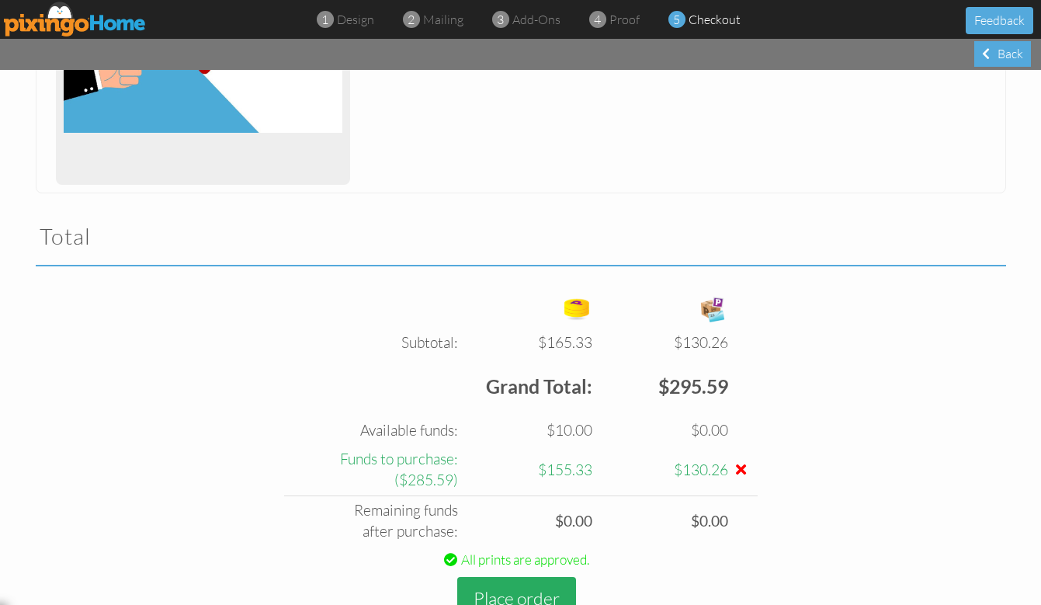
click at [525, 591] on button "Place order" at bounding box center [516, 598] width 119 height 43
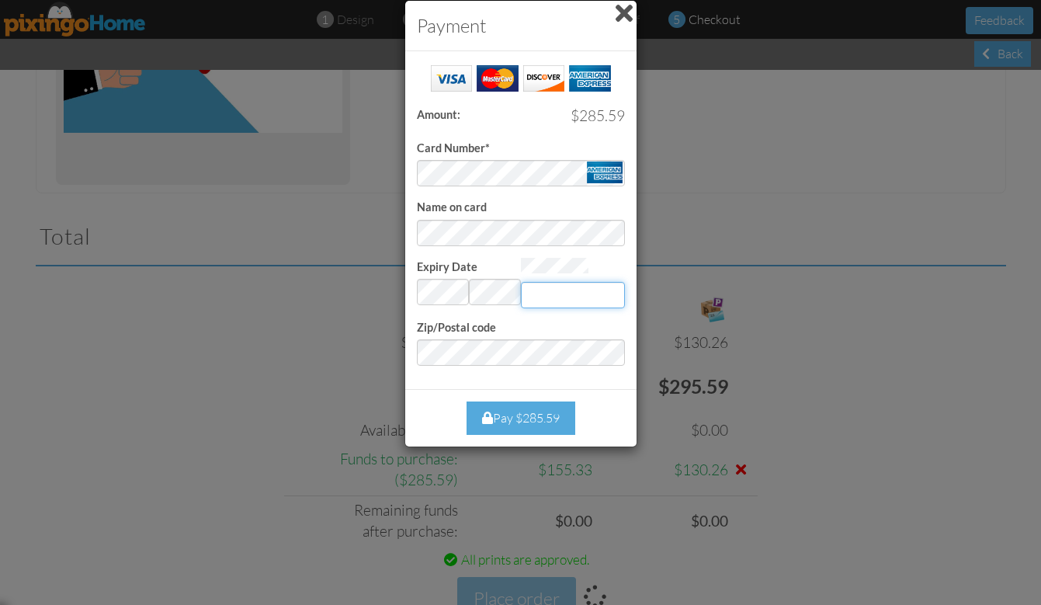
type input "2473"
click at [526, 410] on div "Pay $285.59" at bounding box center [521, 417] width 109 height 33
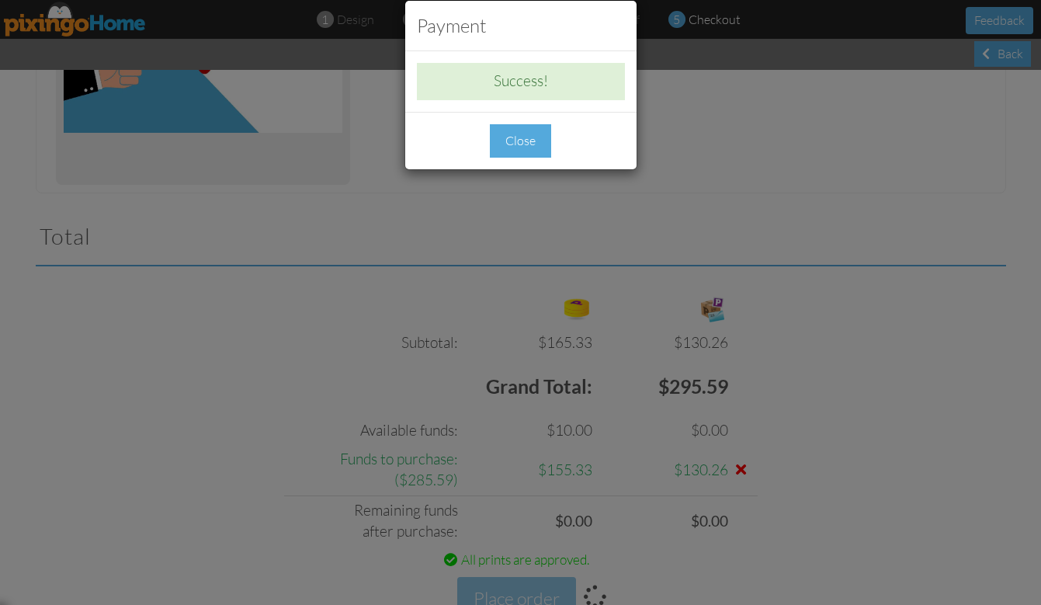
click at [518, 134] on div "Close" at bounding box center [520, 140] width 61 height 33
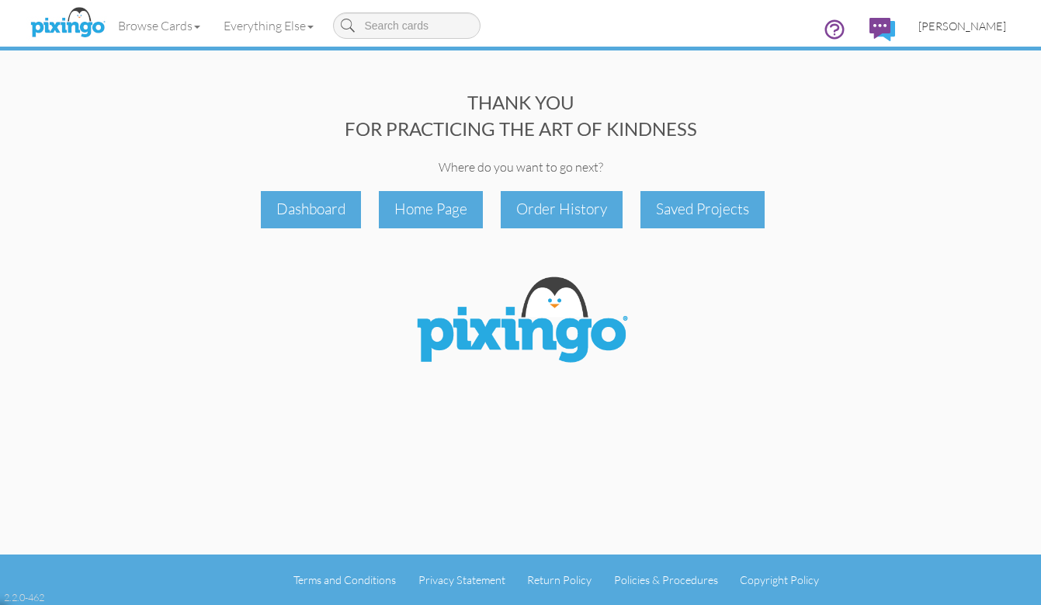
click at [982, 26] on span "[PERSON_NAME]" at bounding box center [962, 25] width 88 height 13
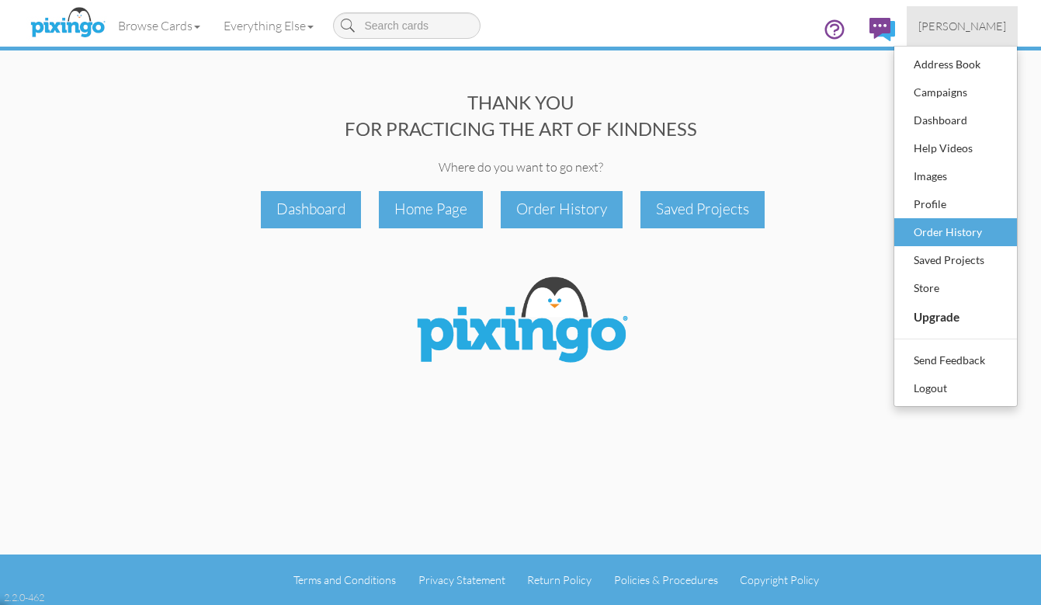
click at [960, 228] on div "Order History" at bounding box center [956, 231] width 92 height 23
